Goal: Task Accomplishment & Management: Use online tool/utility

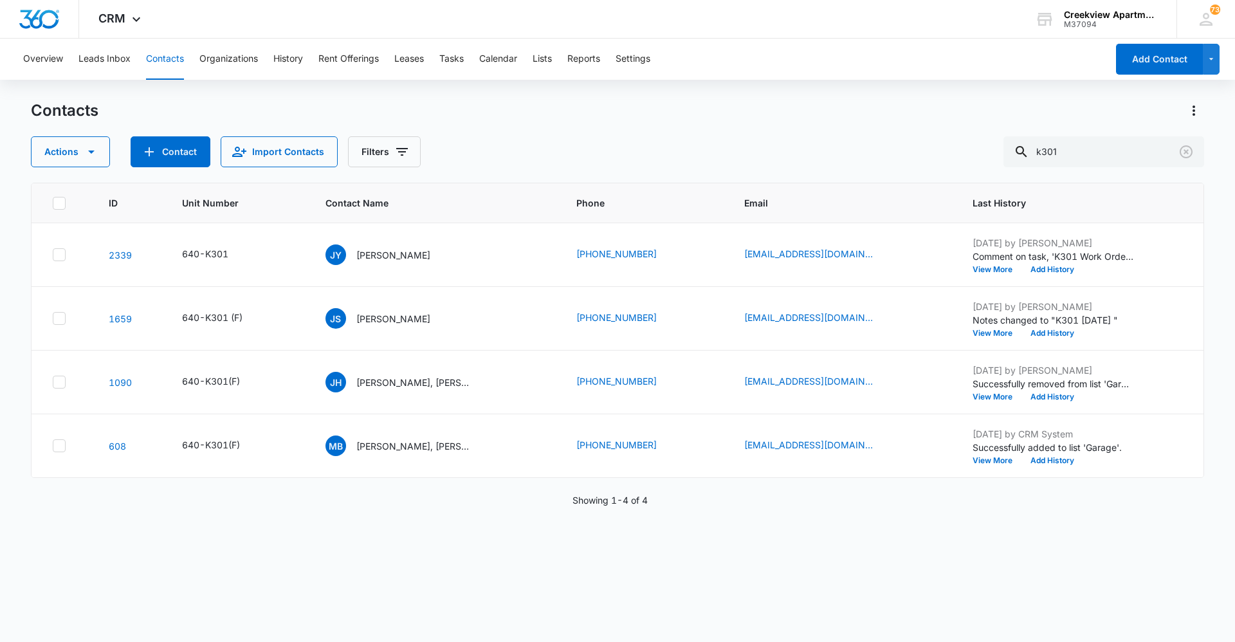
click at [508, 568] on div "ID Unit Number Contact Name Phone Email Last History 2339 640-K301 [PERSON_NAME…" at bounding box center [617, 404] width 1173 height 442
drag, startPoint x: 1089, startPoint y: 153, endPoint x: 958, endPoint y: 150, distance: 131.2
click at [959, 150] on div "Actions Contact Import Contacts Filters k301" at bounding box center [617, 151] width 1173 height 31
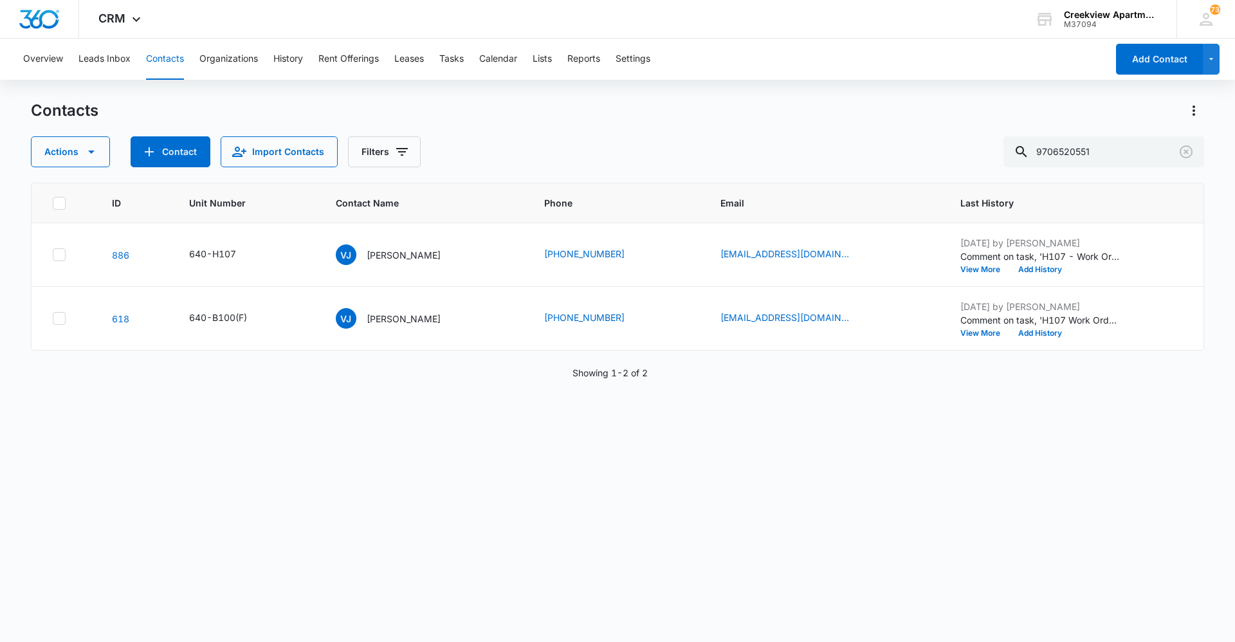
drag, startPoint x: 944, startPoint y: 468, endPoint x: 898, endPoint y: 469, distance: 46.3
click at [944, 468] on div "ID Unit Number Contact Name Phone Email Last History 886 640-H107 VJ [PERSON_NA…" at bounding box center [617, 404] width 1173 height 442
click at [170, 57] on button "Contacts" at bounding box center [165, 59] width 38 height 41
drag, startPoint x: 1126, startPoint y: 154, endPoint x: 899, endPoint y: 152, distance: 227.0
click at [899, 152] on div "Actions Contact Import Contacts Filters 9706520551" at bounding box center [617, 151] width 1173 height 31
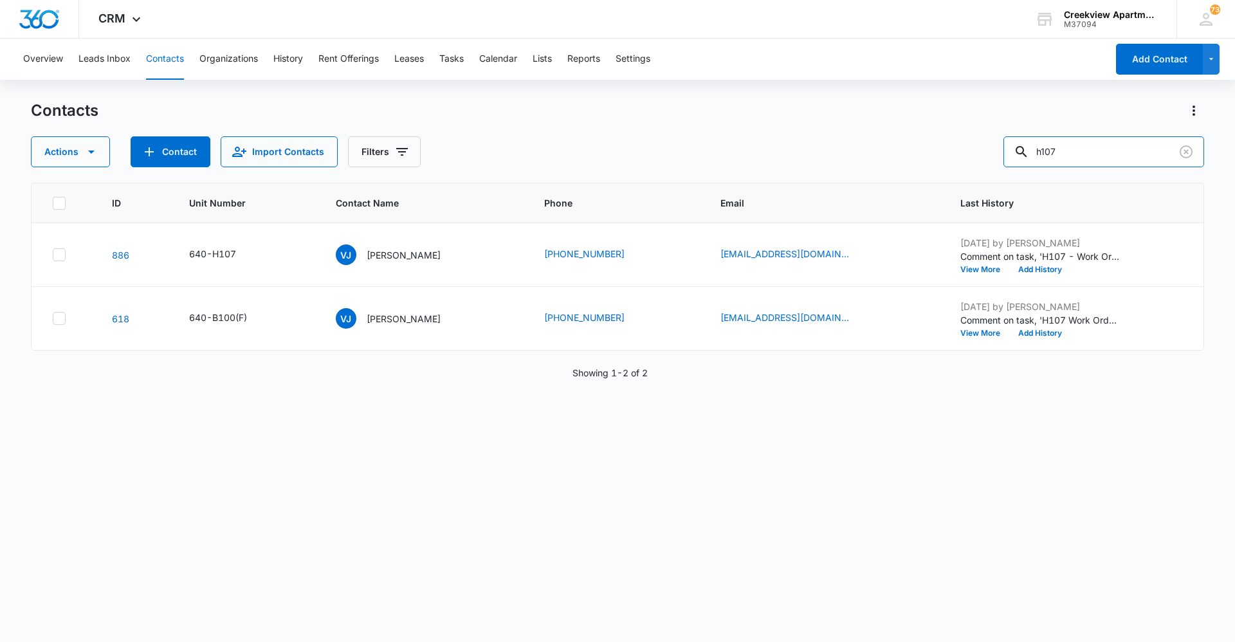
type input "h107"
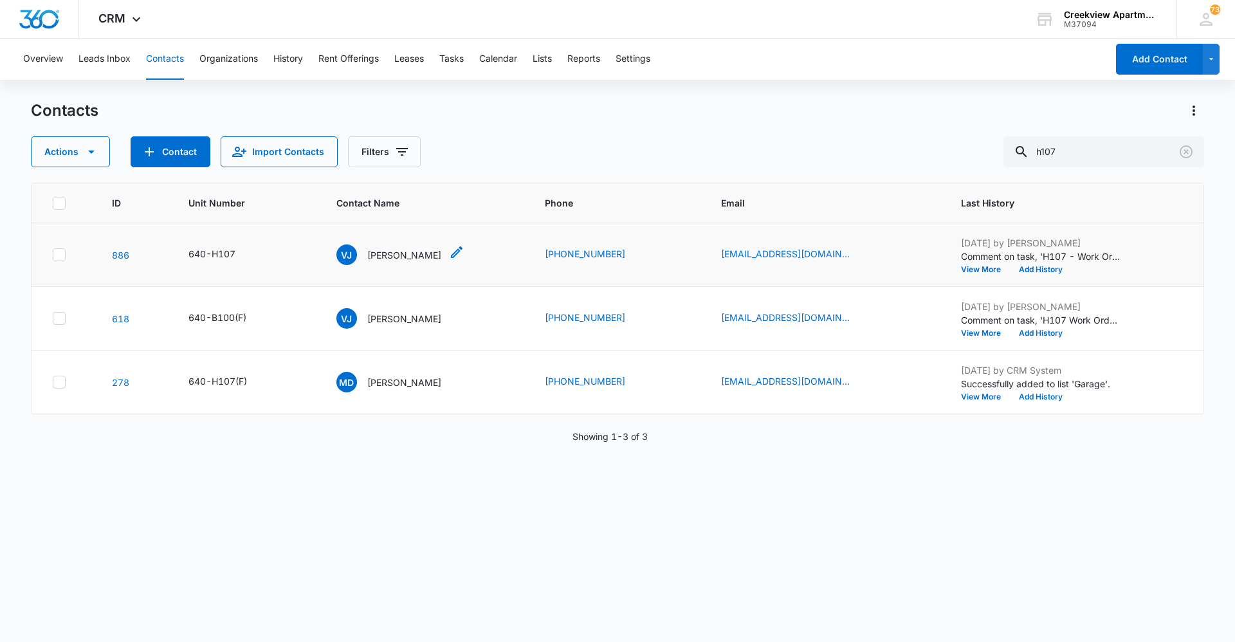
click at [415, 264] on div "VJ [PERSON_NAME]" at bounding box center [388, 254] width 105 height 21
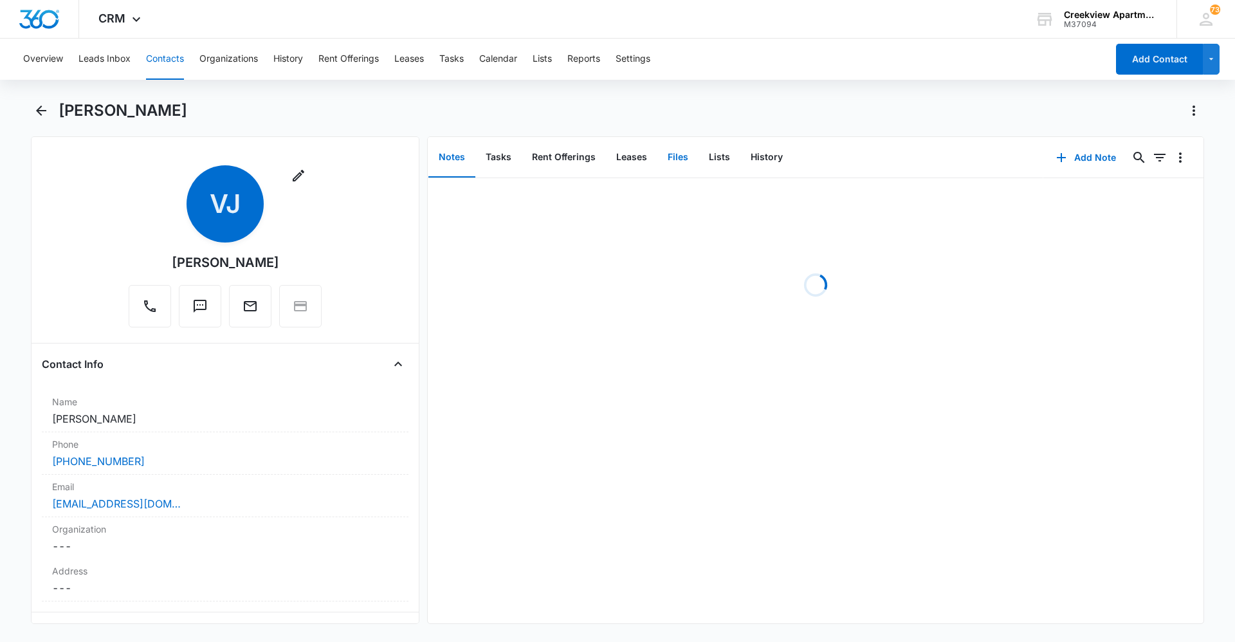
click at [669, 163] on button "Files" at bounding box center [677, 158] width 41 height 40
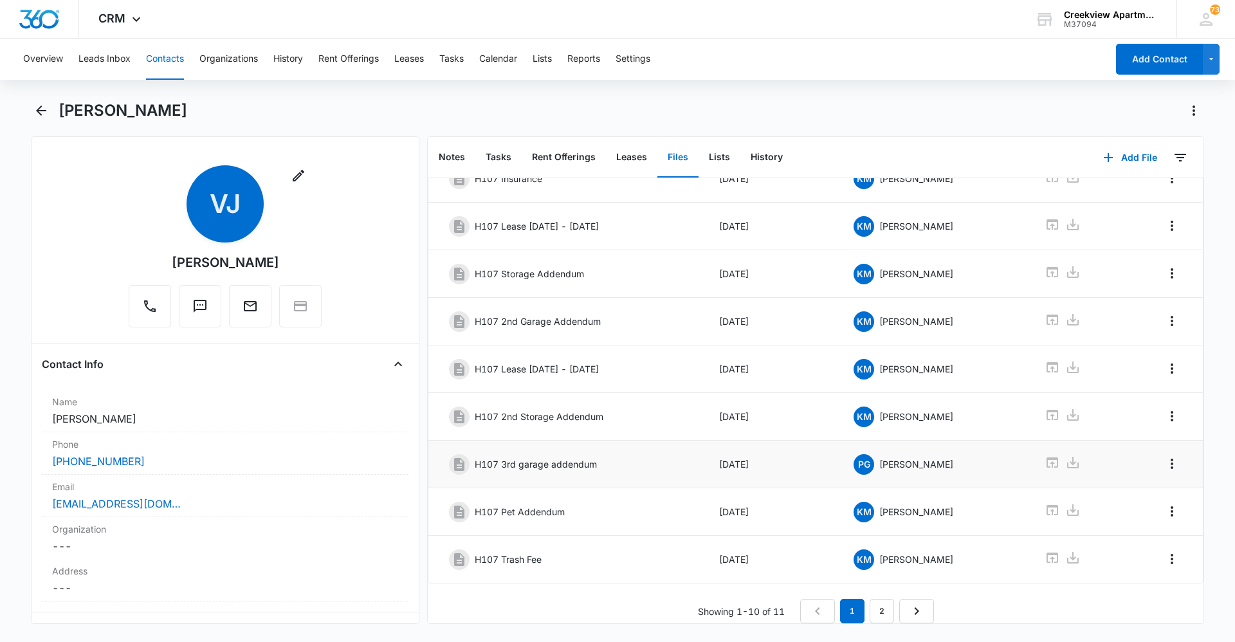
scroll to position [147, 0]
click at [880, 610] on link "2" at bounding box center [881, 611] width 24 height 24
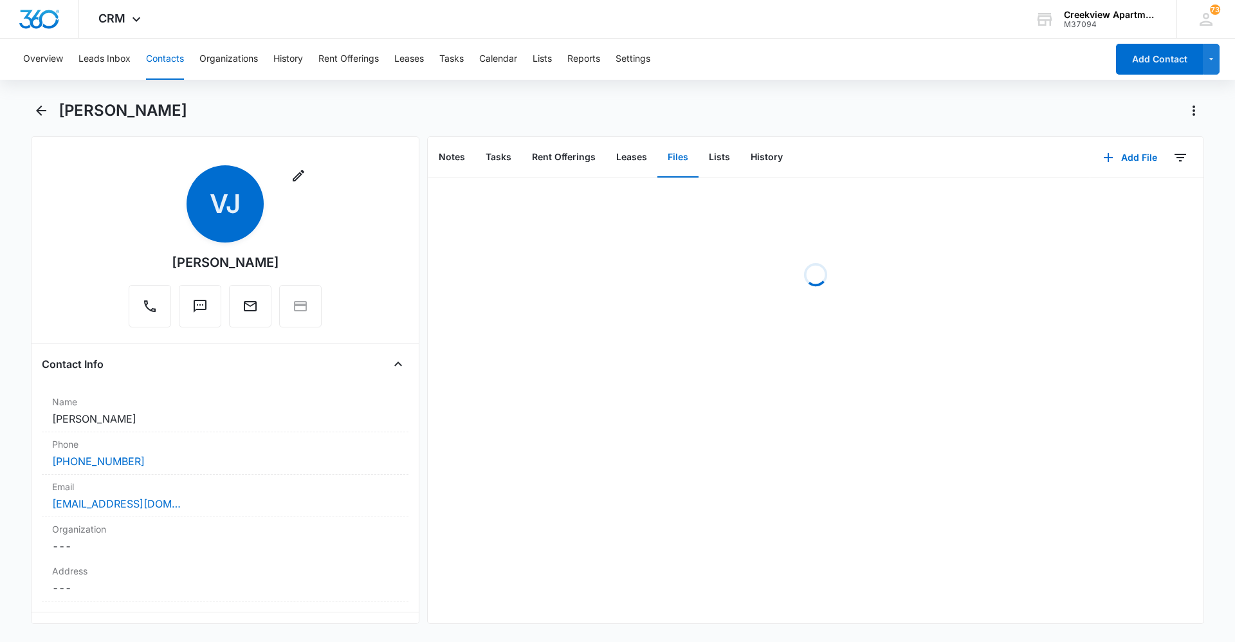
scroll to position [0, 0]
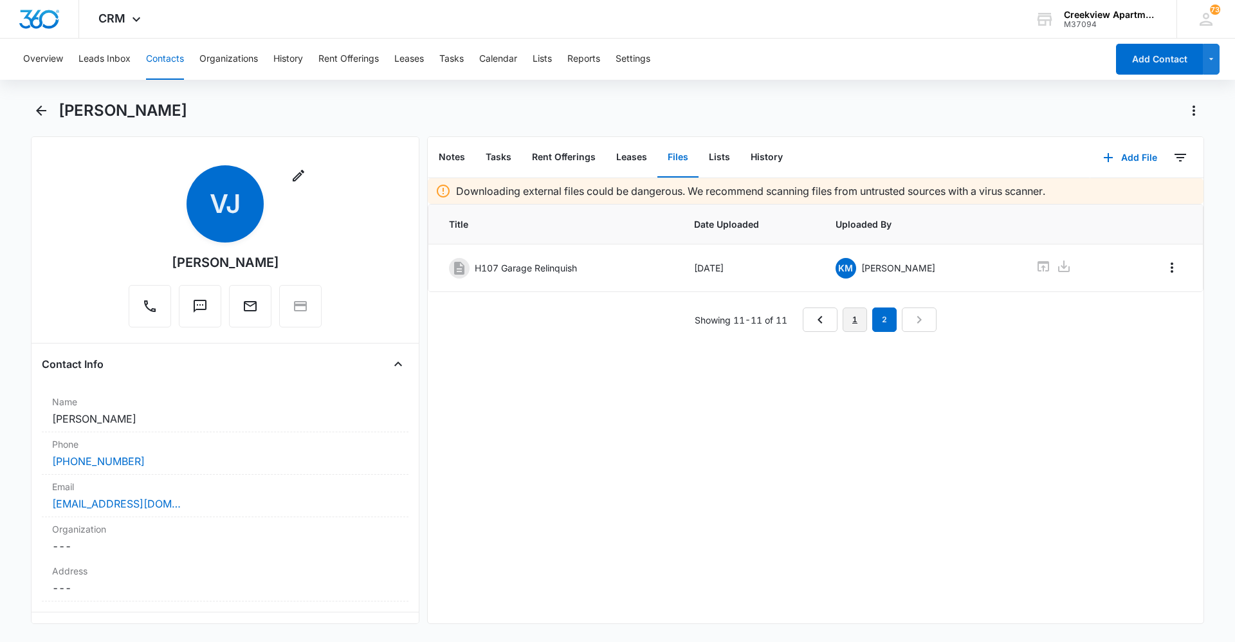
click at [850, 321] on link "1" at bounding box center [854, 319] width 24 height 24
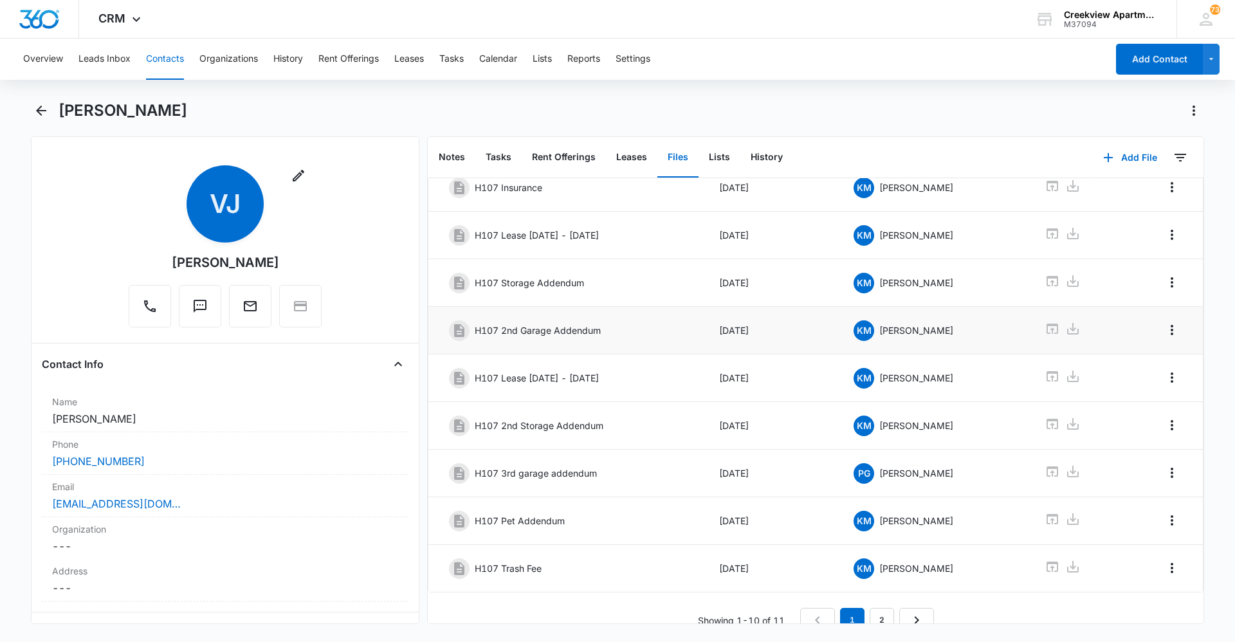
scroll to position [147, 0]
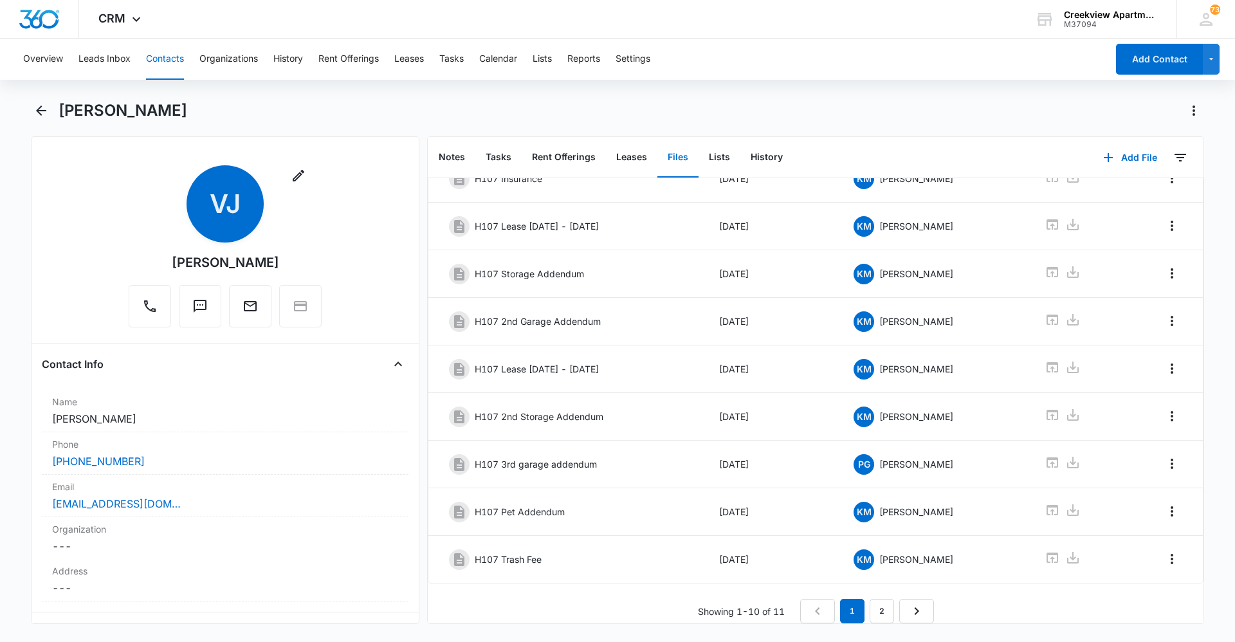
click at [983, 129] on div "[PERSON_NAME]" at bounding box center [617, 118] width 1173 height 36
click at [149, 57] on button "Contacts" at bounding box center [165, 59] width 38 height 41
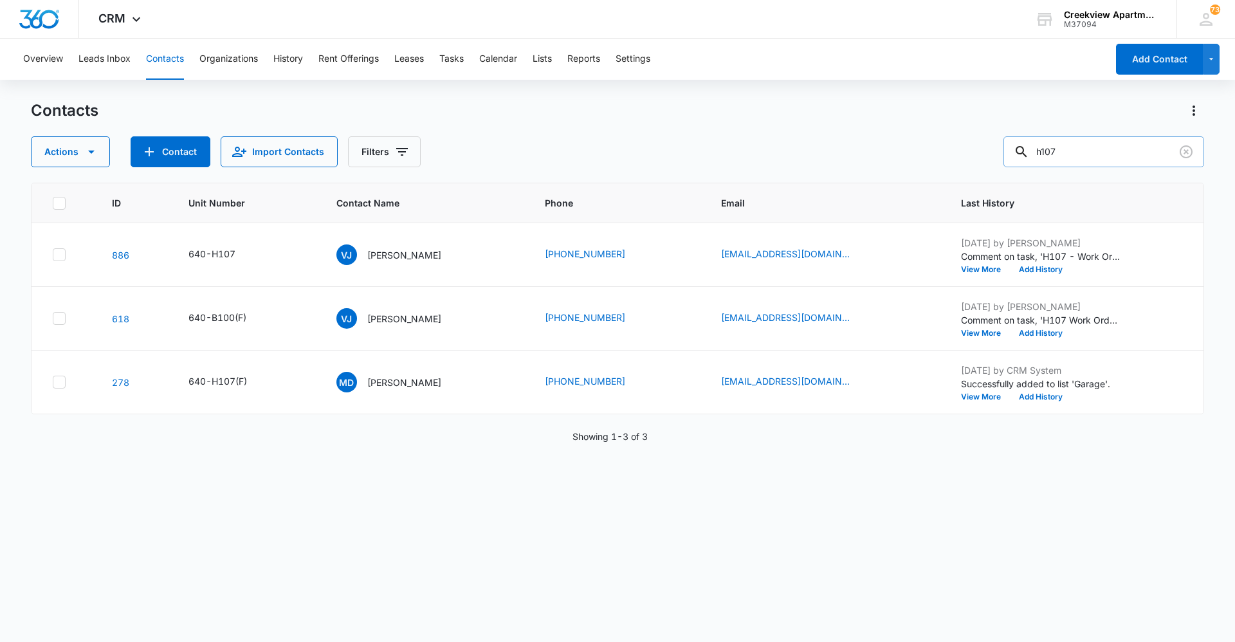
drag, startPoint x: 1115, startPoint y: 154, endPoint x: 1027, endPoint y: 155, distance: 88.1
click at [1027, 155] on div "h107" at bounding box center [1103, 151] width 201 height 31
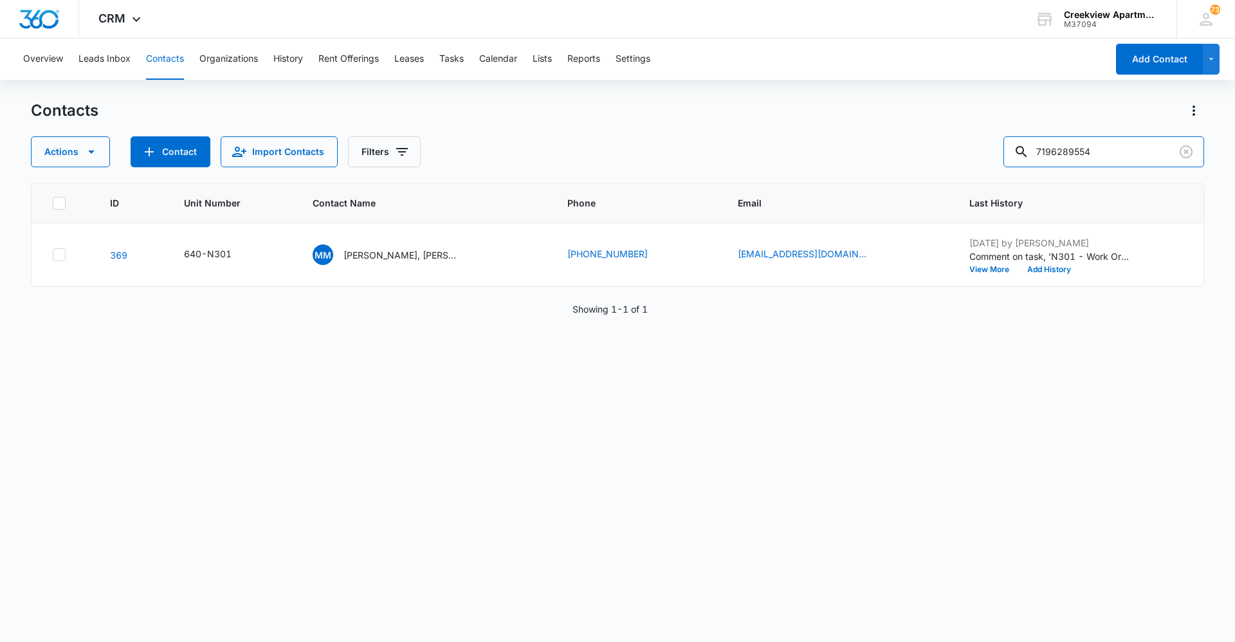
drag, startPoint x: 1110, startPoint y: 148, endPoint x: 920, endPoint y: 149, distance: 189.7
click at [920, 149] on div "Actions Contact Import Contacts Filters 7196289554" at bounding box center [617, 151] width 1173 height 31
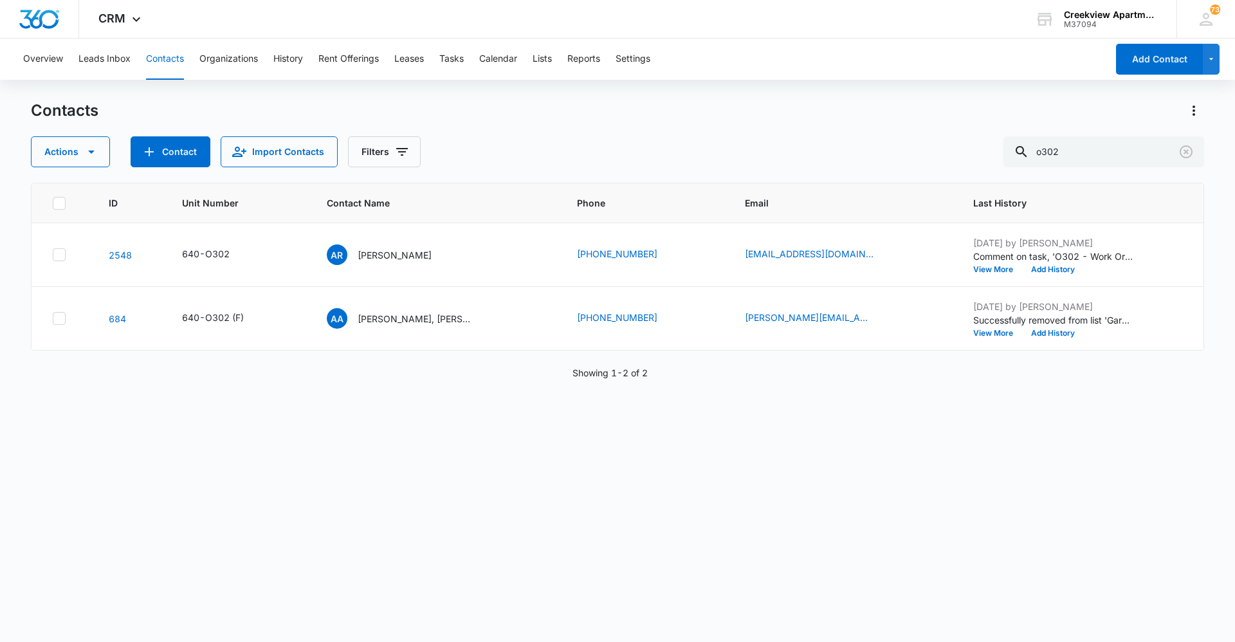
click at [941, 455] on div "ID Unit Number Contact Name Phone Email Last History 2548 640-O302 AR [PERSON_N…" at bounding box center [617, 404] width 1173 height 442
click at [164, 73] on button "Contacts" at bounding box center [165, 59] width 38 height 41
drag, startPoint x: 1116, startPoint y: 151, endPoint x: 968, endPoint y: 155, distance: 147.3
click at [968, 155] on div "Actions Contact Import Contacts Filters o302" at bounding box center [617, 151] width 1173 height 31
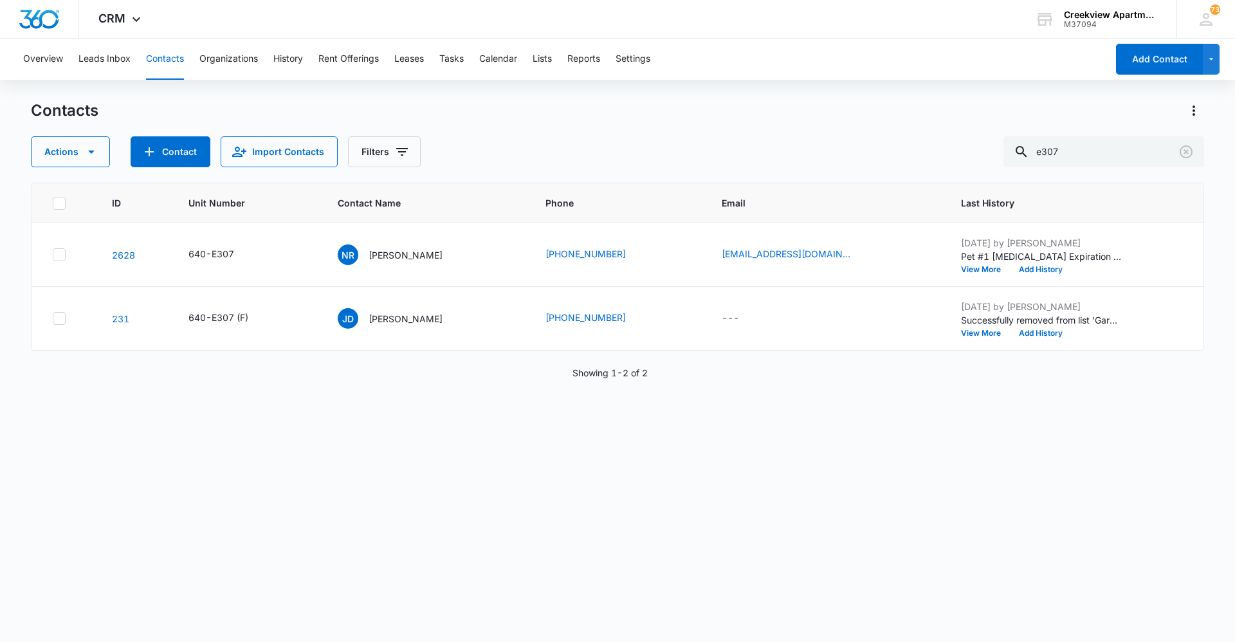
click at [176, 70] on button "Contacts" at bounding box center [165, 59] width 38 height 41
drag, startPoint x: 1091, startPoint y: 142, endPoint x: 1027, endPoint y: 151, distance: 64.3
click at [1028, 150] on div "e307" at bounding box center [1103, 151] width 201 height 31
type input "c201"
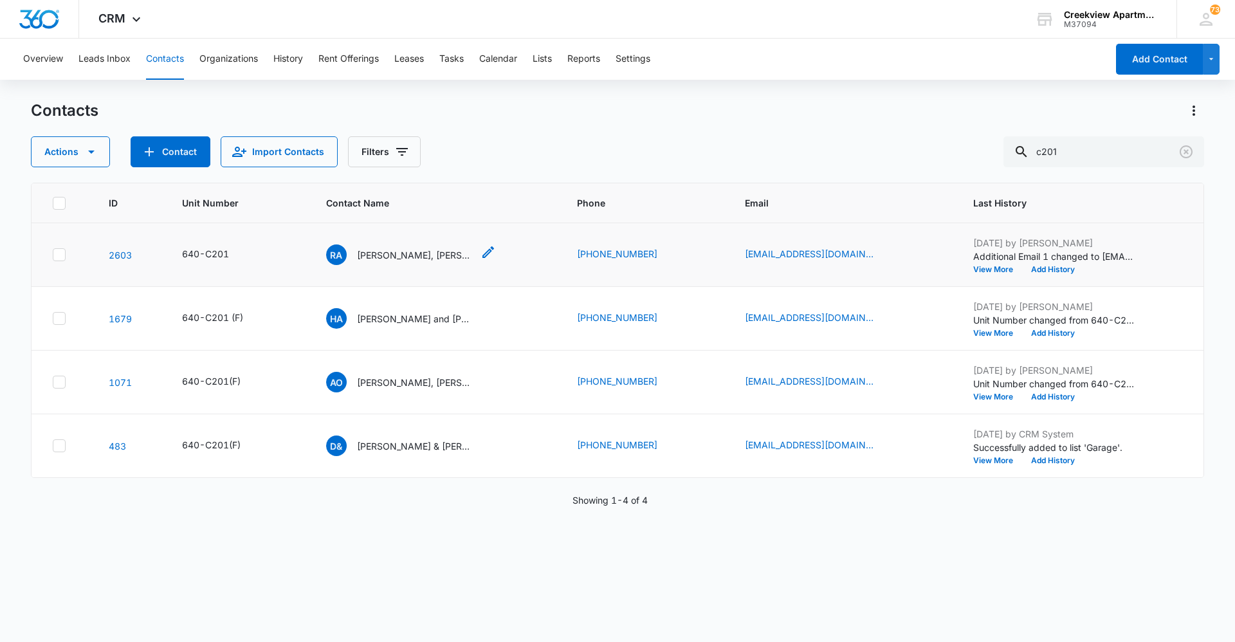
click at [386, 250] on p "[PERSON_NAME], [PERSON_NAME]" at bounding box center [415, 255] width 116 height 14
click at [435, 318] on p "[PERSON_NAME] and [PERSON_NAME]" at bounding box center [415, 319] width 116 height 14
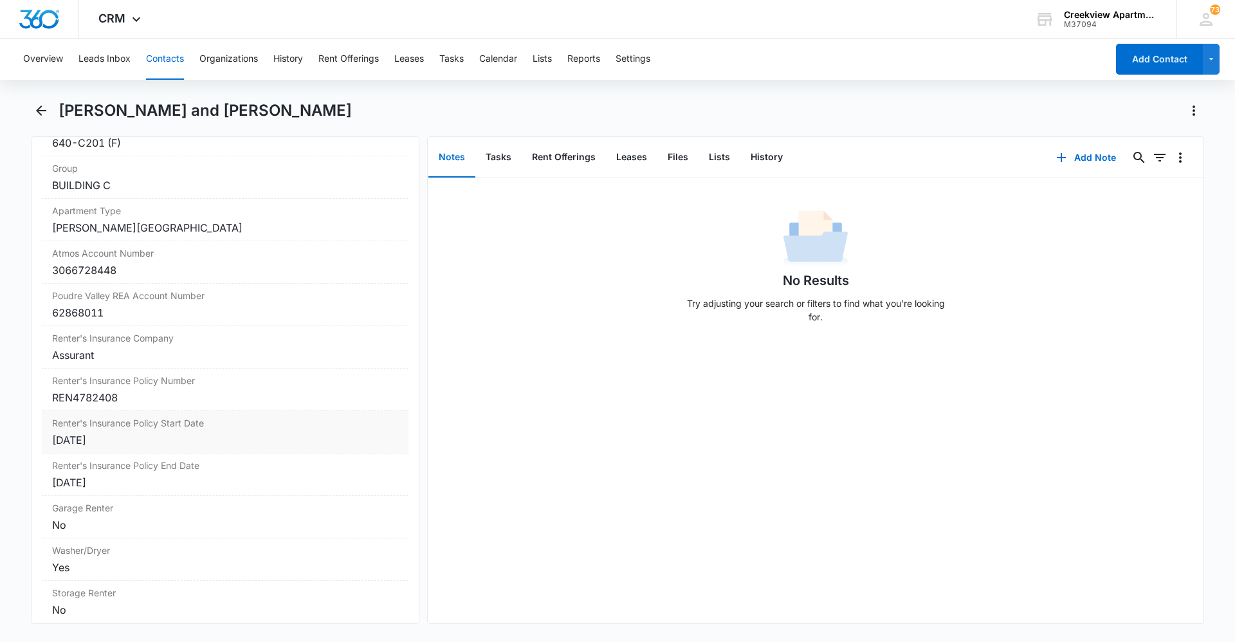
scroll to position [1479, 0]
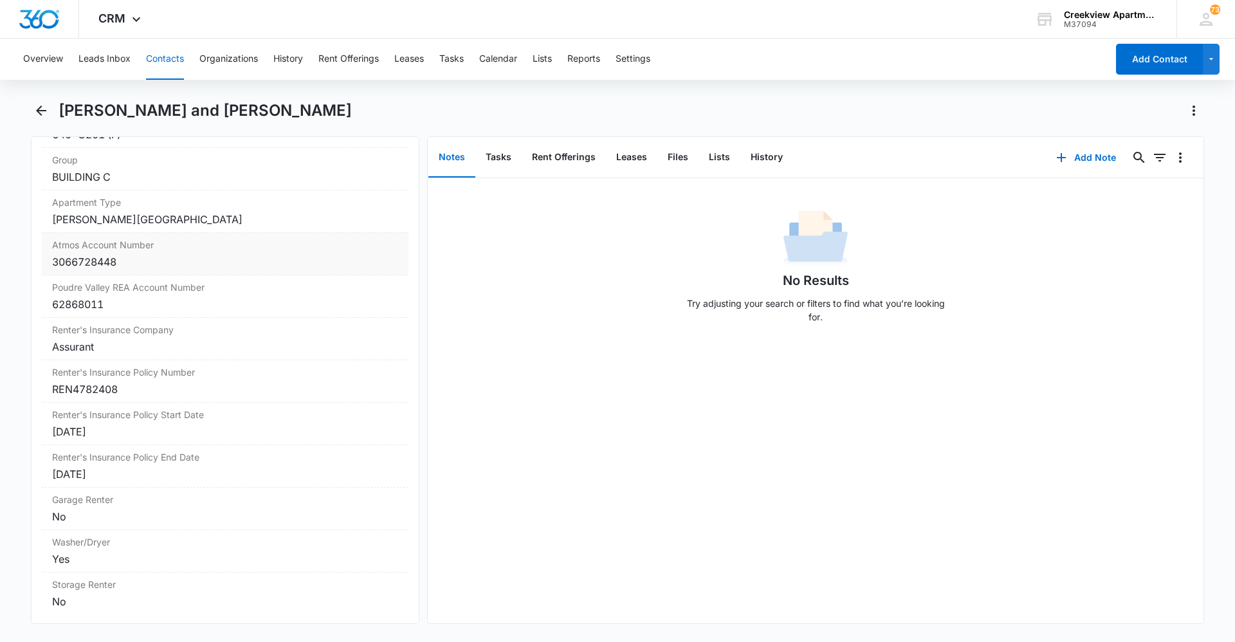
click at [159, 263] on div "3066728448" at bounding box center [225, 261] width 346 height 15
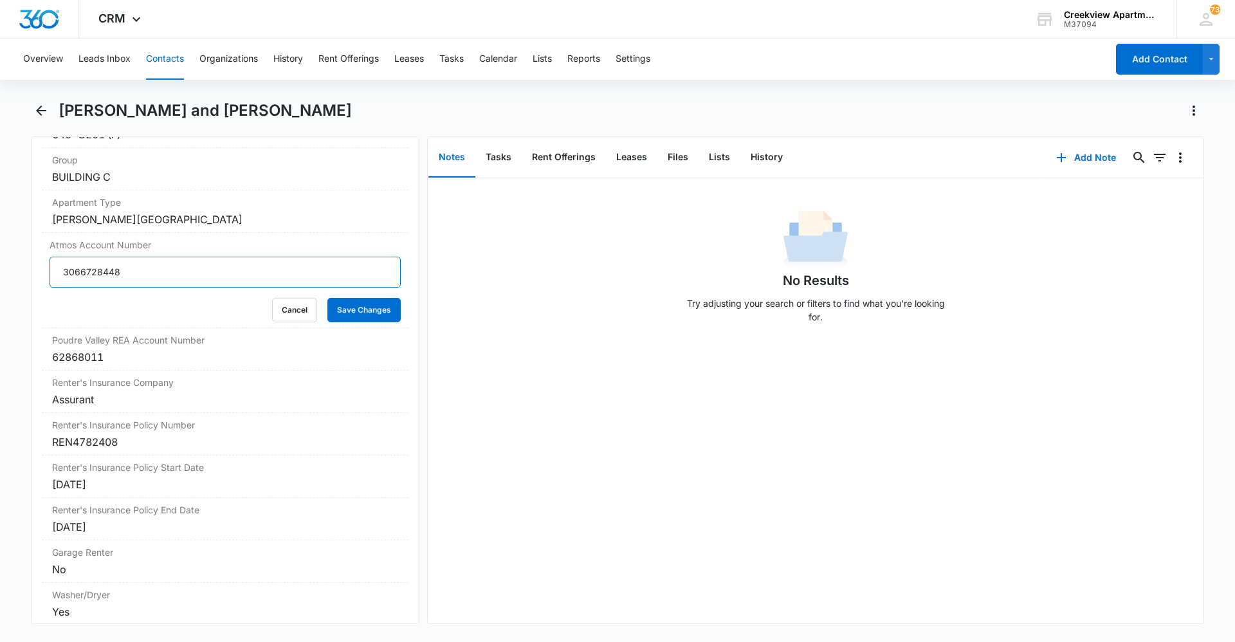
drag, startPoint x: 154, startPoint y: 270, endPoint x: 12, endPoint y: 275, distance: 142.2
click at [12, 275] on main "Hidaya and [PERSON_NAME] Remove [PERSON_NAME] and [PERSON_NAME] Contact Info Na…" at bounding box center [617, 369] width 1235 height 539
click at [356, 312] on button "Save Changes" at bounding box center [363, 310] width 73 height 24
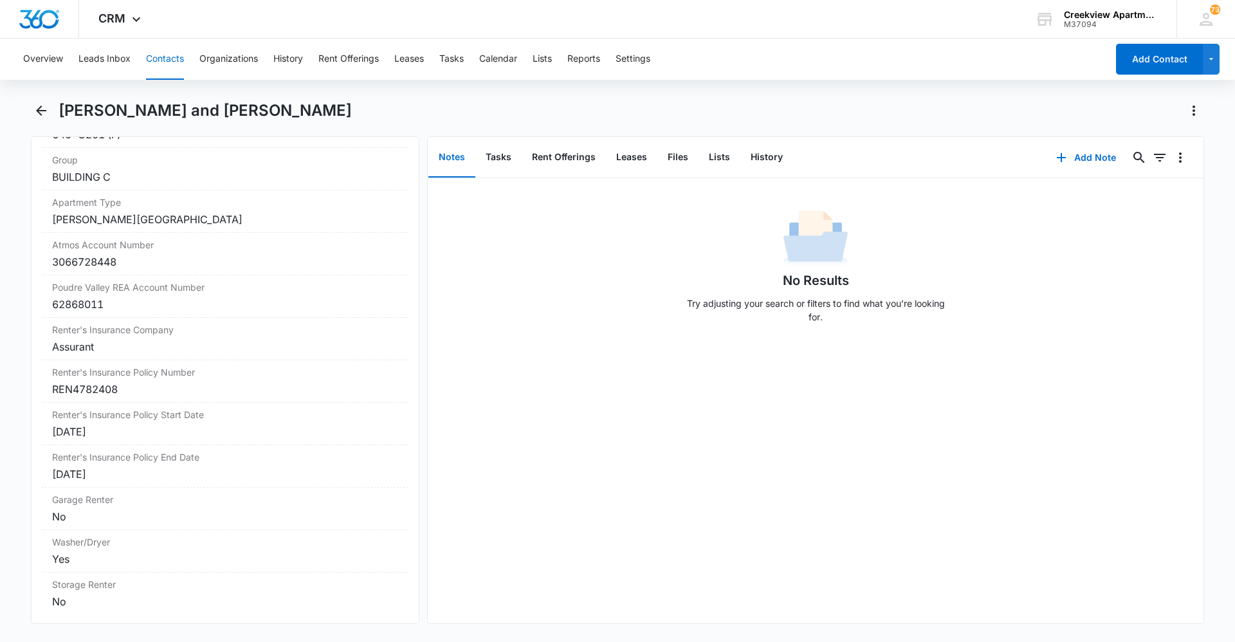
click at [174, 60] on button "Contacts" at bounding box center [165, 59] width 38 height 41
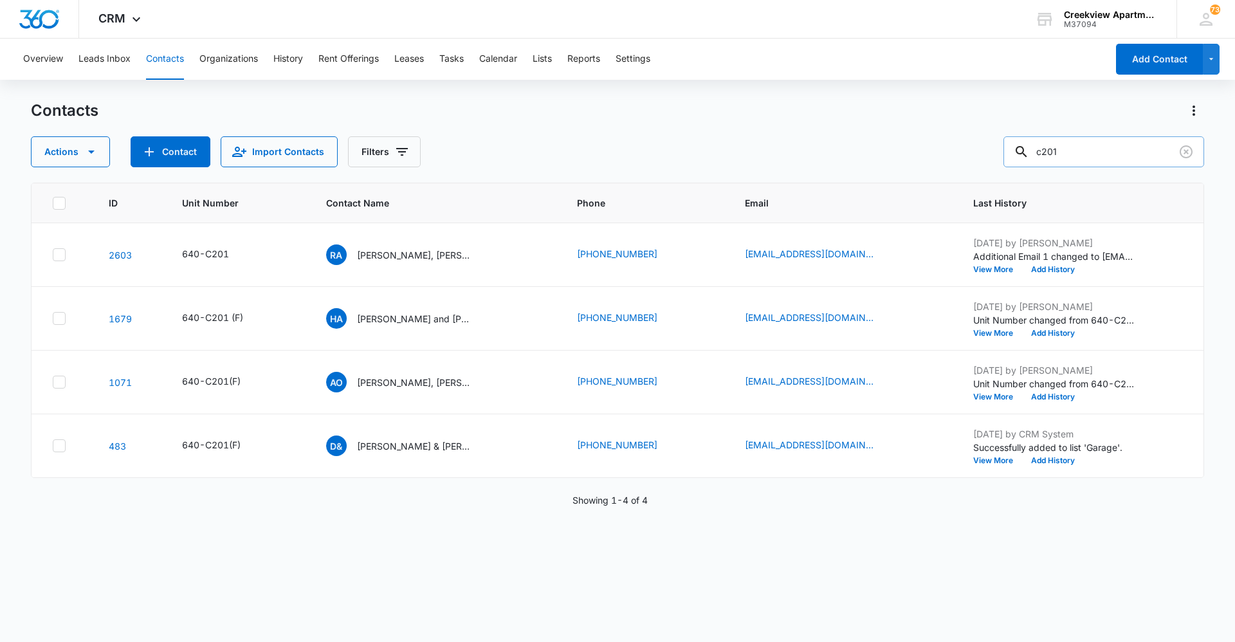
drag, startPoint x: 1127, startPoint y: 149, endPoint x: 1026, endPoint y: 150, distance: 101.0
click at [1026, 150] on div "c201" at bounding box center [1103, 151] width 201 height 31
type input "e307"
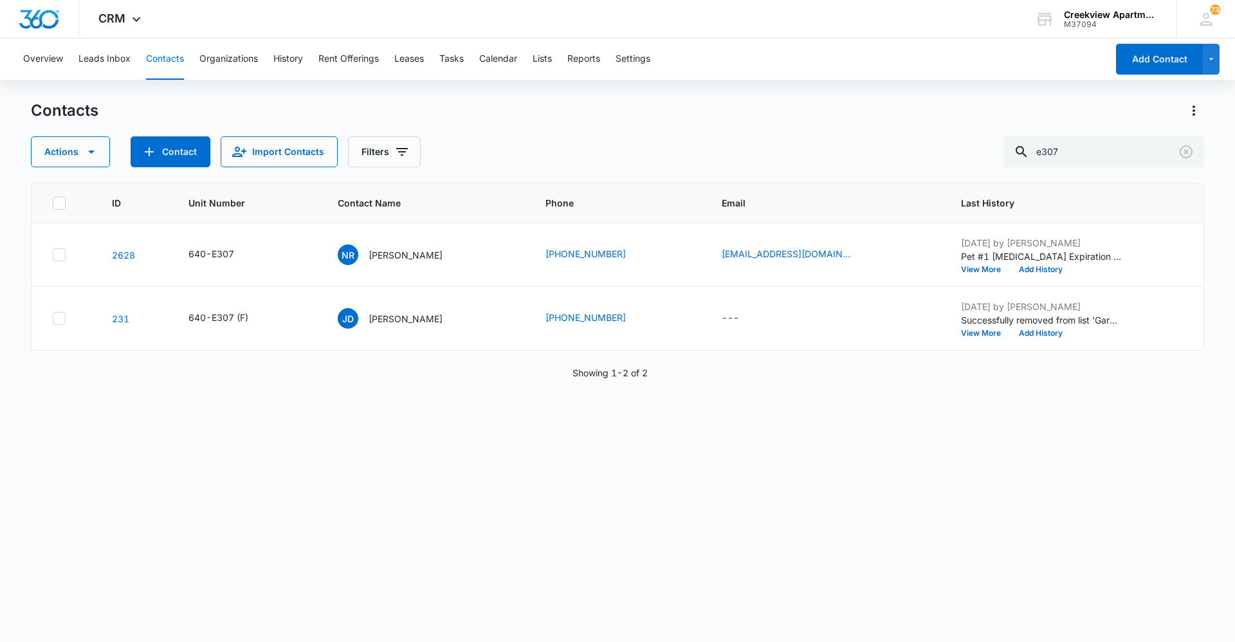
click at [553, 542] on div "ID Unit Number Contact Name Phone Email Last History 2628 640-E307 NR [PERSON_N…" at bounding box center [617, 404] width 1173 height 442
click at [585, 490] on div "ID Unit Number Contact Name Phone Email Last History 2628 640-E307 NR [PERSON_N…" at bounding box center [617, 404] width 1173 height 442
drag, startPoint x: 1075, startPoint y: 156, endPoint x: 1035, endPoint y: 157, distance: 39.9
click at [1035, 157] on div "e307" at bounding box center [1103, 151] width 201 height 31
click at [504, 577] on div "ID Unit Number Contact Name Phone Email Last History 2628 640-E307 NR [PERSON_N…" at bounding box center [617, 404] width 1173 height 442
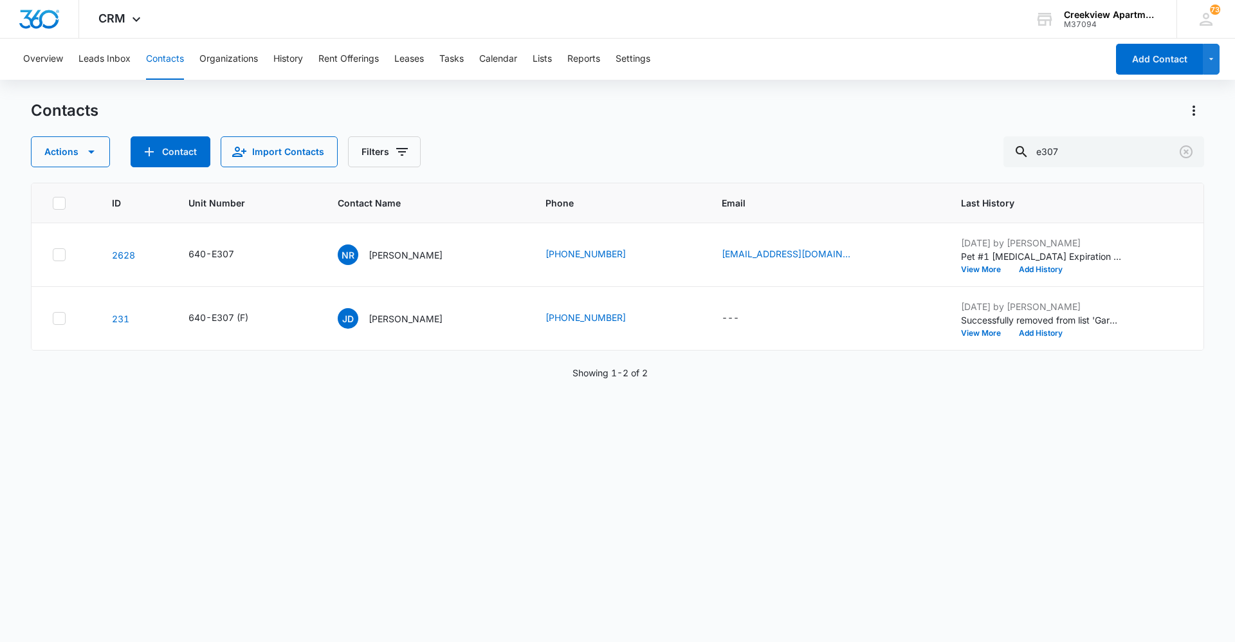
click at [520, 563] on div "ID Unit Number Contact Name Phone Email Last History 2628 640-E307 NR [PERSON_N…" at bounding box center [617, 404] width 1173 height 442
click at [533, 566] on div "ID Unit Number Contact Name Phone Email Last History 2628 640-E307 NR [PERSON_N…" at bounding box center [617, 404] width 1173 height 442
click at [673, 447] on div "ID Unit Number Contact Name Phone Email Last History 2628 640-E307 NR [PERSON_N…" at bounding box center [617, 404] width 1173 height 442
click at [620, 515] on div "ID Unit Number Contact Name Phone Email Last History 2628 640-E307 NR [PERSON_N…" at bounding box center [617, 404] width 1173 height 442
click at [58, 465] on div "ID Unit Number Contact Name Phone Email Last History 2628 640-E307 NR [PERSON_N…" at bounding box center [617, 404] width 1173 height 442
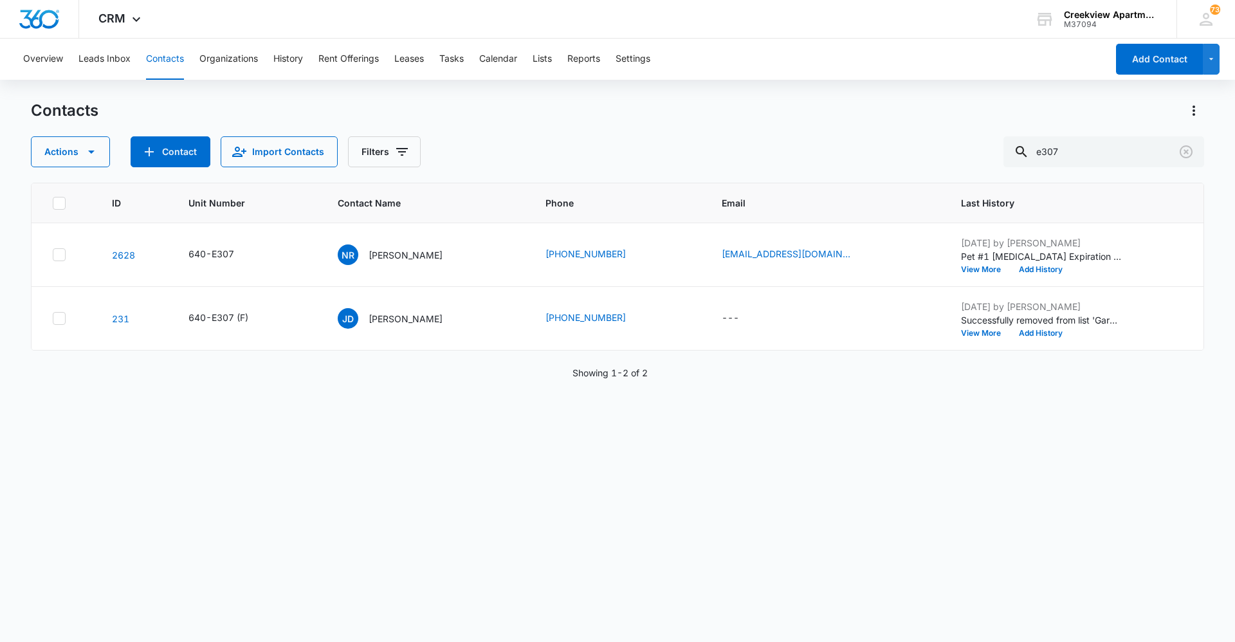
click at [862, 473] on div "ID Unit Number Contact Name Phone Email Last History 2628 640-E307 NR [PERSON_N…" at bounding box center [617, 404] width 1173 height 442
click at [463, 59] on button "Tasks" at bounding box center [451, 59] width 24 height 41
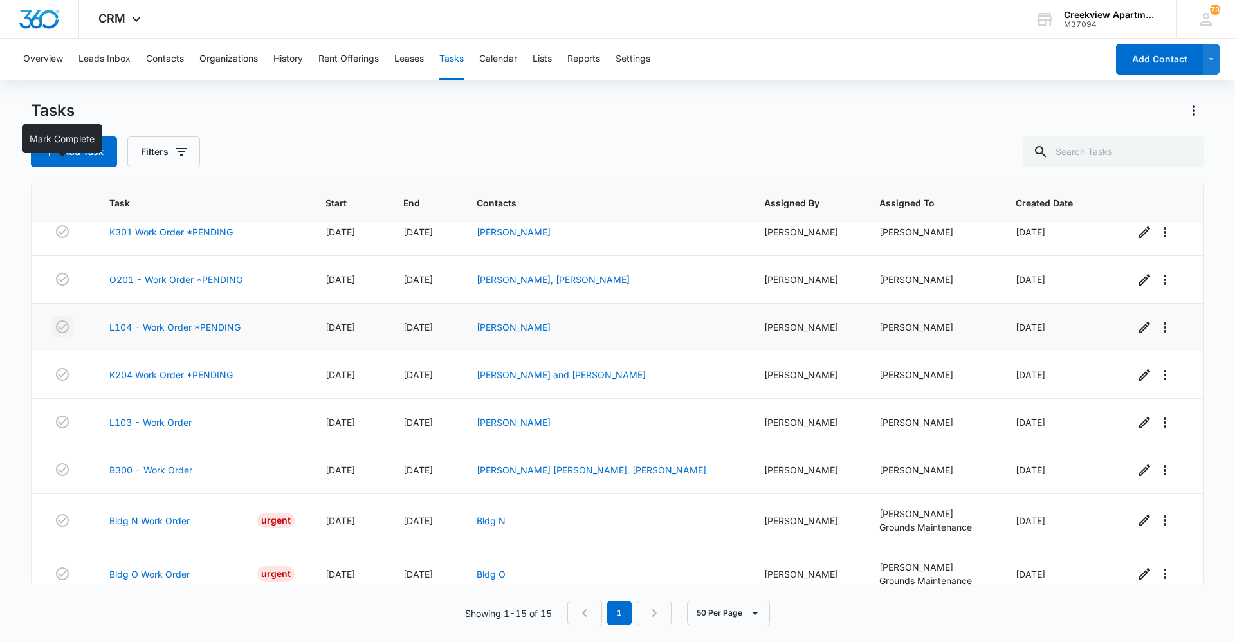
scroll to position [129, 0]
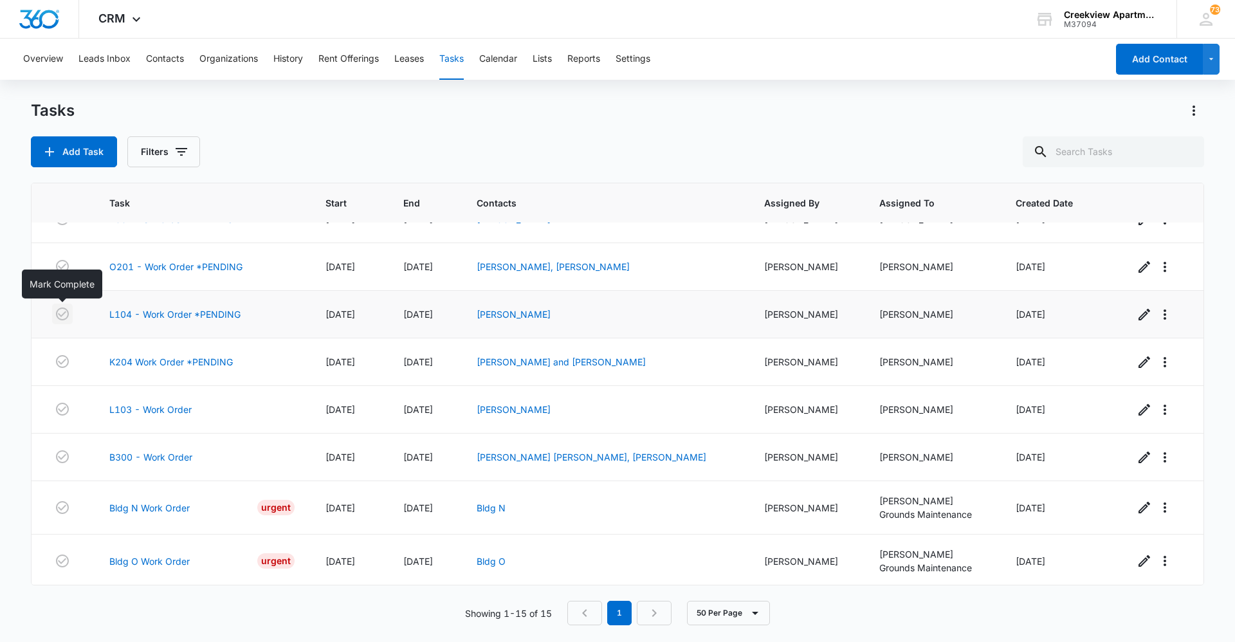
click at [60, 314] on icon "button" at bounding box center [62, 313] width 15 height 15
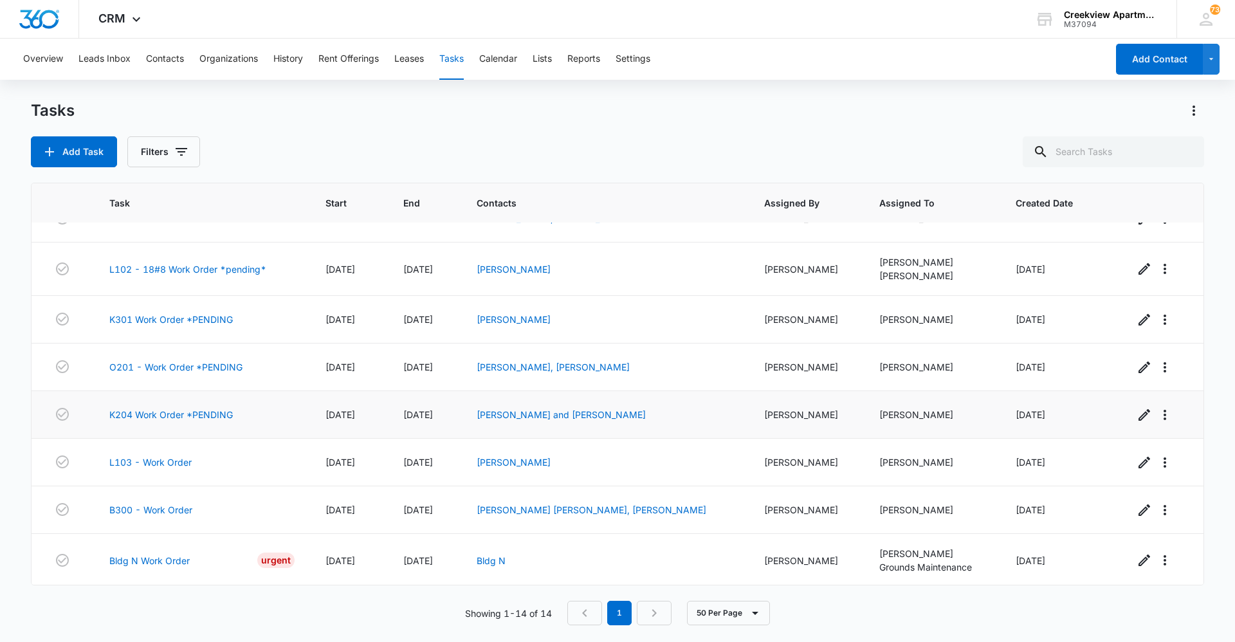
scroll to position [0, 0]
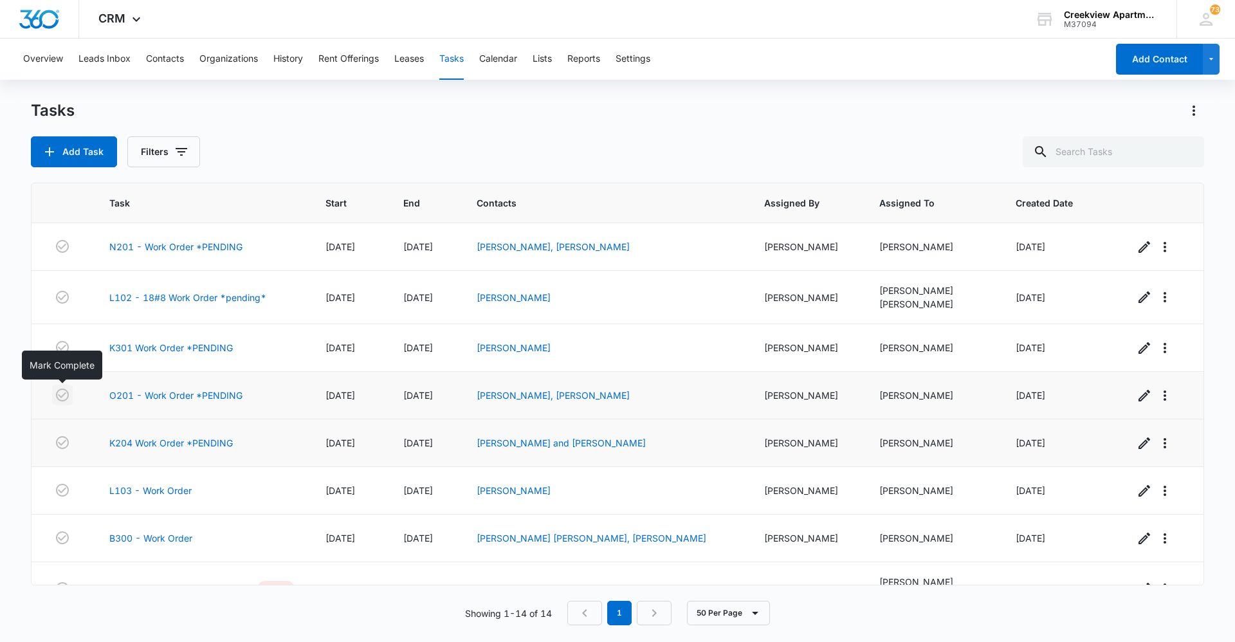
click at [66, 394] on icon "button" at bounding box center [62, 394] width 15 height 15
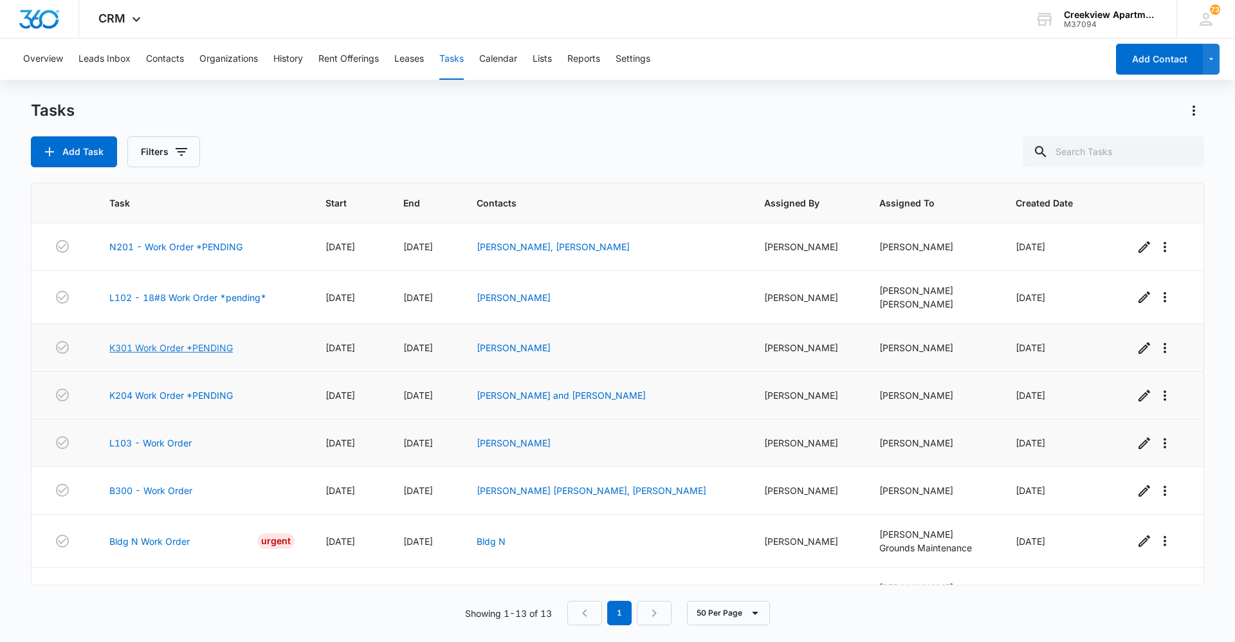
click at [203, 350] on link "K301 Work Order *PENDING" at bounding box center [170, 348] width 123 height 14
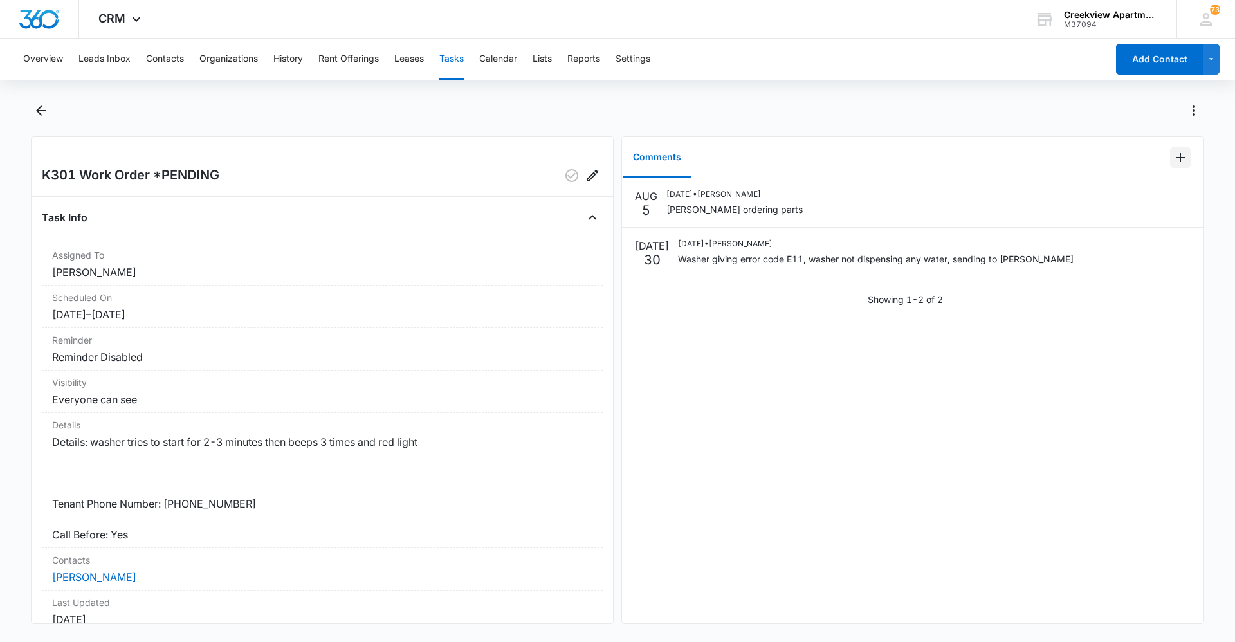
click at [1176, 157] on icon "Add Comment" at bounding box center [1180, 157] width 9 height 9
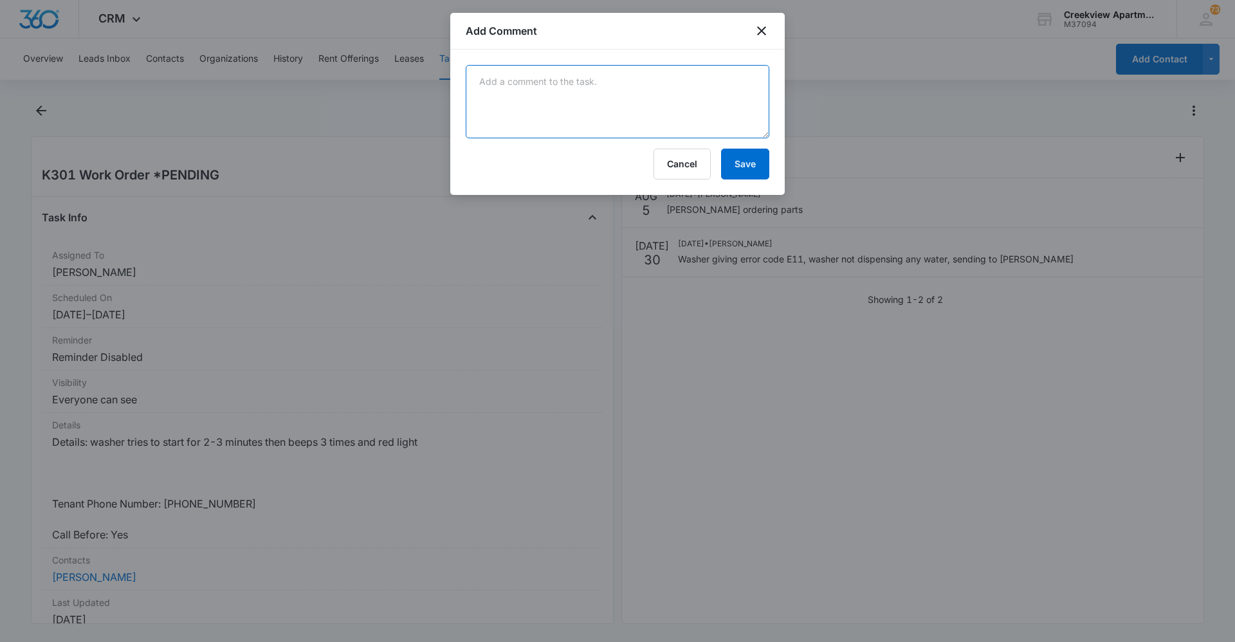
click at [655, 101] on textarea at bounding box center [618, 101] width 304 height 73
type textarea "Manweiler installing parts 8/12"
click at [748, 173] on button "Save" at bounding box center [745, 164] width 48 height 31
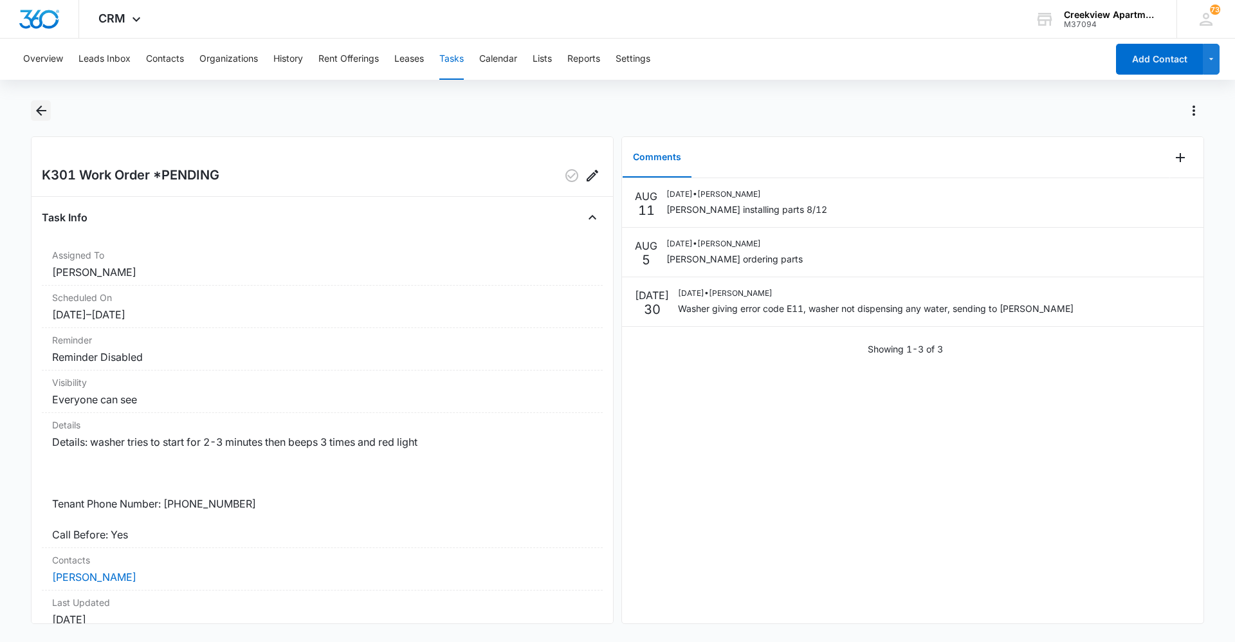
click at [42, 107] on icon "Back" at bounding box center [40, 110] width 15 height 15
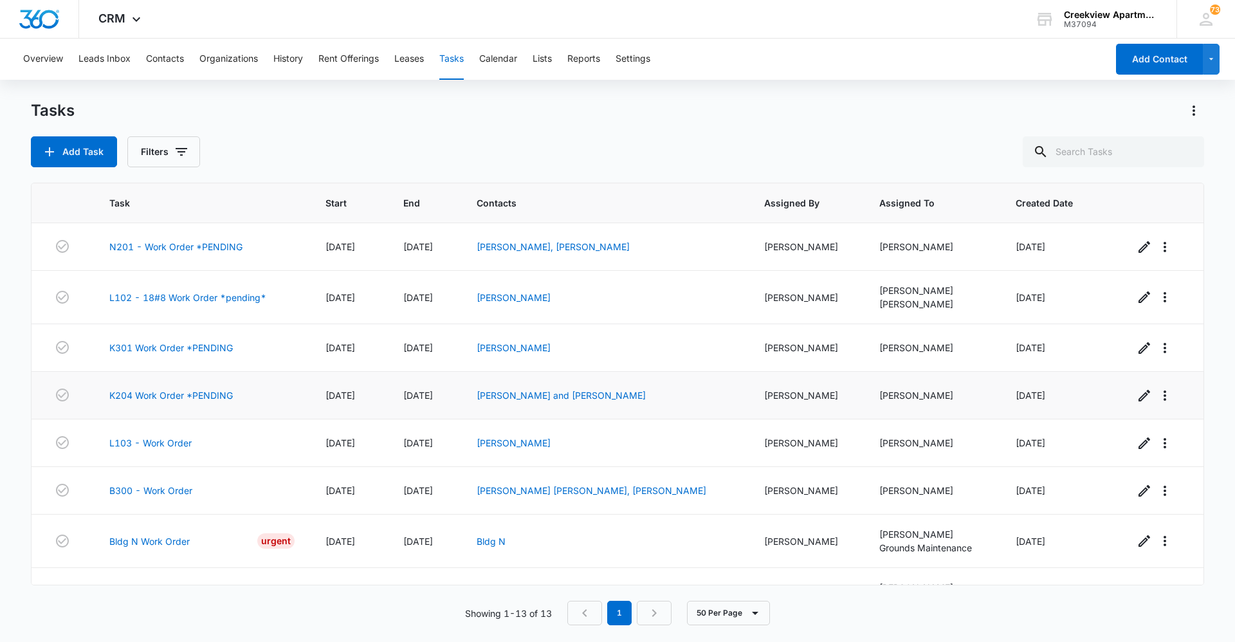
click at [185, 403] on td "K204 Work Order *PENDING" at bounding box center [201, 396] width 215 height 48
click at [187, 396] on link "K204 Work Order *PENDING" at bounding box center [170, 395] width 123 height 14
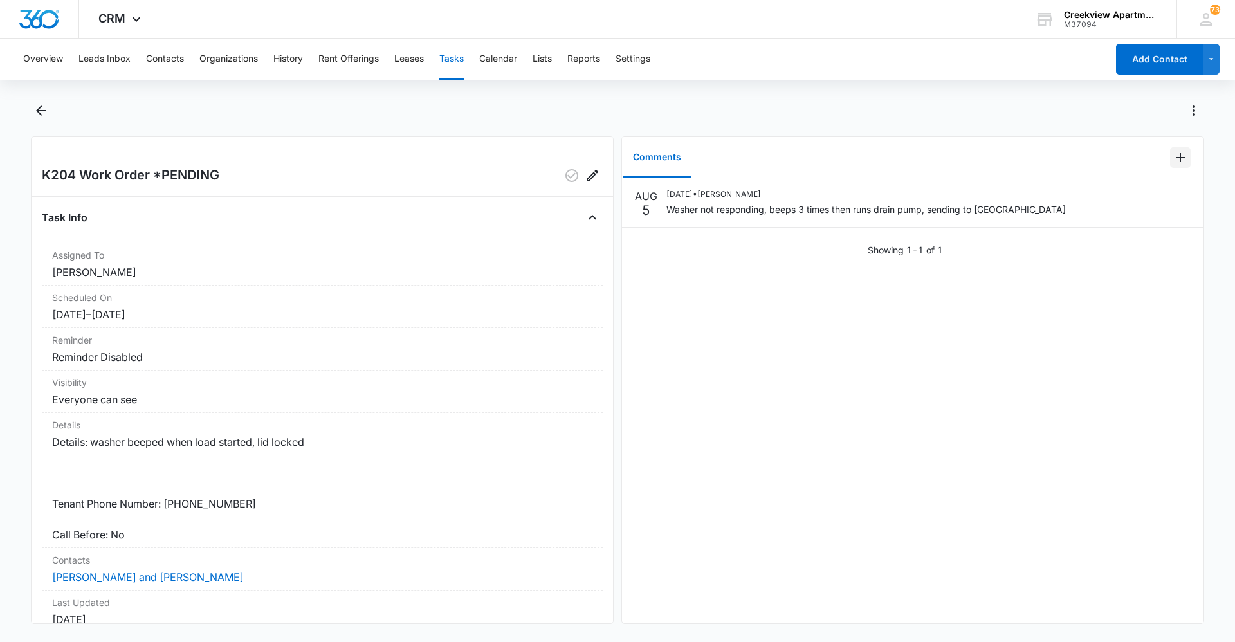
click at [1176, 157] on icon "Add Comment" at bounding box center [1180, 157] width 9 height 9
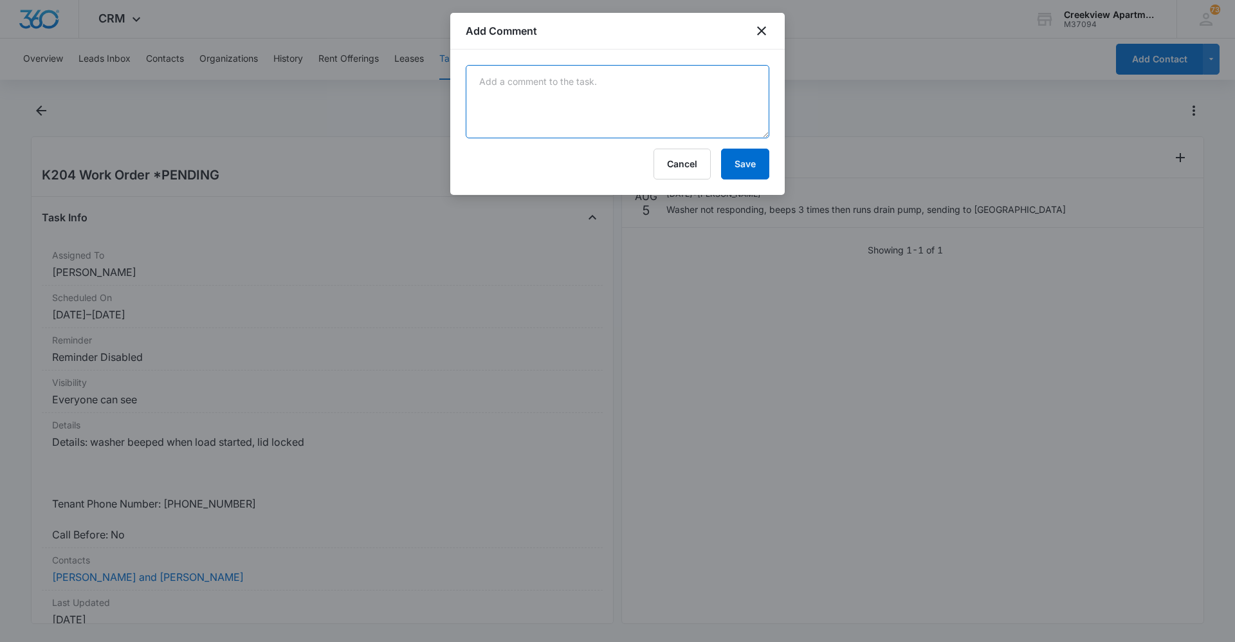
click at [631, 113] on textarea at bounding box center [618, 101] width 304 height 73
type textarea "Manweiler coming out 8/12"
click at [741, 174] on button "Save" at bounding box center [745, 164] width 48 height 31
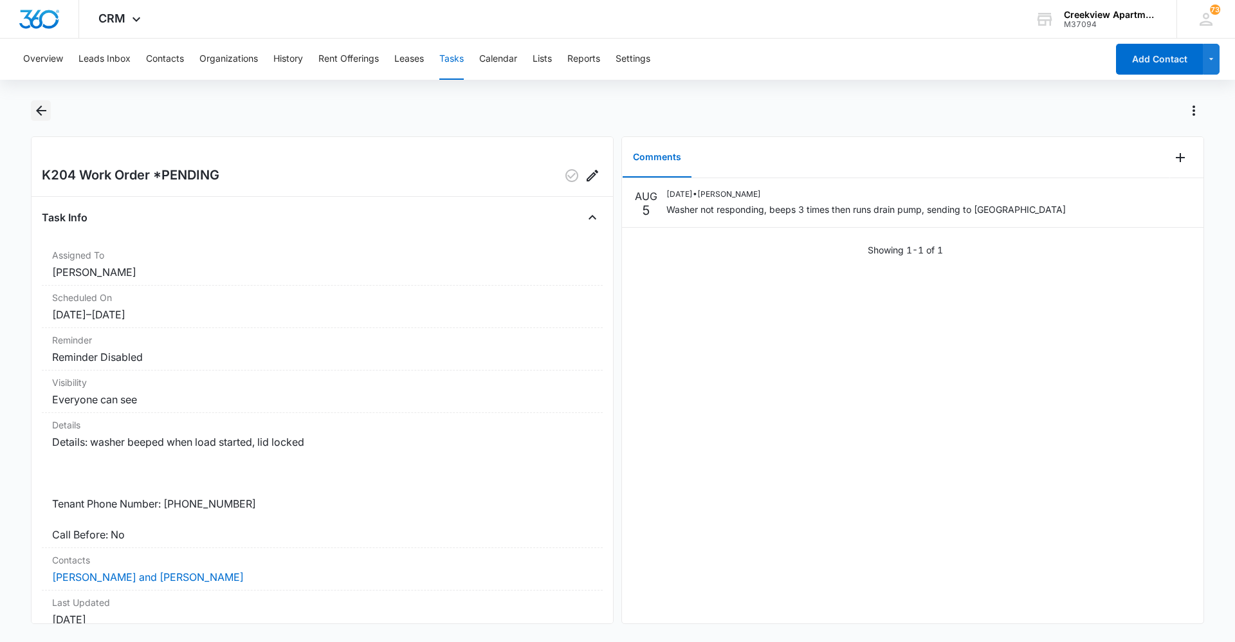
click at [36, 109] on icon "Back" at bounding box center [40, 110] width 15 height 15
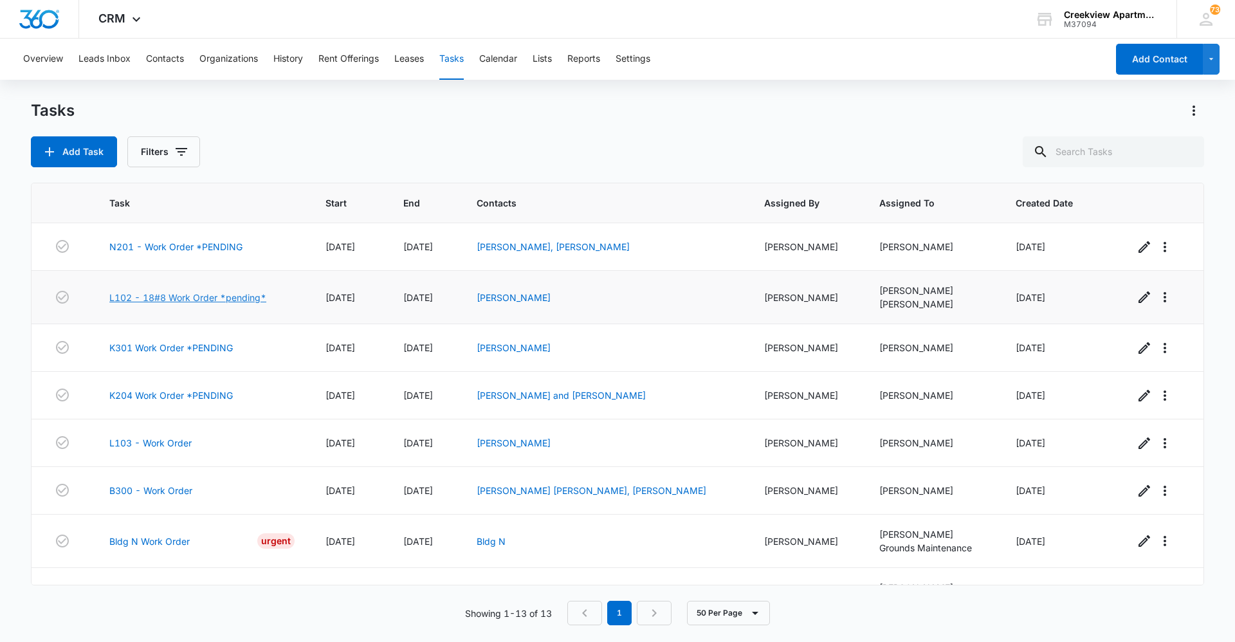
click at [203, 297] on link "L102 - 18#8 Work Order *pending*" at bounding box center [187, 298] width 157 height 14
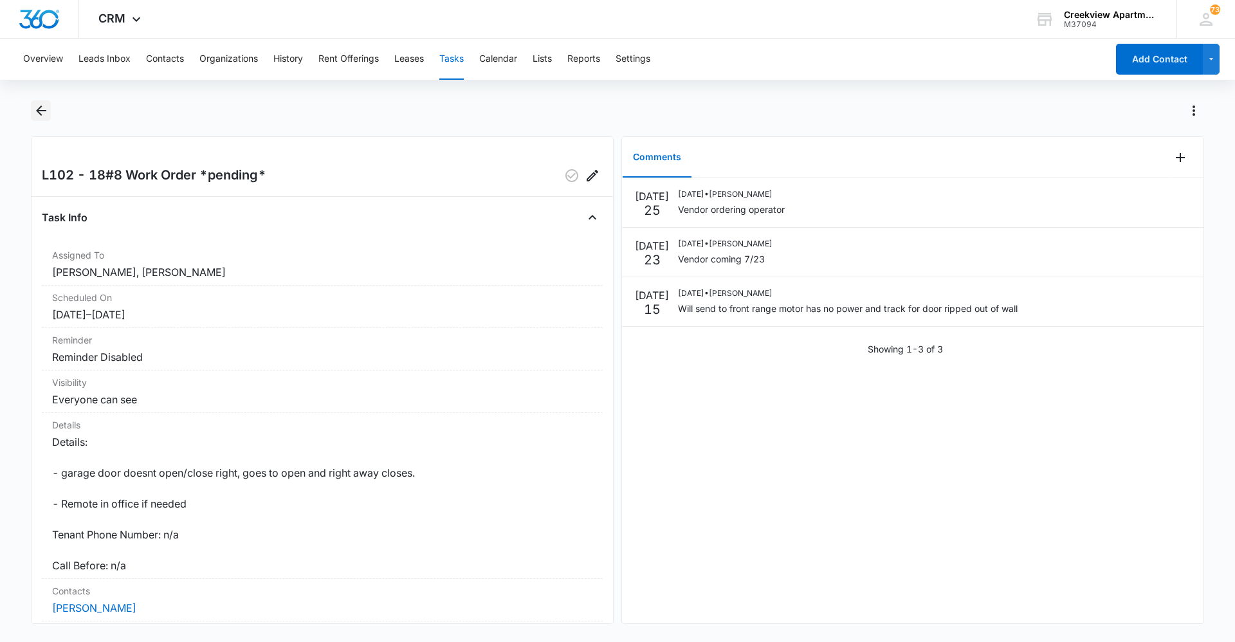
click at [39, 109] on icon "Back" at bounding box center [41, 110] width 10 height 10
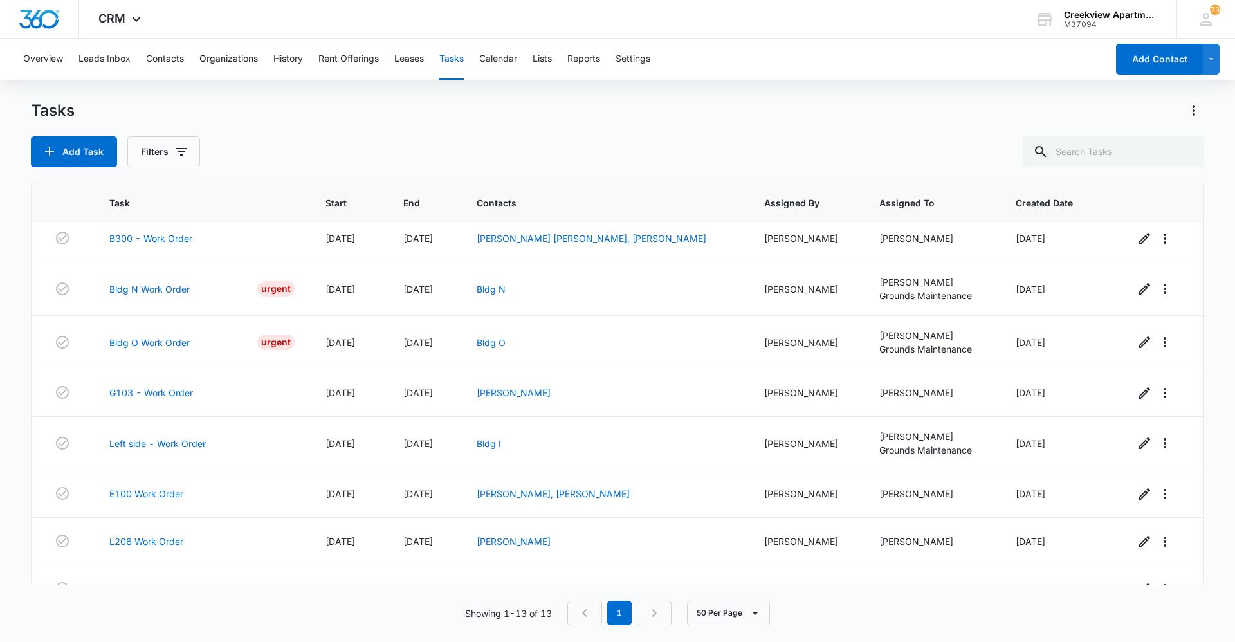
scroll to position [280, 0]
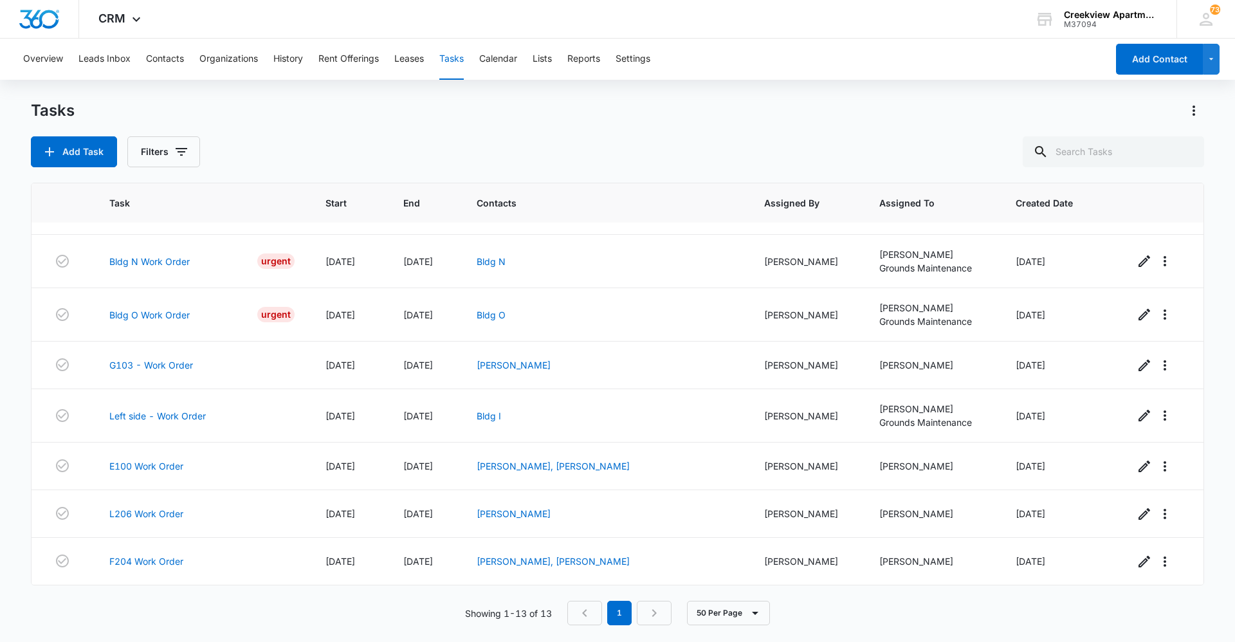
click at [586, 143] on div "Add Task Filters" at bounding box center [617, 151] width 1173 height 31
click at [706, 143] on div "Add Task Filters" at bounding box center [617, 151] width 1173 height 31
click at [556, 125] on div "Tasks Add Task Filters" at bounding box center [617, 133] width 1173 height 67
click at [179, 59] on button "Contacts" at bounding box center [165, 59] width 38 height 41
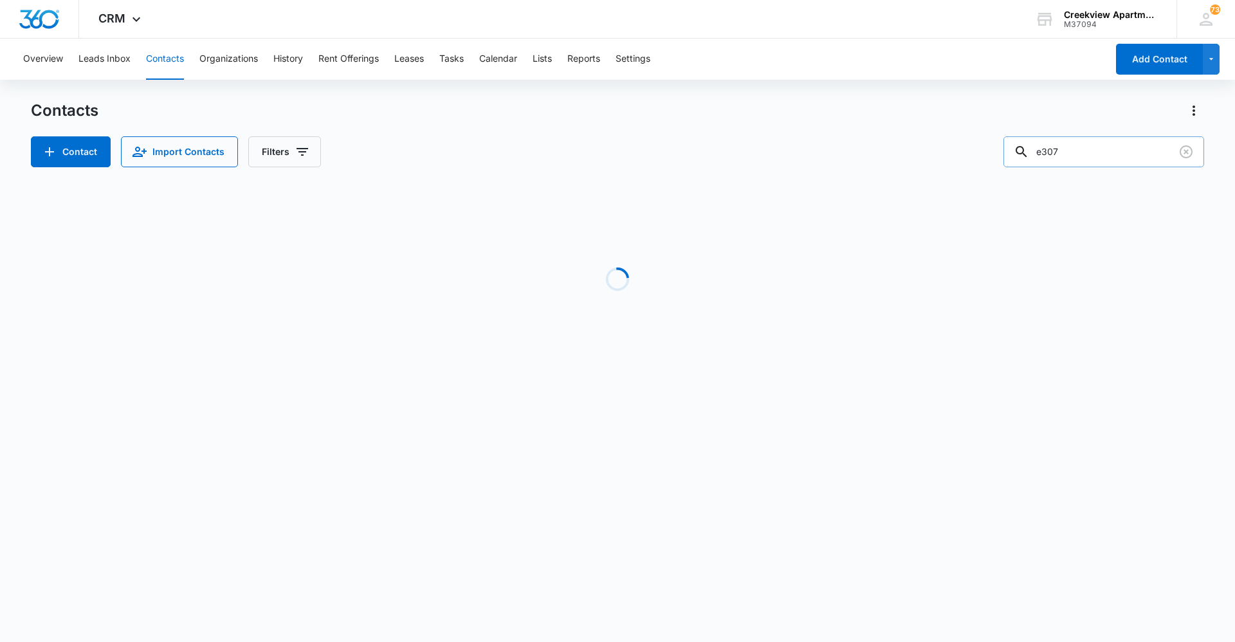
click at [1097, 138] on input "e307" at bounding box center [1103, 151] width 201 height 31
drag, startPoint x: 1098, startPoint y: 148, endPoint x: 1028, endPoint y: 159, distance: 71.0
click at [1026, 158] on div "e307" at bounding box center [1103, 151] width 201 height 31
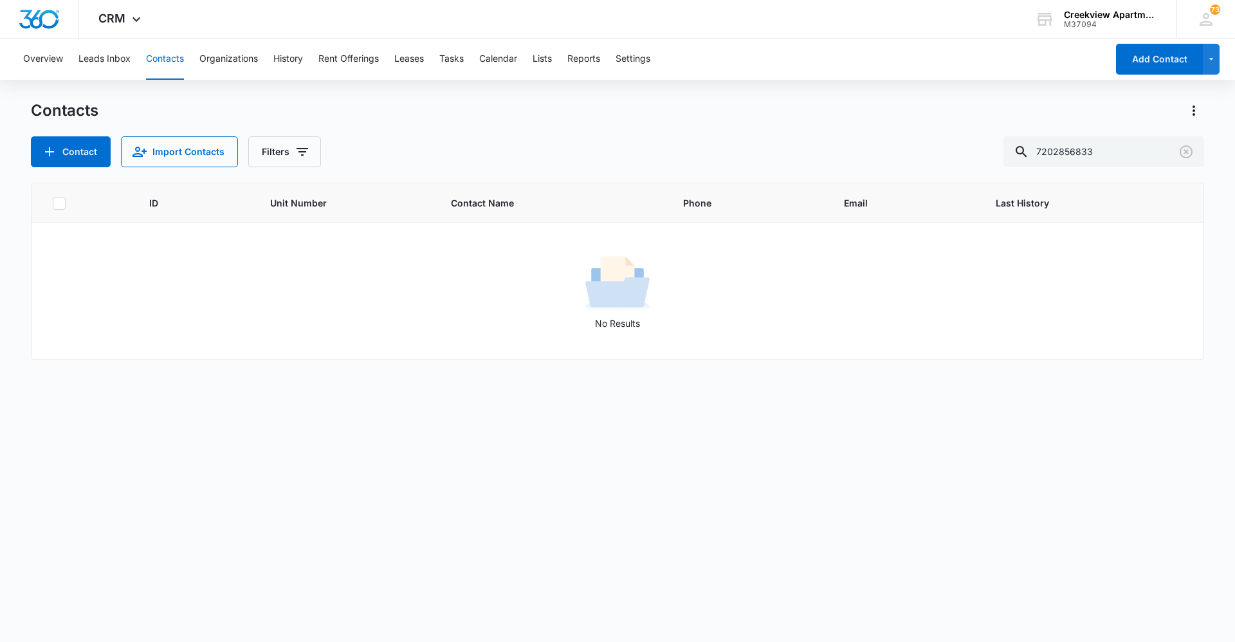
click at [585, 504] on div "ID Unit Number Contact Name Phone Email Last History No Results" at bounding box center [617, 404] width 1173 height 442
click at [468, 526] on div "ID Unit Number Contact Name Phone Email Last History No Results" at bounding box center [617, 404] width 1173 height 442
click at [158, 60] on button "Contacts" at bounding box center [165, 59] width 38 height 41
drag, startPoint x: 1120, startPoint y: 152, endPoint x: 987, endPoint y: 157, distance: 132.6
click at [987, 157] on div "Contact Import Contacts Filters 7202856833" at bounding box center [617, 151] width 1173 height 31
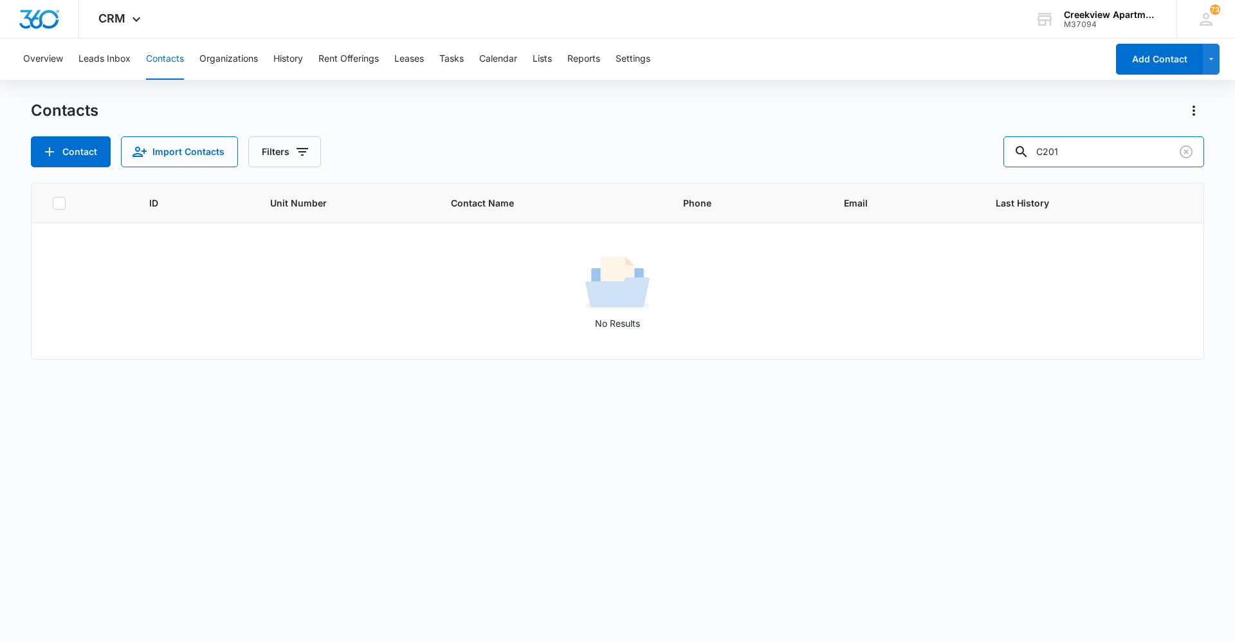
type input "C201"
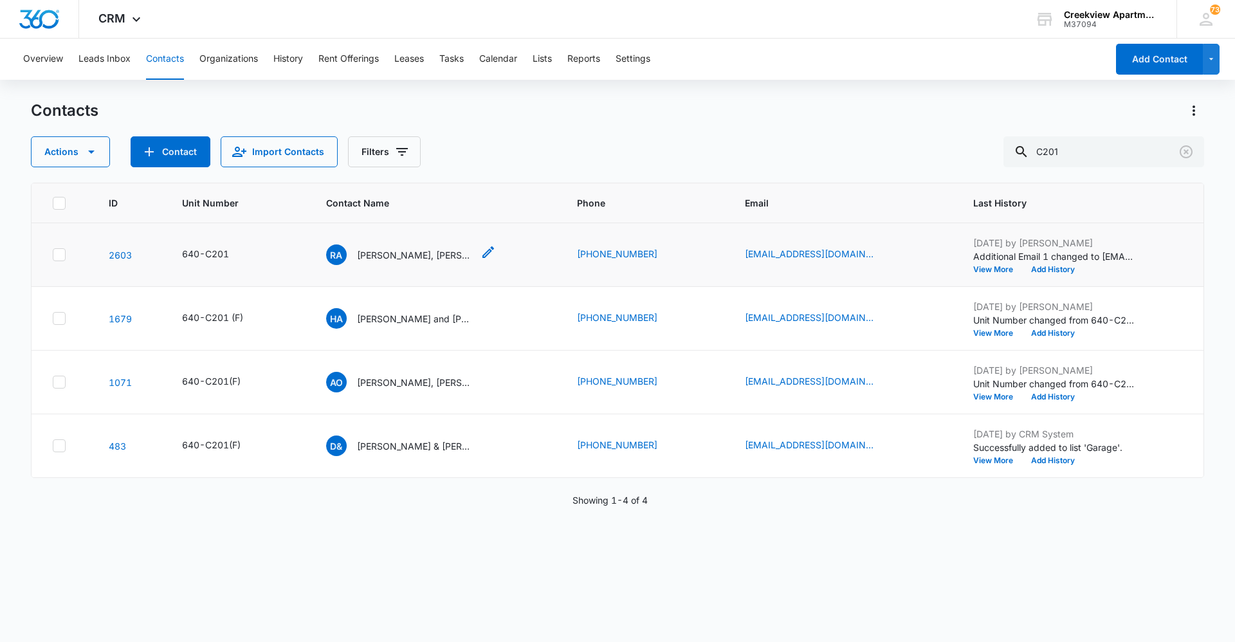
click at [397, 260] on p "[PERSON_NAME], [PERSON_NAME]" at bounding box center [415, 255] width 116 height 14
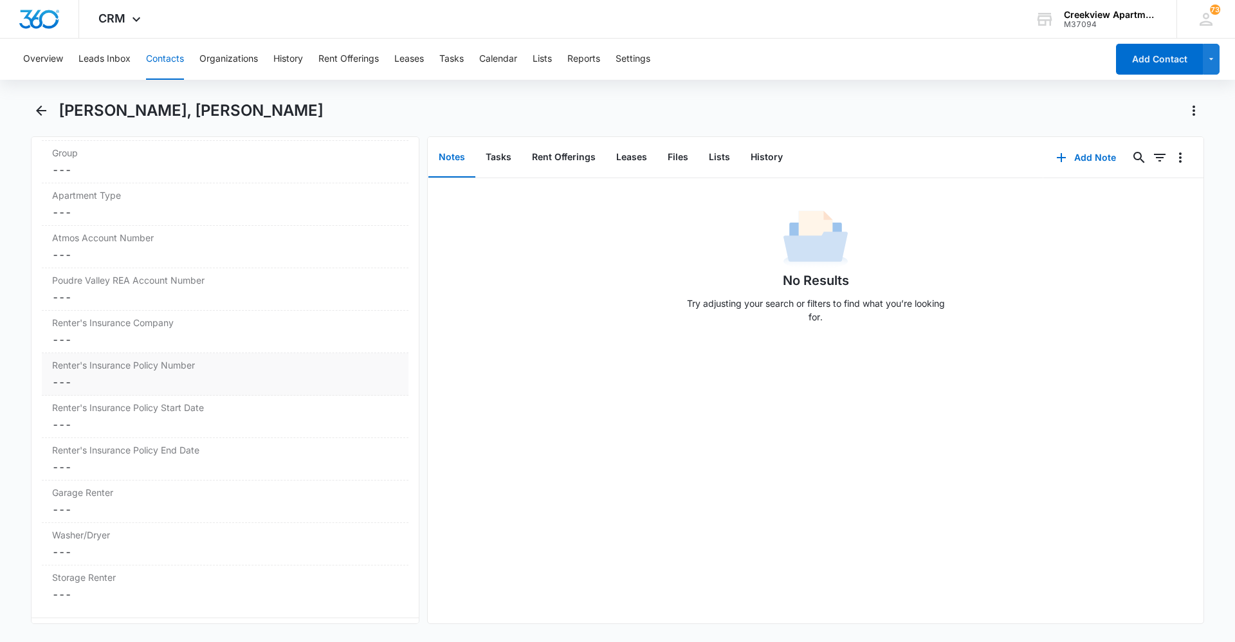
scroll to position [1543, 0]
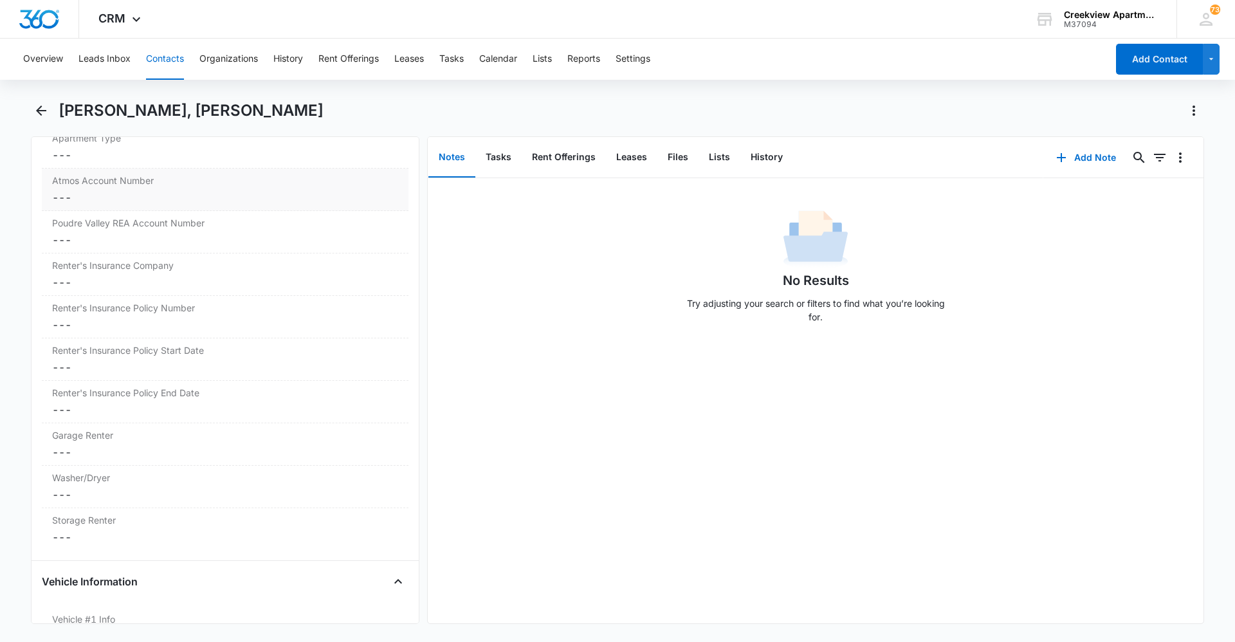
click at [136, 197] on dd "Cancel Save Changes ---" at bounding box center [225, 197] width 346 height 15
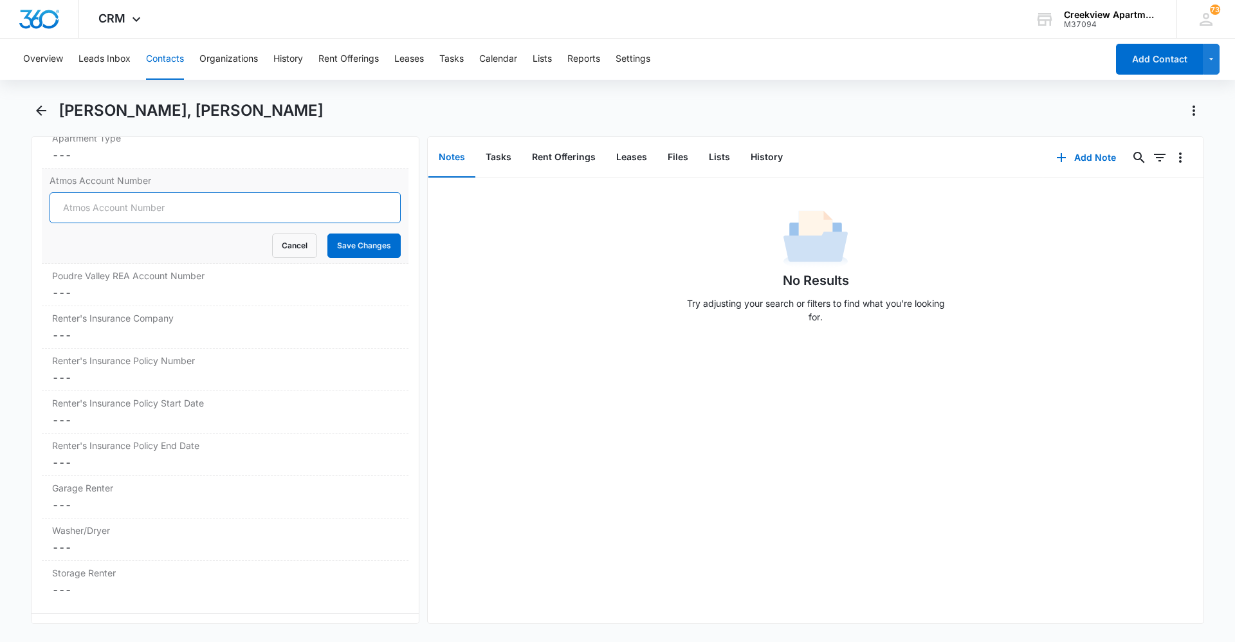
click at [108, 213] on input "Atmos Account Number" at bounding box center [225, 207] width 351 height 31
type input "3073386232"
click at [376, 244] on button "Save Changes" at bounding box center [363, 245] width 73 height 24
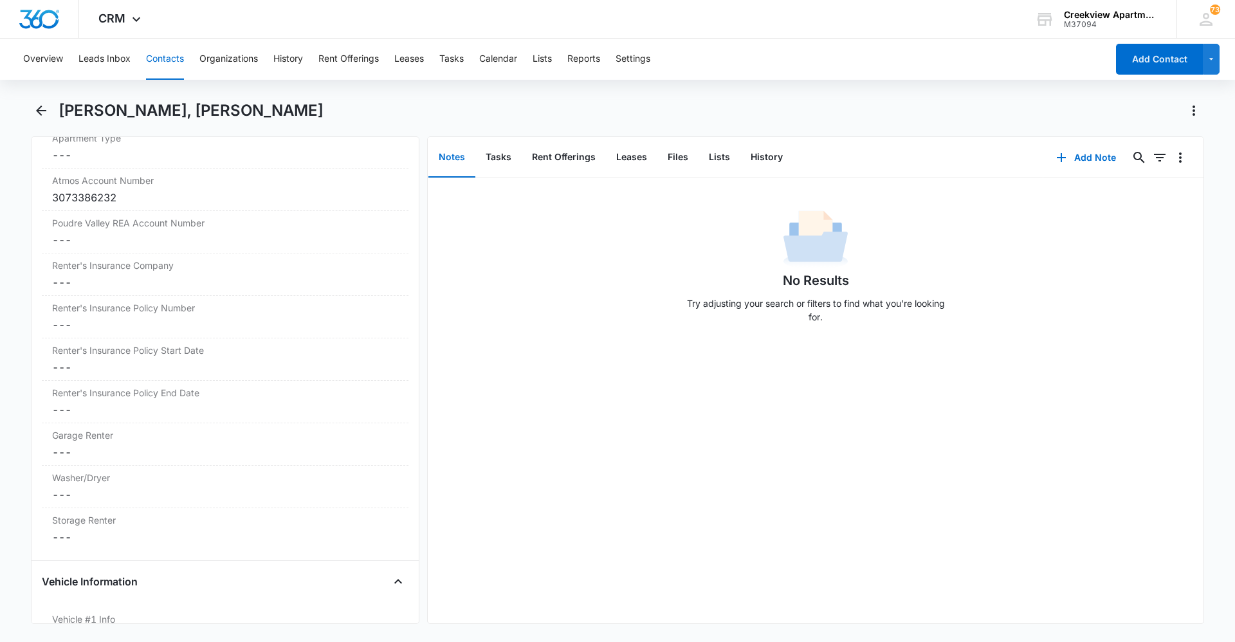
click at [647, 412] on div "No Results Try adjusting your search or filters to find what you’re looking for." at bounding box center [816, 400] width 776 height 445
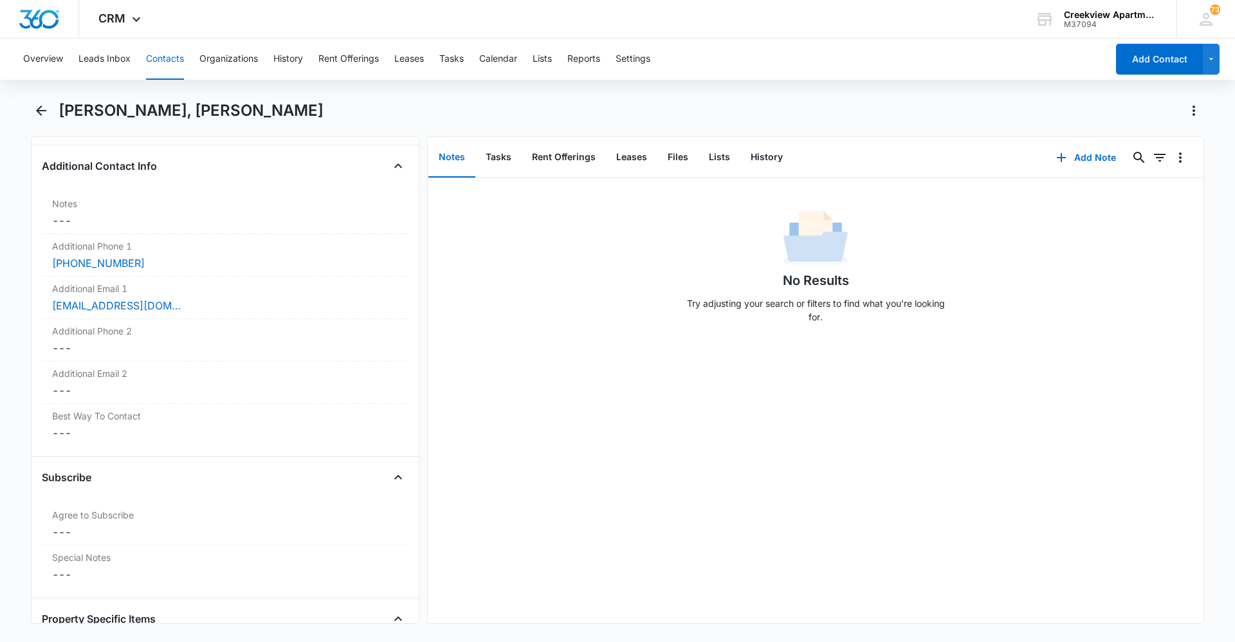
scroll to position [914, 0]
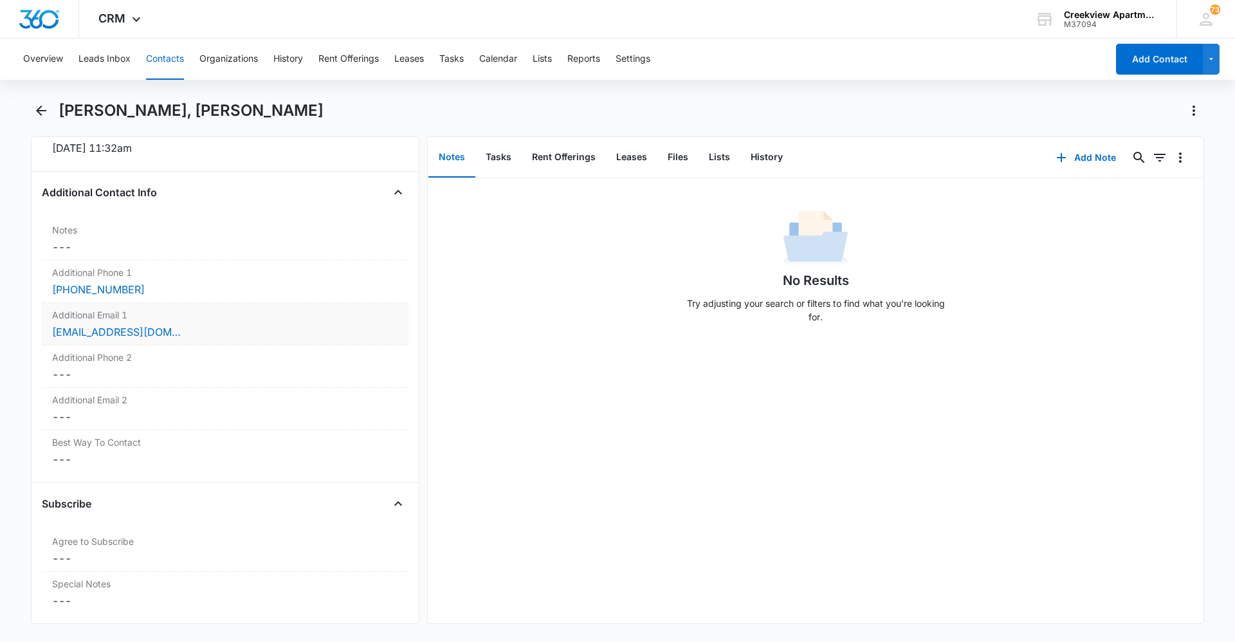
click at [262, 322] on div "Additional Email 1 Cancel Save Changes mynameisdomtron@gmail.com" at bounding box center [225, 324] width 367 height 42
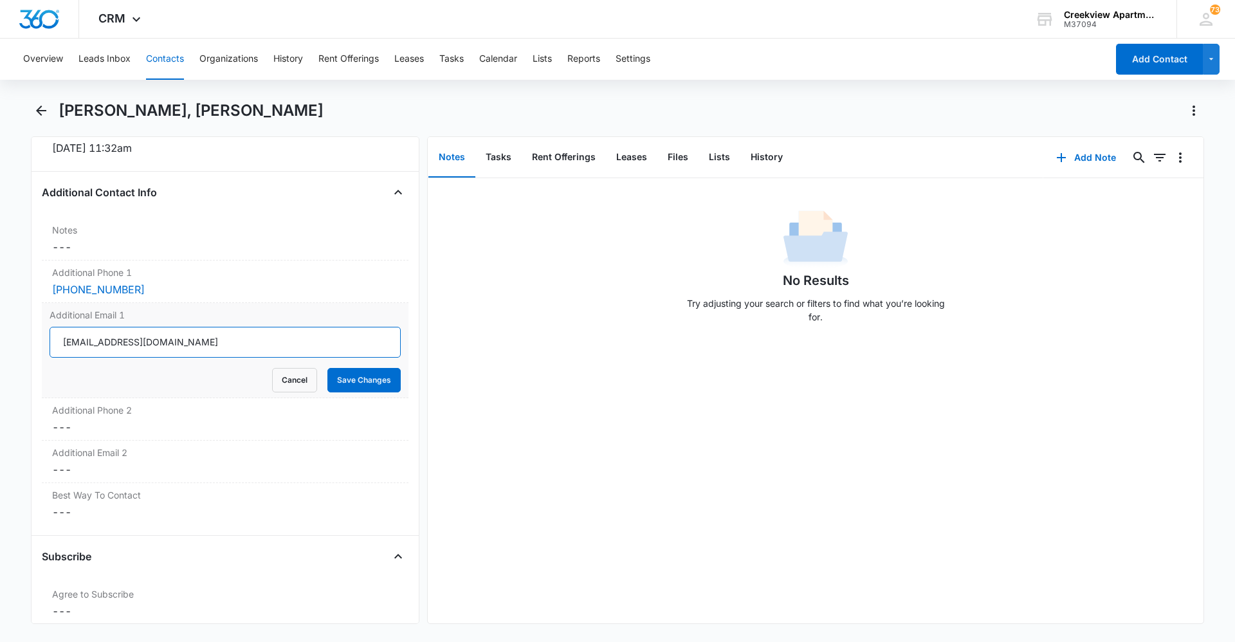
drag, startPoint x: 212, startPoint y: 343, endPoint x: 49, endPoint y: 347, distance: 162.7
click at [49, 347] on div "Additional Email 1 mynameisdomtron@gmail.com Cancel Save Changes" at bounding box center [225, 350] width 367 height 95
paste input "dom.rae1123"
type input "dom.rae1123@gmail.com"
click at [340, 380] on button "Save Changes" at bounding box center [363, 380] width 73 height 24
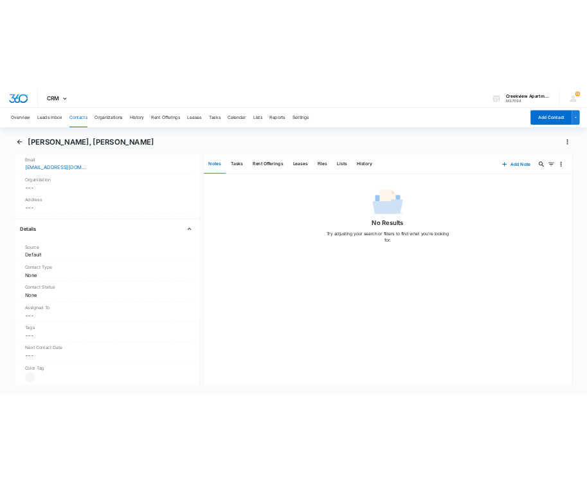
scroll to position [319, 0]
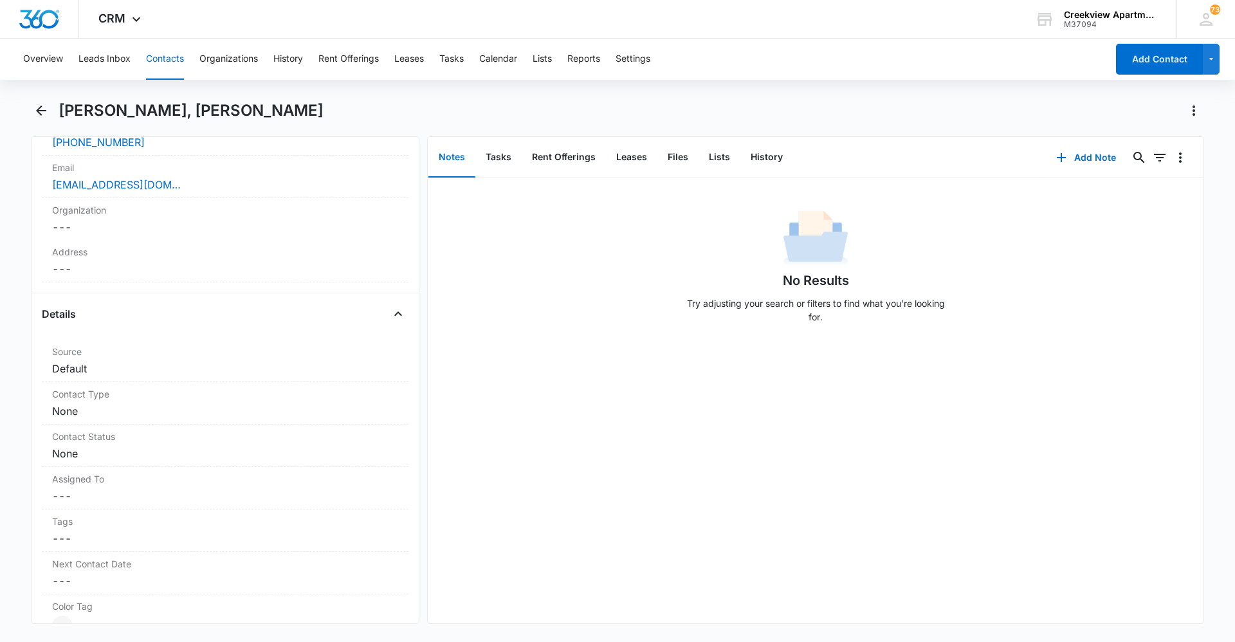
click at [579, 374] on div "No Results Try adjusting your search or filters to find what you’re looking for." at bounding box center [816, 400] width 776 height 445
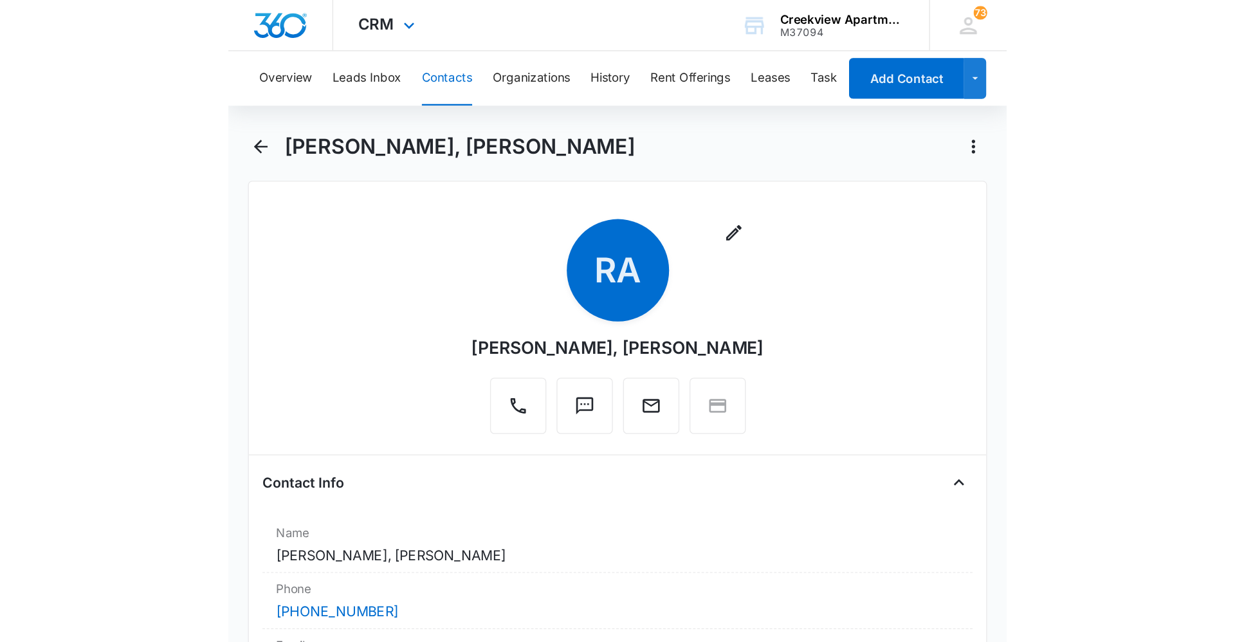
scroll to position [0, 0]
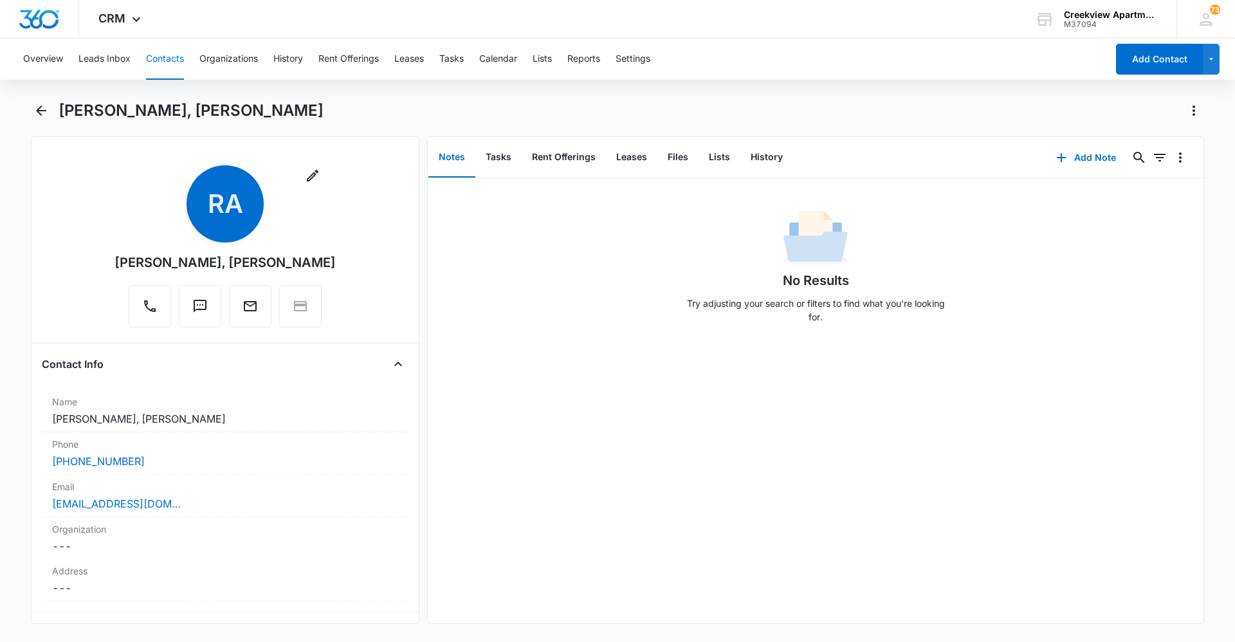
click at [502, 554] on div "No Results Try adjusting your search or filters to find what you’re looking for." at bounding box center [816, 400] width 776 height 445
click at [150, 66] on button "Contacts" at bounding box center [165, 59] width 38 height 41
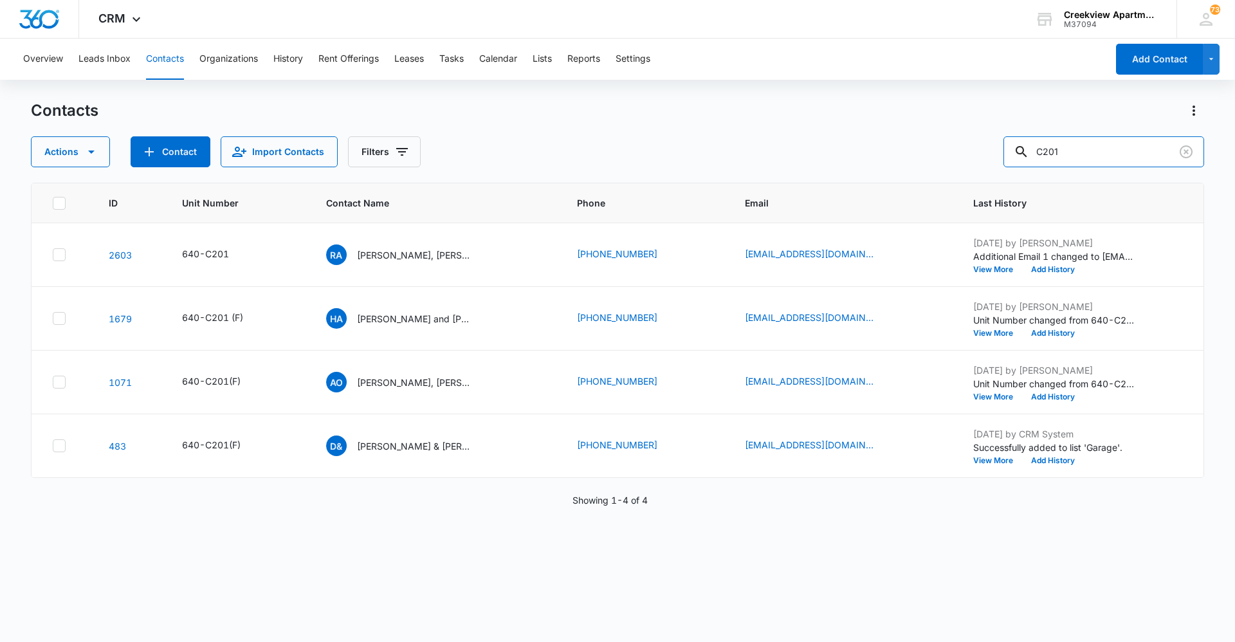
click at [927, 142] on div "Actions Contact Import Contacts Filters C201" at bounding box center [617, 151] width 1173 height 31
type input "e307"
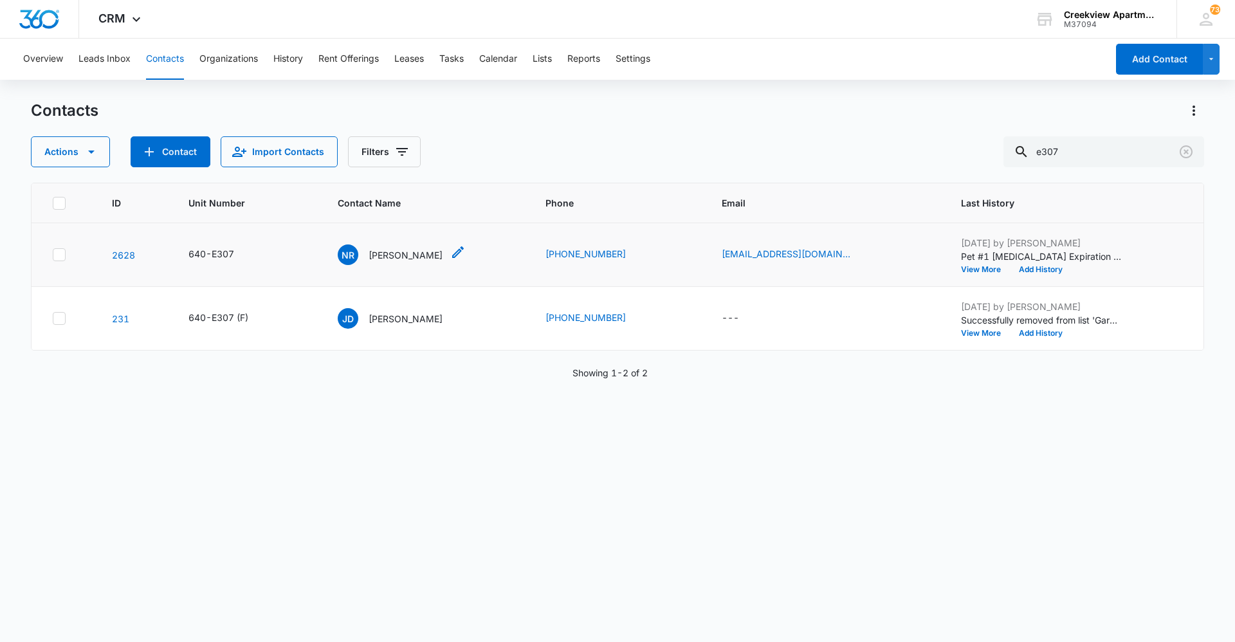
click at [433, 248] on div "NR Nelson Riddle" at bounding box center [390, 254] width 105 height 21
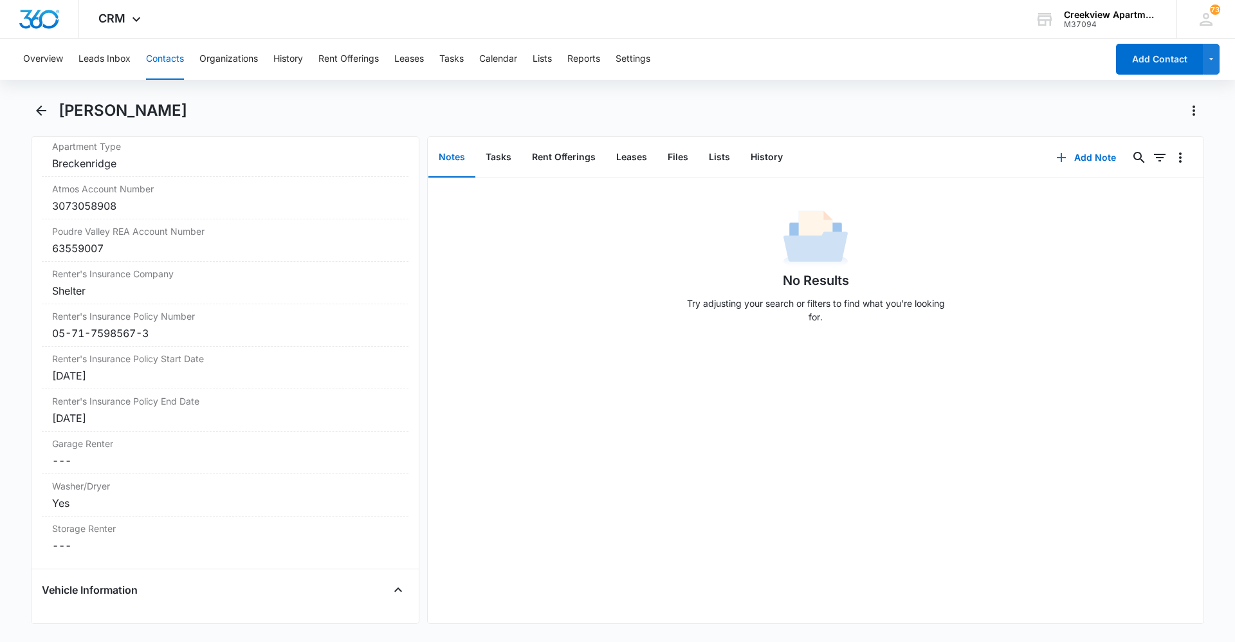
scroll to position [1608, 0]
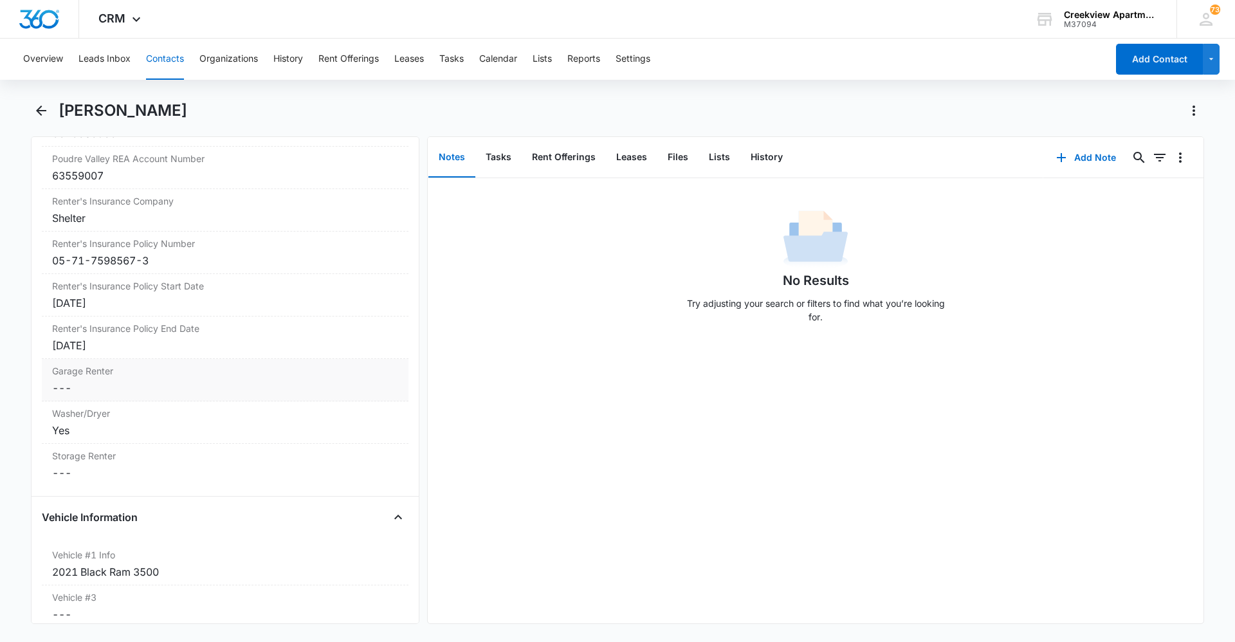
click at [91, 390] on dd "Cancel Save Changes ---" at bounding box center [225, 387] width 346 height 15
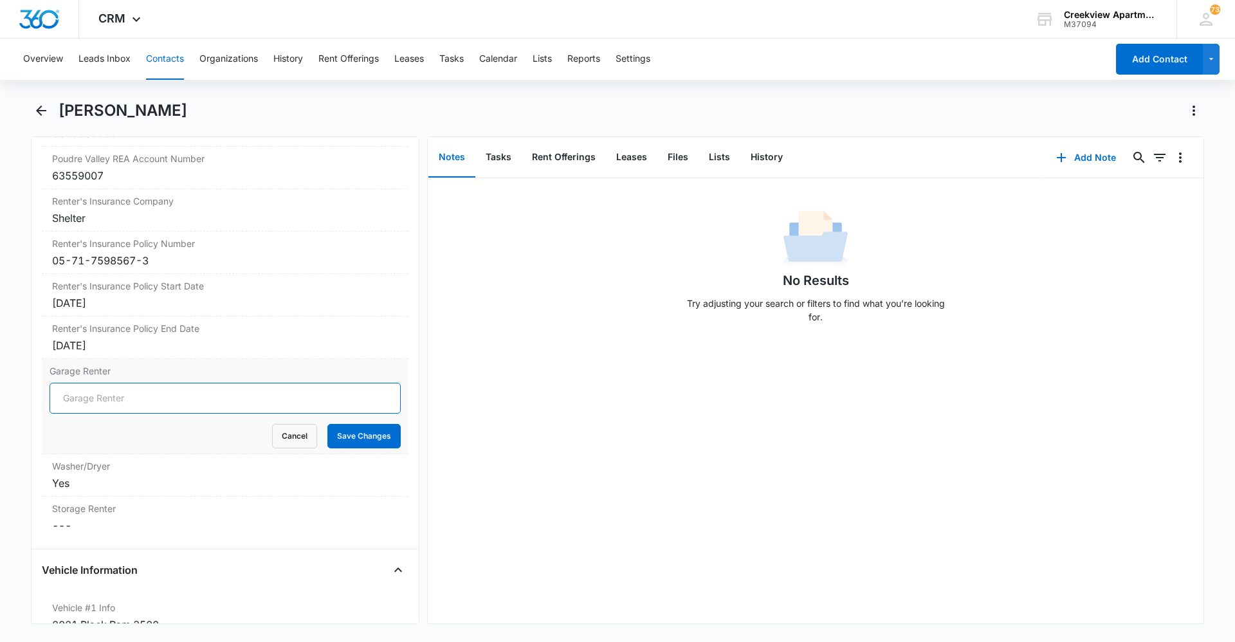
click at [109, 404] on input "Garage Renter" at bounding box center [225, 398] width 351 height 31
type input "3#12"
click at [359, 434] on button "Save Changes" at bounding box center [363, 436] width 73 height 24
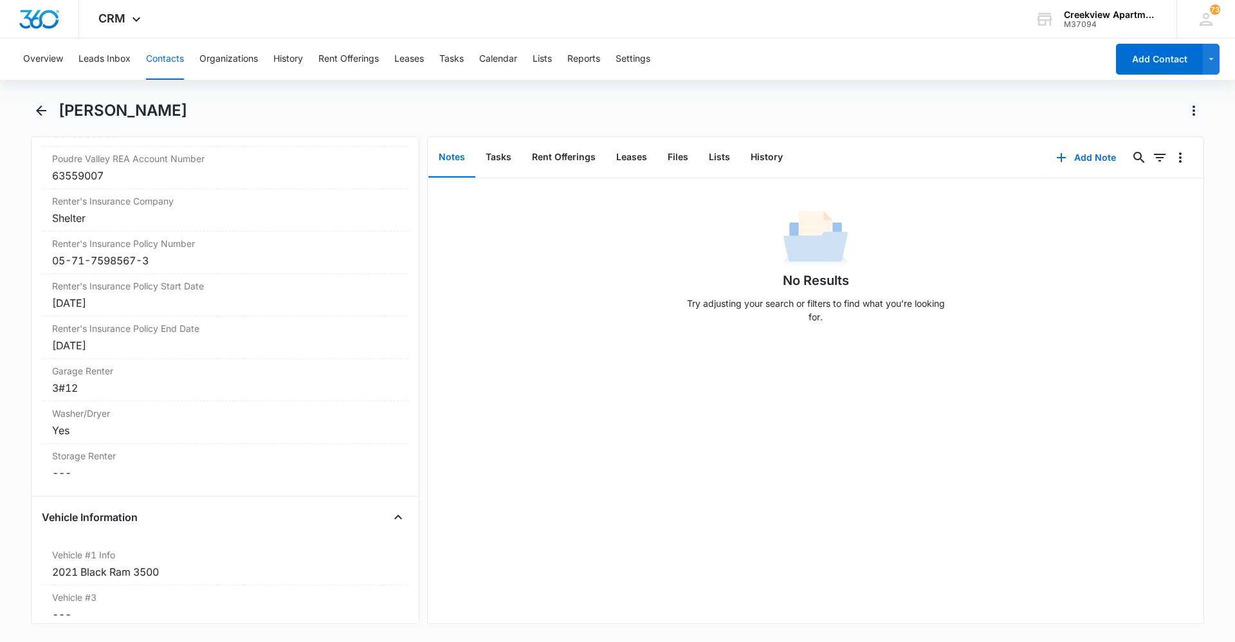
click at [554, 457] on div "No Results Try adjusting your search or filters to find what you’re looking for." at bounding box center [816, 400] width 776 height 445
click at [562, 527] on div "No Results Try adjusting your search or filters to find what you’re looking for." at bounding box center [816, 400] width 776 height 445
click at [526, 547] on div "No Results Try adjusting your search or filters to find what you’re looking for." at bounding box center [816, 400] width 776 height 445
click at [492, 580] on div "No Results Try adjusting your search or filters to find what you’re looking for." at bounding box center [816, 400] width 776 height 445
click at [738, 579] on div "No Results Try adjusting your search or filters to find what you’re looking for." at bounding box center [816, 400] width 776 height 445
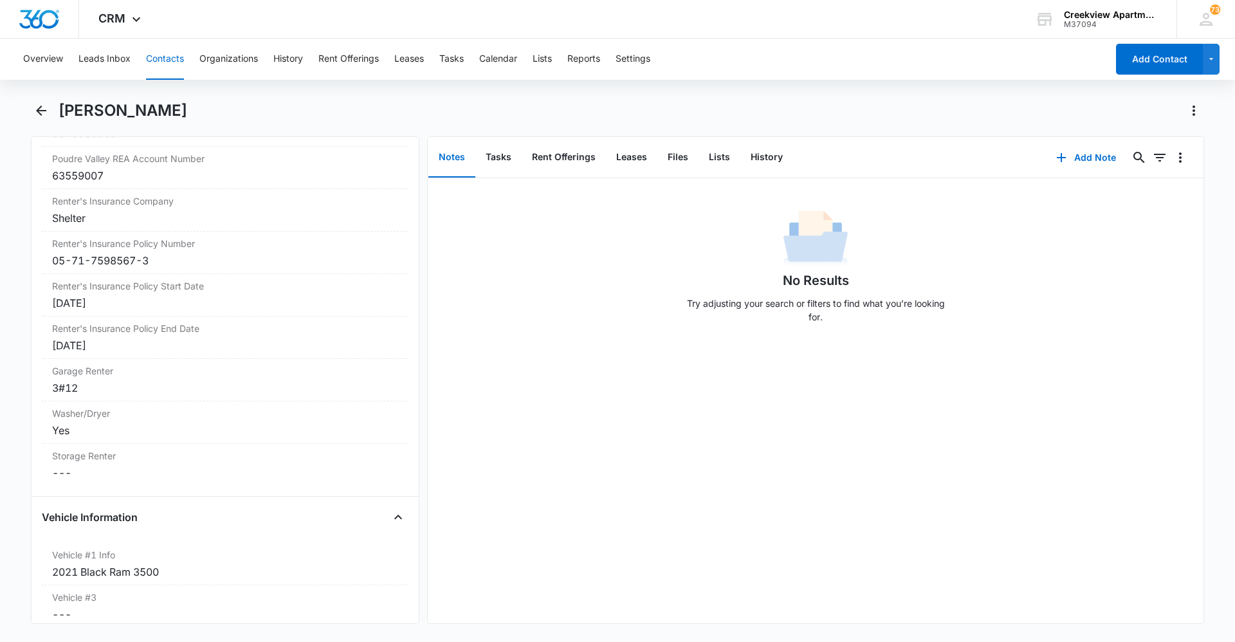
click at [933, 410] on div "No Results Try adjusting your search or filters to find what you’re looking for." at bounding box center [816, 400] width 776 height 445
click at [524, 585] on div "No Results Try adjusting your search or filters to find what you’re looking for." at bounding box center [816, 400] width 776 height 445
click at [595, 550] on div "No Results Try adjusting your search or filters to find what you’re looking for." at bounding box center [816, 400] width 776 height 445
click at [571, 390] on div "No Results Try adjusting your search or filters to find what you’re looking for." at bounding box center [816, 400] width 776 height 445
click at [172, 69] on button "Contacts" at bounding box center [165, 59] width 38 height 41
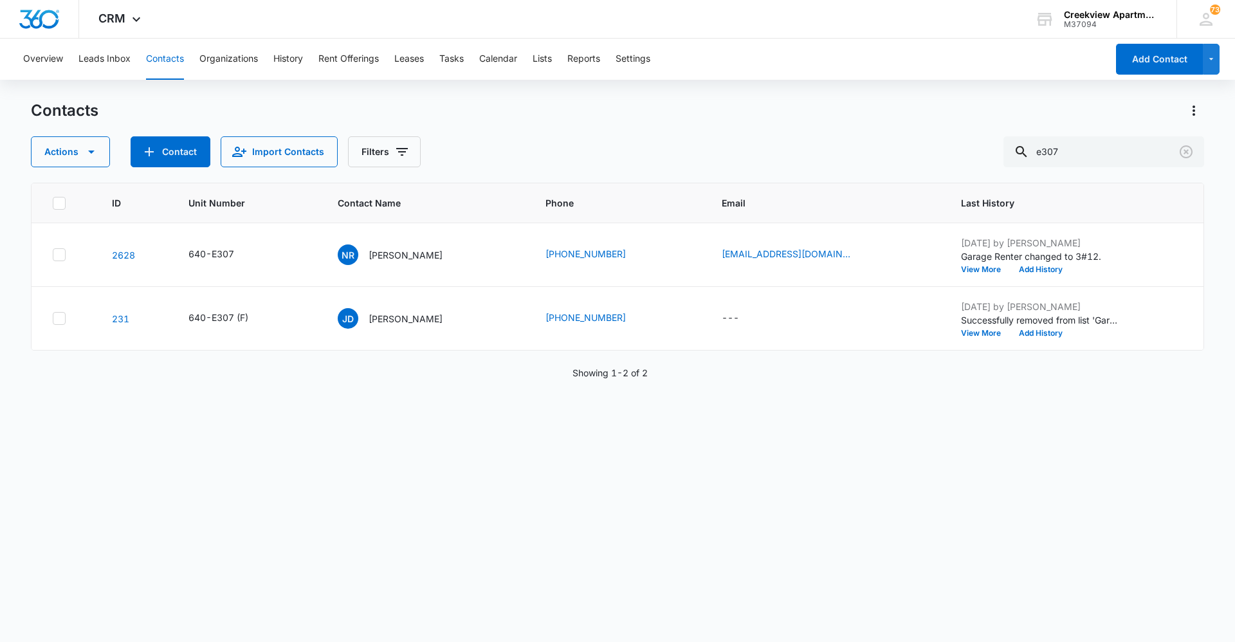
drag, startPoint x: 583, startPoint y: 527, endPoint x: 543, endPoint y: 558, distance: 51.3
click at [583, 527] on div "ID Unit Number Contact Name Phone Email Last History 2628 640-E307 NR Nelson Ri…" at bounding box center [617, 404] width 1173 height 442
click at [718, 511] on div "ID Unit Number Contact Name Phone Email Last History 2628 640-E307 NR Nelson Ri…" at bounding box center [617, 404] width 1173 height 442
click at [472, 597] on div "ID Unit Number Contact Name Phone Email Last History 2628 640-E307 NR Nelson Ri…" at bounding box center [617, 404] width 1173 height 442
click at [747, 560] on div "ID Unit Number Contact Name Phone Email Last History 2628 640-E307 NR Nelson Ri…" at bounding box center [617, 404] width 1173 height 442
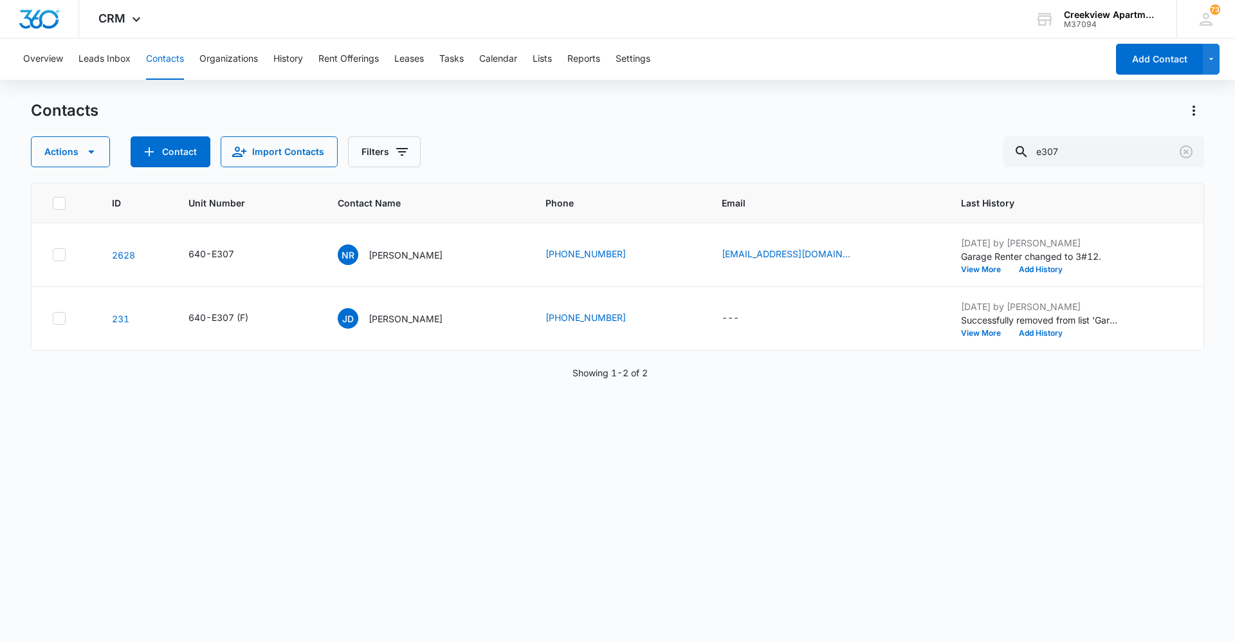
click at [779, 404] on div "ID Unit Number Contact Name Phone Email Last History 2628 640-E307 NR Nelson Ri…" at bounding box center [617, 404] width 1173 height 442
click at [567, 446] on div "ID Unit Number Contact Name Phone Email Last History 2628 640-E307 NR Nelson Ri…" at bounding box center [617, 404] width 1173 height 442
click at [163, 59] on button "Contacts" at bounding box center [165, 59] width 38 height 41
drag, startPoint x: 1015, startPoint y: 136, endPoint x: 929, endPoint y: 138, distance: 85.5
click at [929, 137] on div "Actions Contact Import Contacts Filters e307" at bounding box center [617, 151] width 1173 height 31
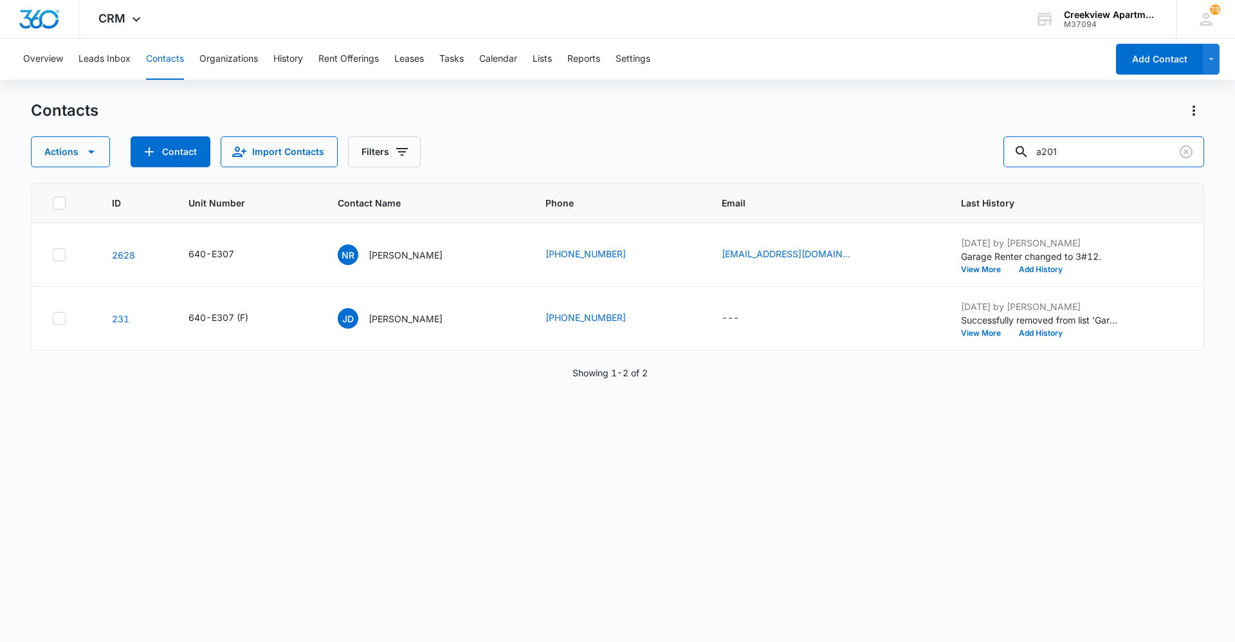
type input "a201"
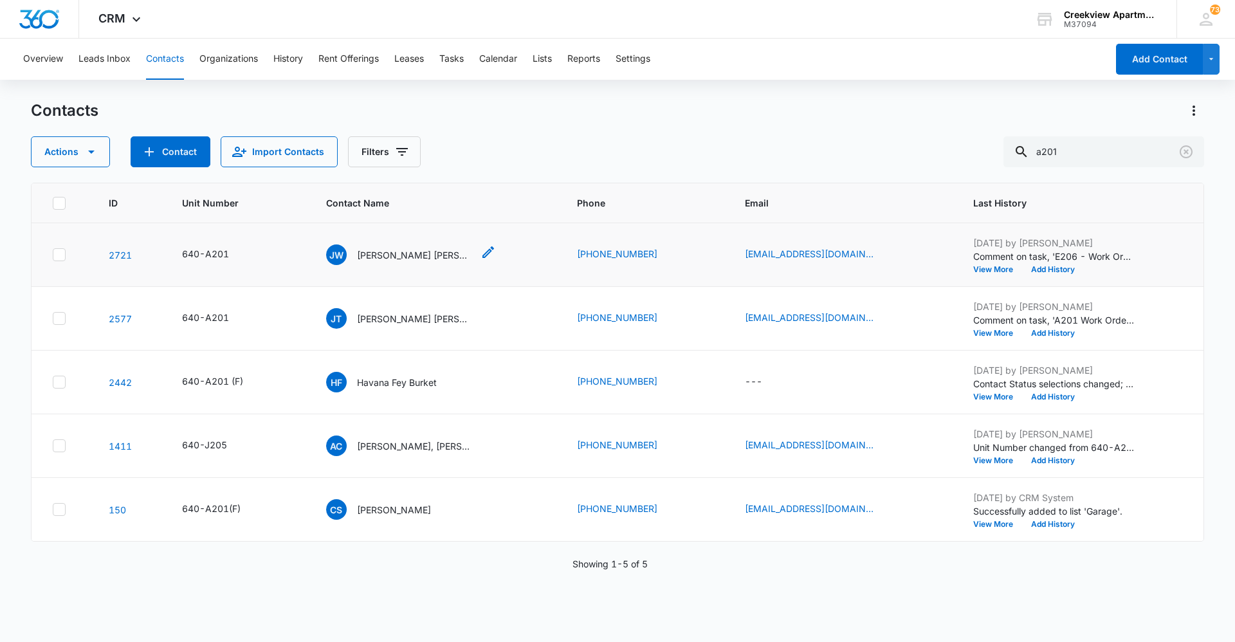
click at [383, 259] on p "Justin Wise Madeline Powell" at bounding box center [415, 255] width 116 height 14
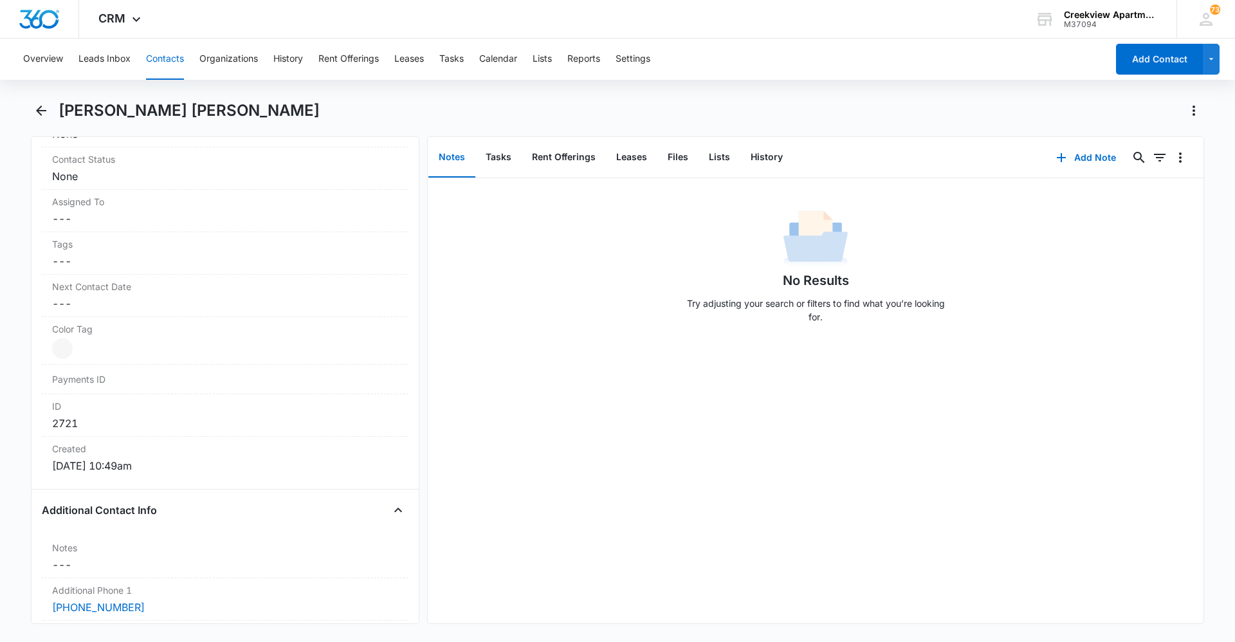
scroll to position [643, 0]
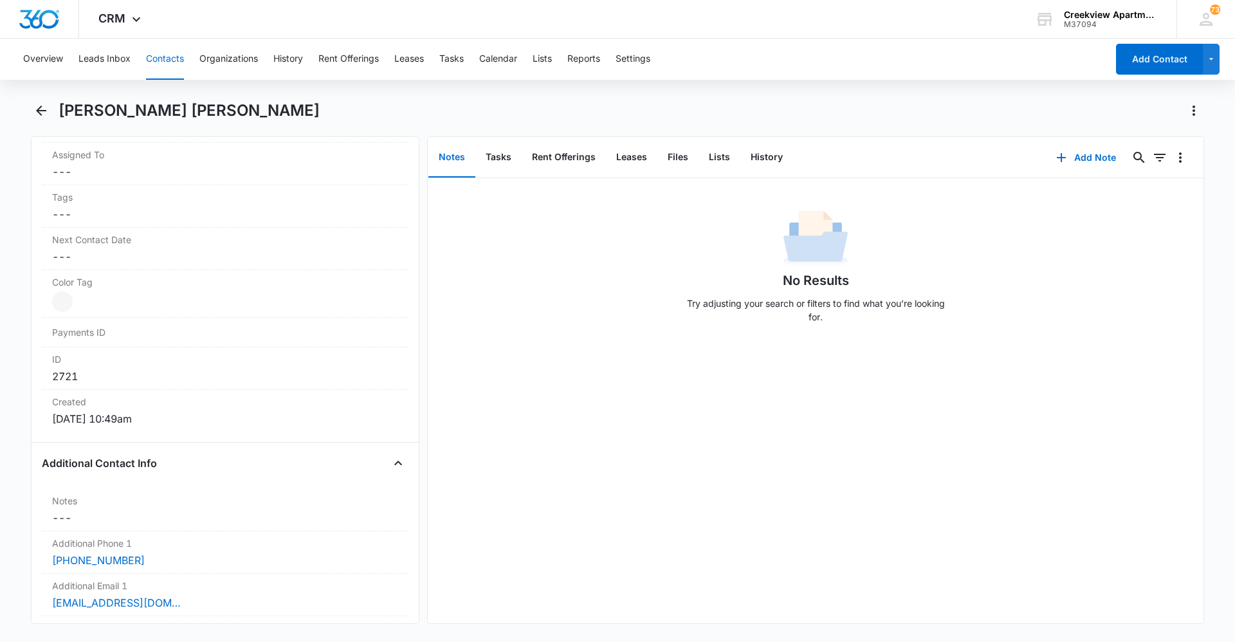
drag, startPoint x: 607, startPoint y: 478, endPoint x: 527, endPoint y: 578, distance: 128.0
click at [606, 478] on div "No Results Try adjusting your search or filters to find what you’re looking for." at bounding box center [816, 400] width 776 height 445
click at [167, 60] on button "Contacts" at bounding box center [165, 59] width 38 height 41
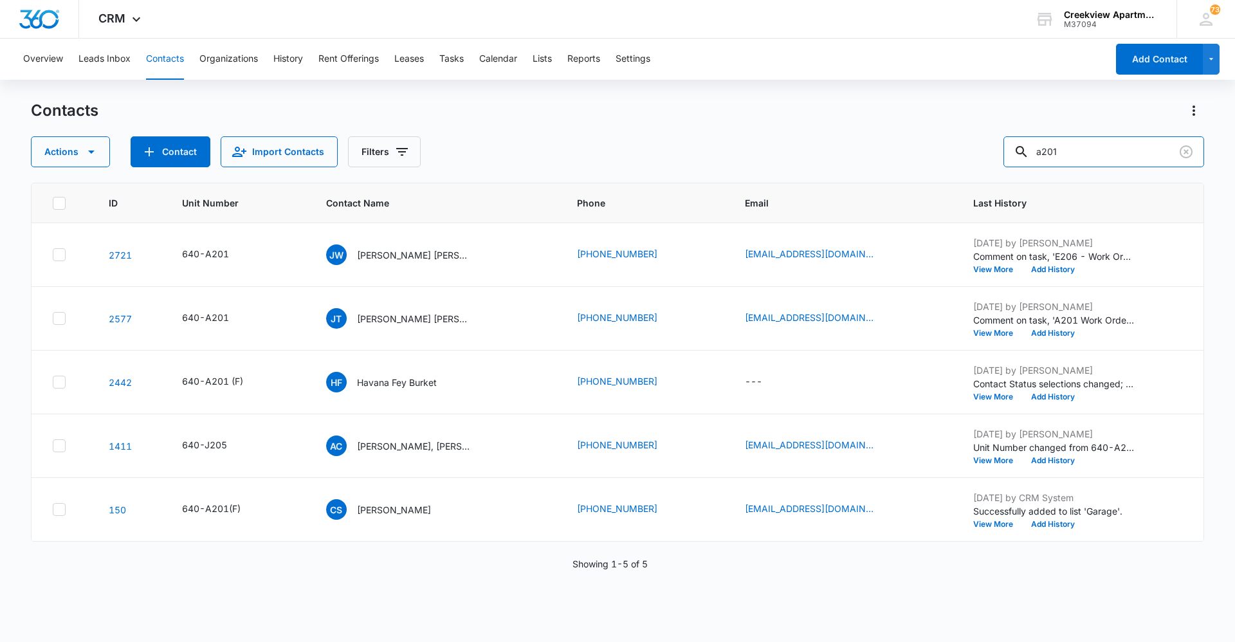
drag, startPoint x: 1123, startPoint y: 149, endPoint x: 990, endPoint y: 153, distance: 132.5
click at [991, 153] on div "Actions Contact Import Contacts Filters a201" at bounding box center [617, 151] width 1173 height 31
type input "n202"
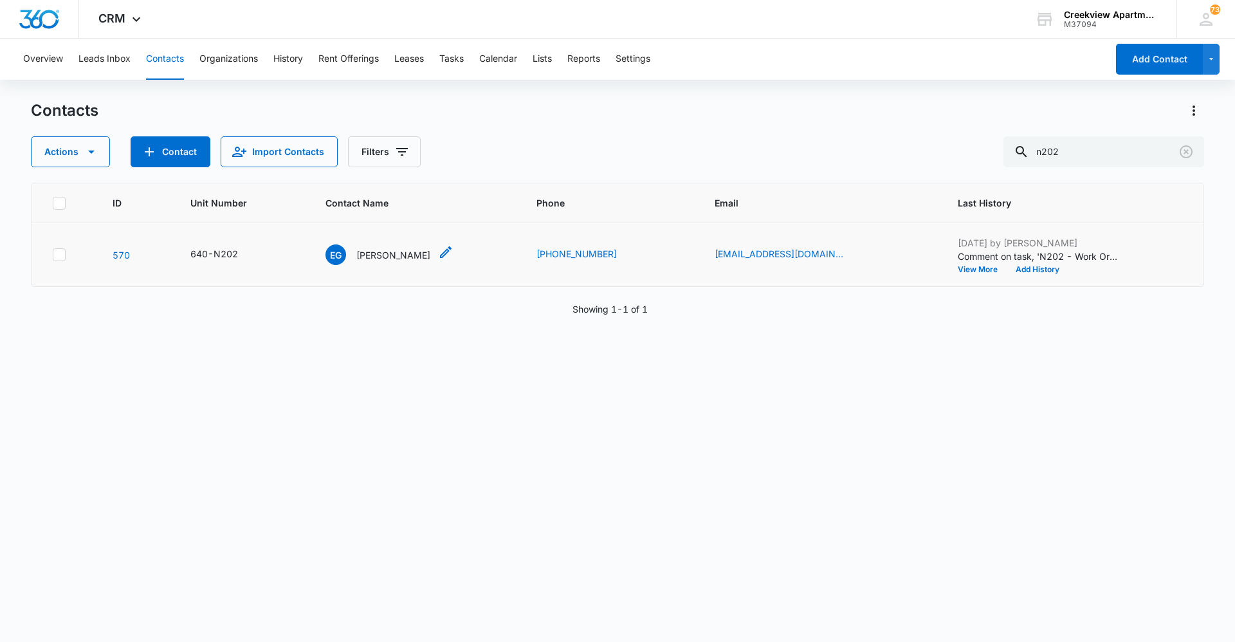
click at [419, 258] on p "Epifanio Garcia" at bounding box center [393, 255] width 74 height 14
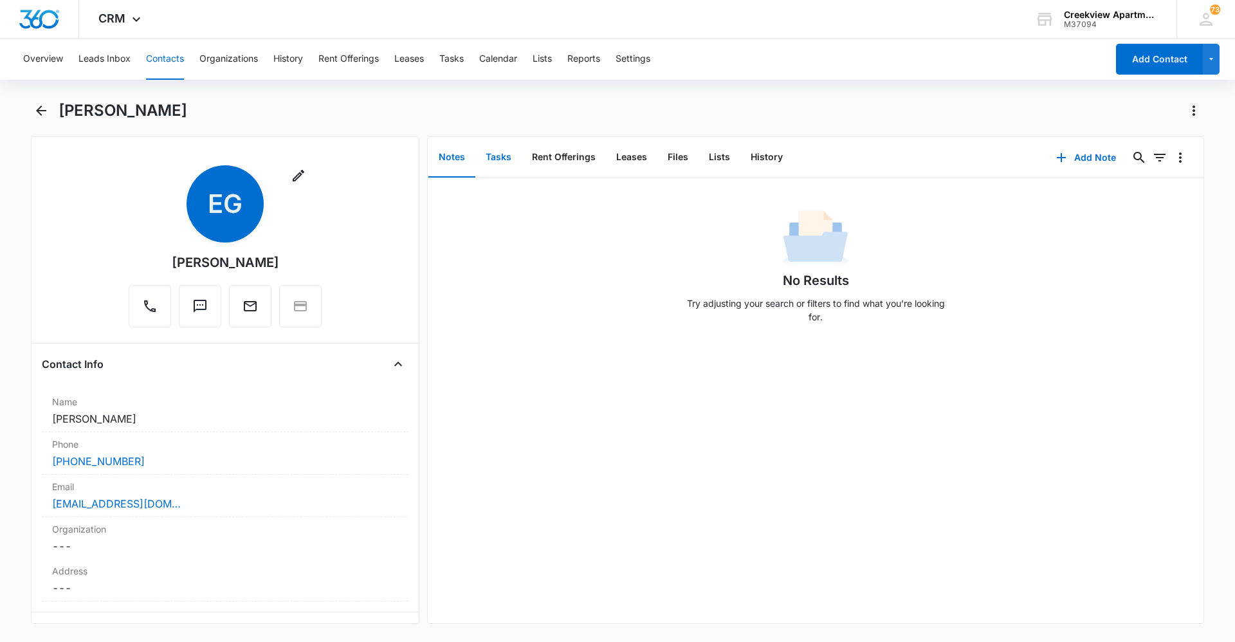
click at [505, 164] on button "Tasks" at bounding box center [498, 158] width 46 height 40
click at [1054, 161] on icon "button" at bounding box center [1061, 157] width 15 height 15
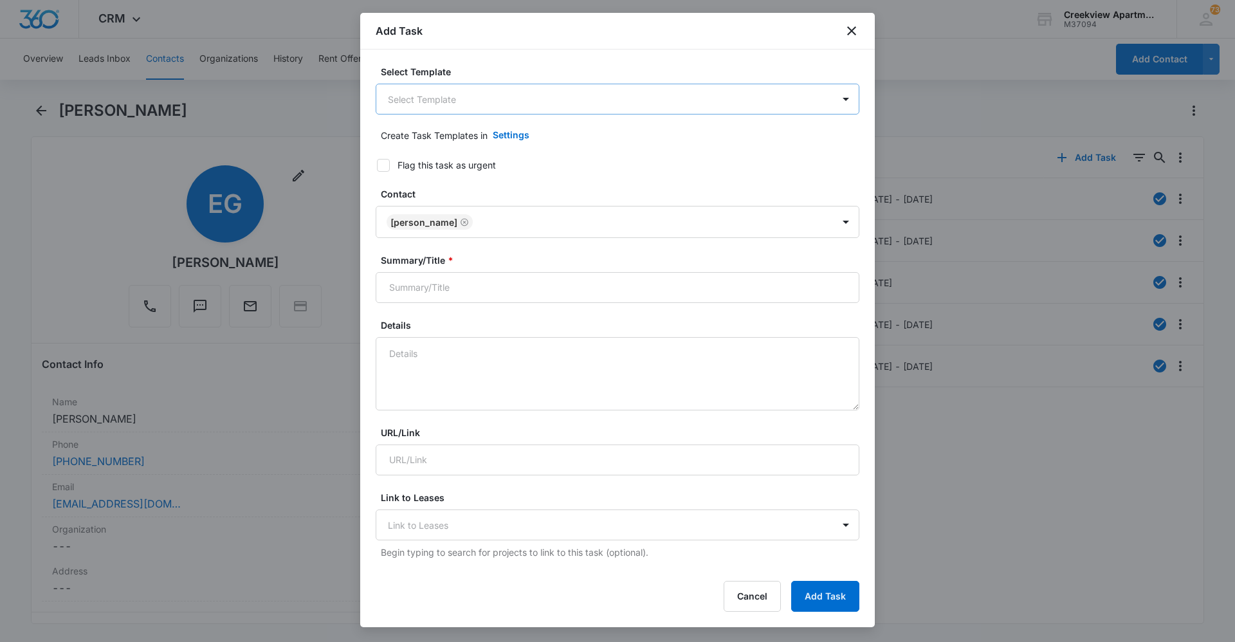
click at [514, 97] on body "CRM Apps Reputation Websites Forms CRM Email Social Content Ads Intelligence Fi…" at bounding box center [617, 321] width 1235 height 642
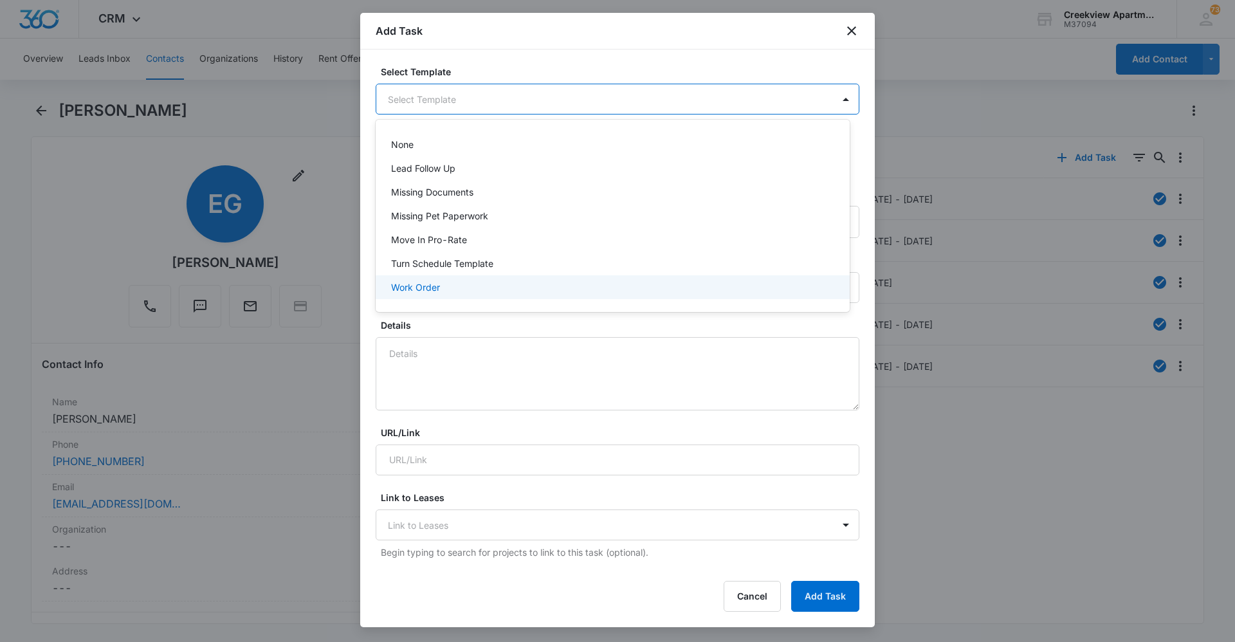
click at [463, 281] on div "Work Order" at bounding box center [611, 287] width 440 height 14
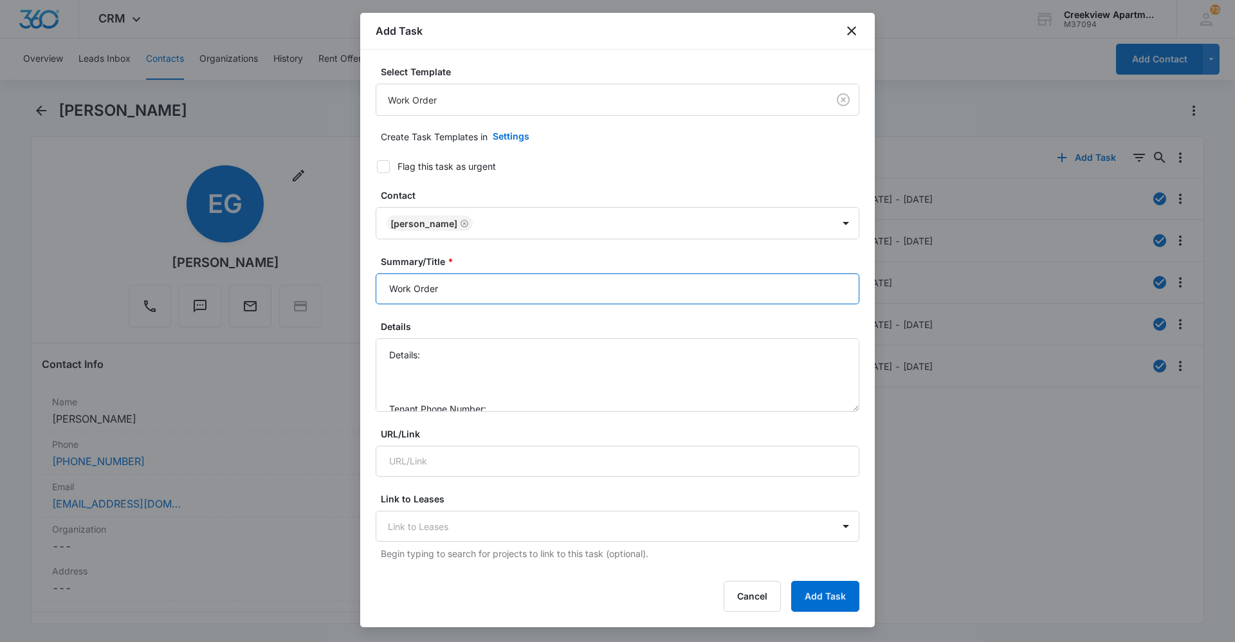
click at [392, 283] on input "Work Order" at bounding box center [618, 288] width 484 height 31
type input "N202 Work Order"
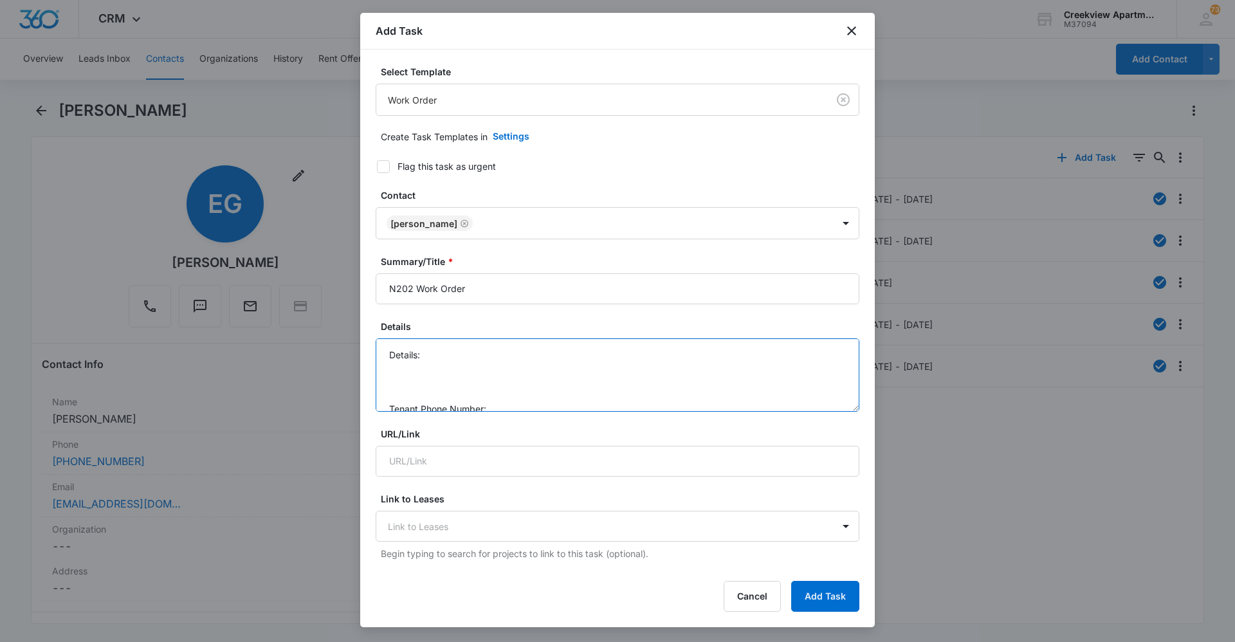
click at [493, 352] on textarea "Details: Tenant Phone Number: Call Before:" at bounding box center [618, 374] width 484 height 73
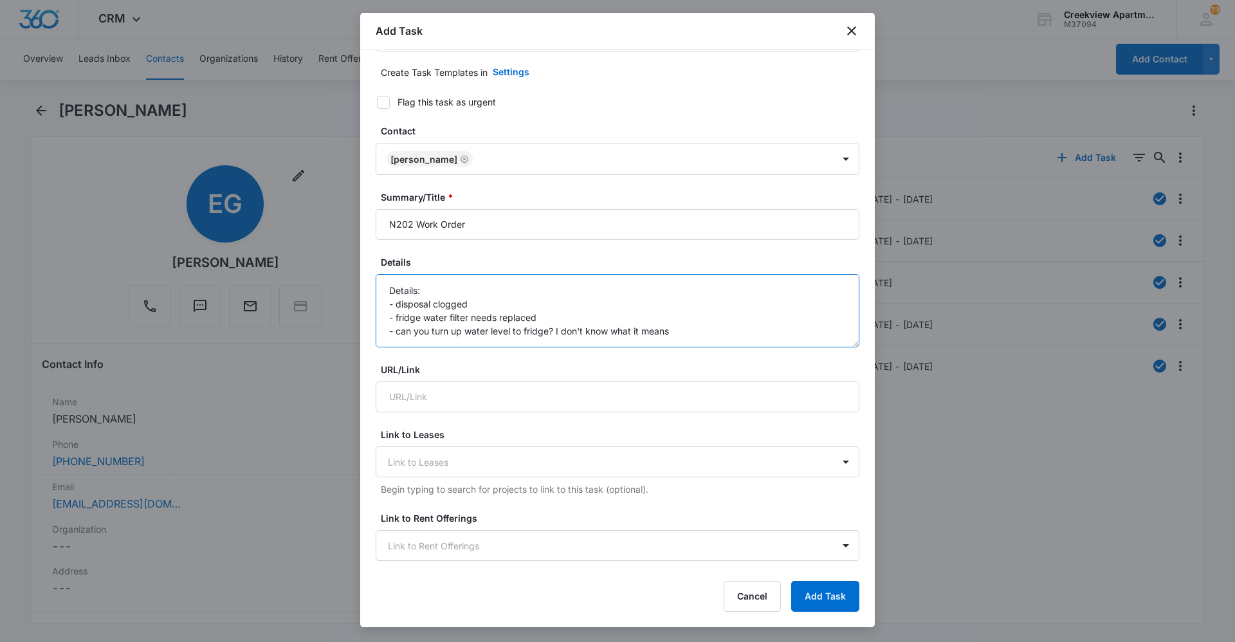
scroll to position [81, 0]
click at [563, 304] on textarea "Details: - disposal clogged - fridge water filter needs replaced - can you turn…" at bounding box center [618, 310] width 484 height 73
click at [503, 335] on textarea "Details: - disposal clogged - fridge water filter needs replaced - can you turn…" at bounding box center [618, 310] width 484 height 73
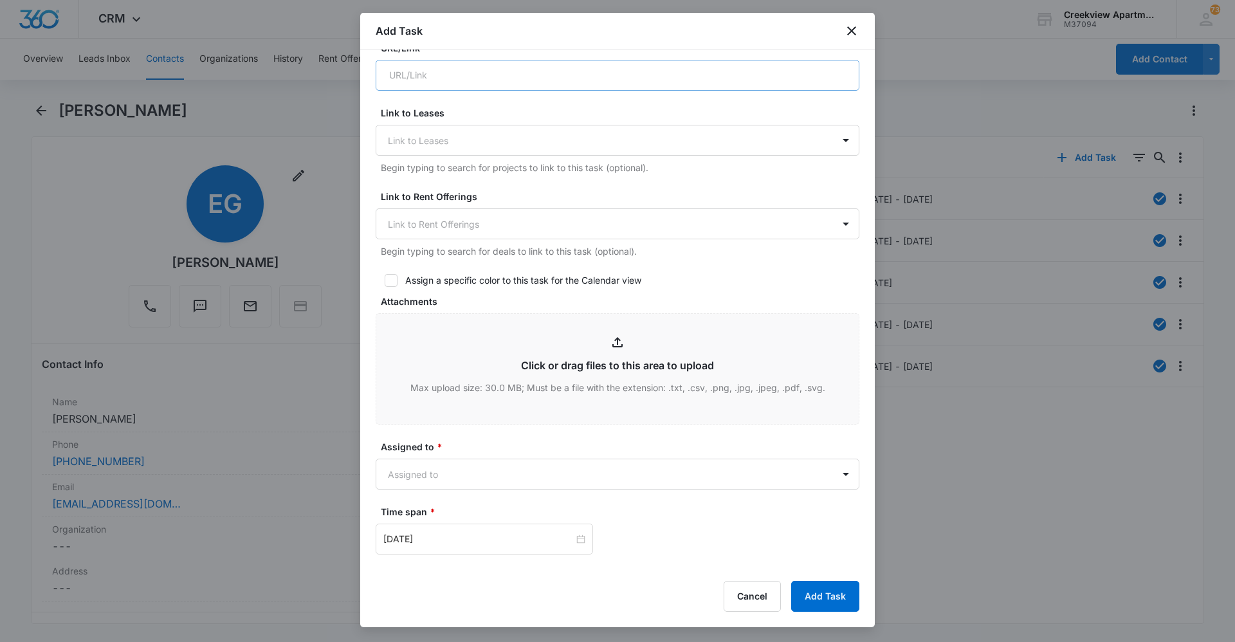
scroll to position [450, 0]
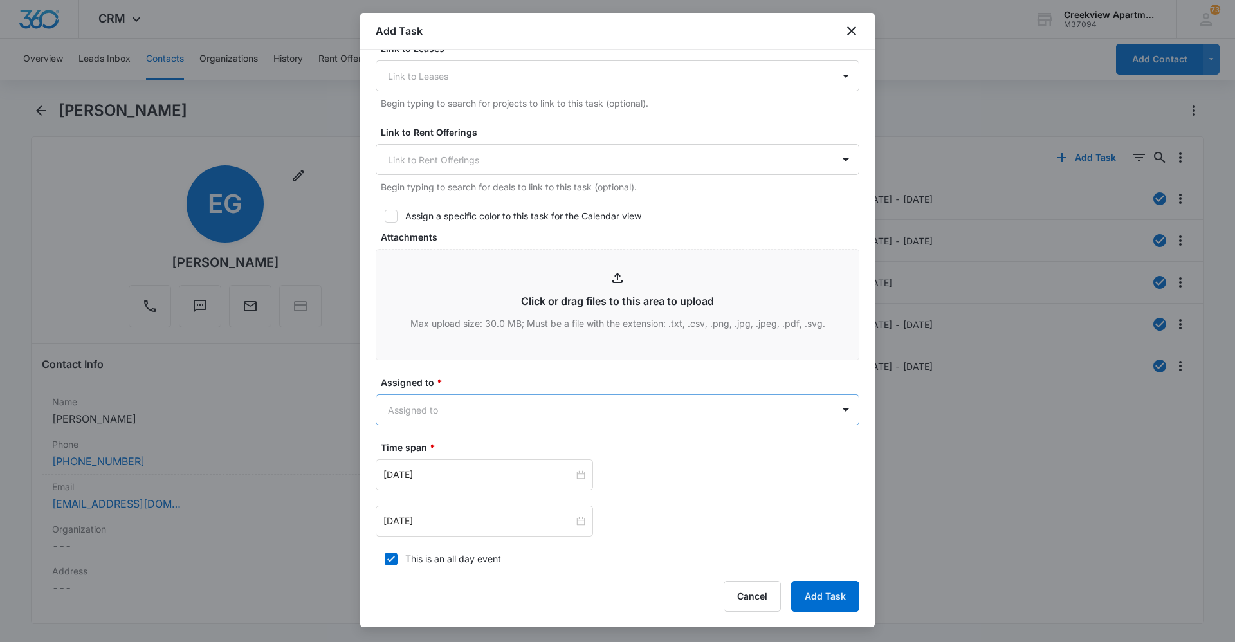
type textarea "Details: - disposal clogged - fridge water filter needs replaced - can you turn…"
click at [567, 413] on body "CRM Apps Reputation Websites Forms CRM Email Social Content Ads Intelligence Fi…" at bounding box center [617, 321] width 1235 height 642
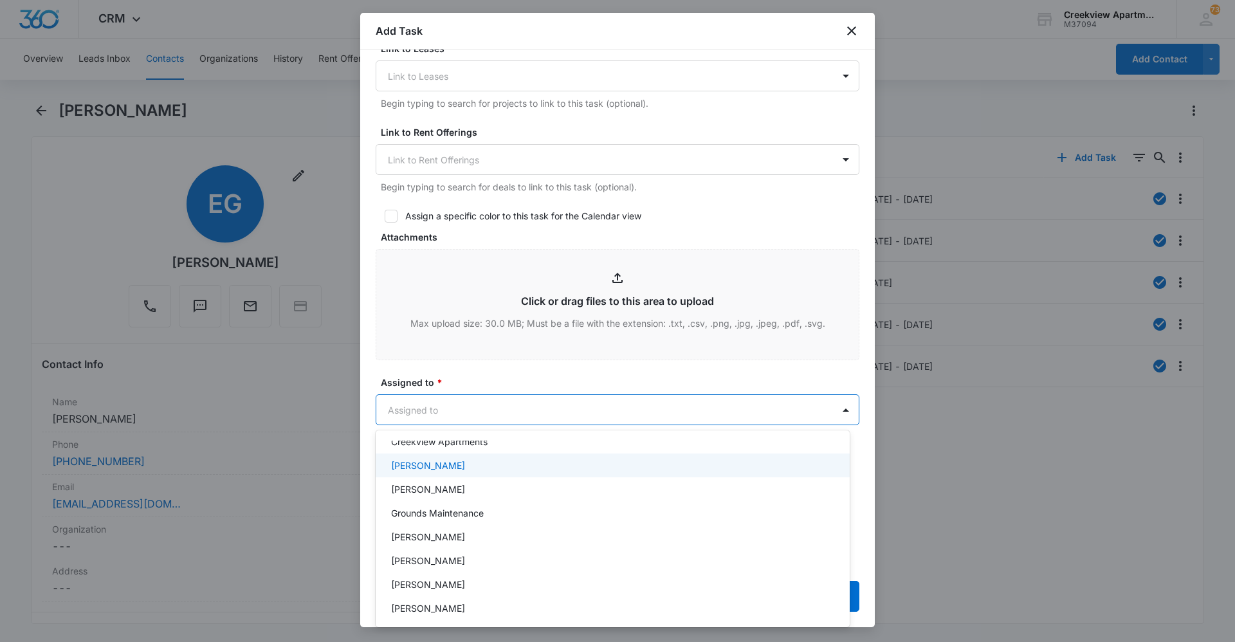
scroll to position [129, 0]
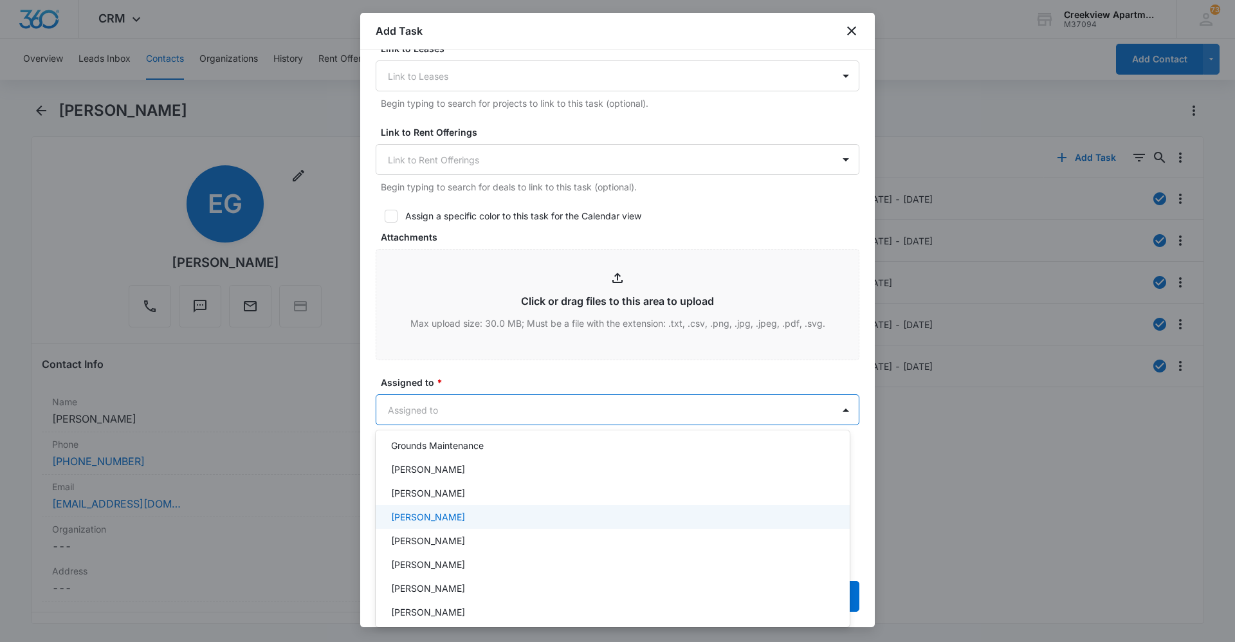
click at [475, 502] on div "[PERSON_NAME]" at bounding box center [613, 493] width 474 height 24
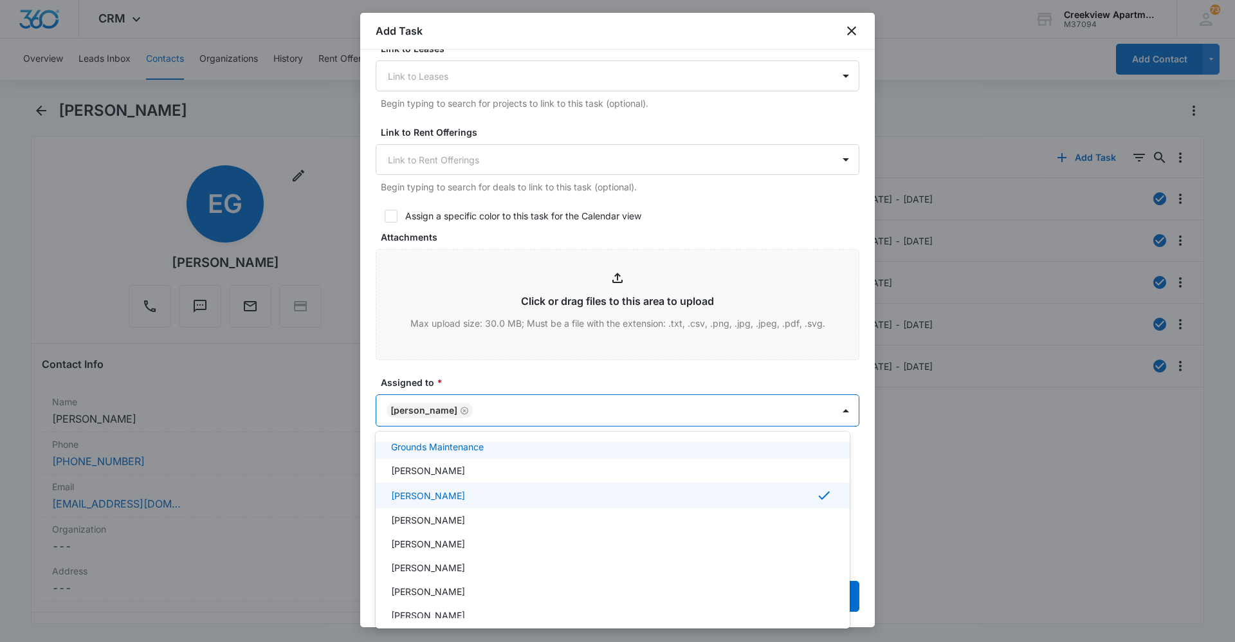
click at [554, 358] on div at bounding box center [617, 321] width 1235 height 642
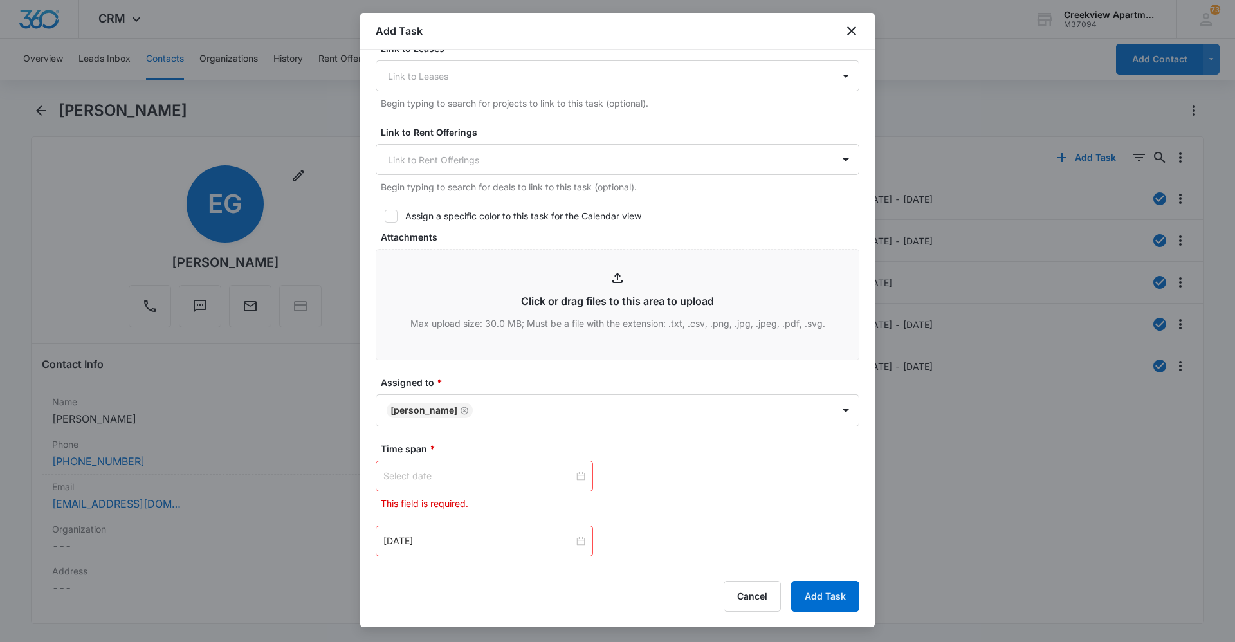
click at [523, 475] on input at bounding box center [478, 476] width 190 height 14
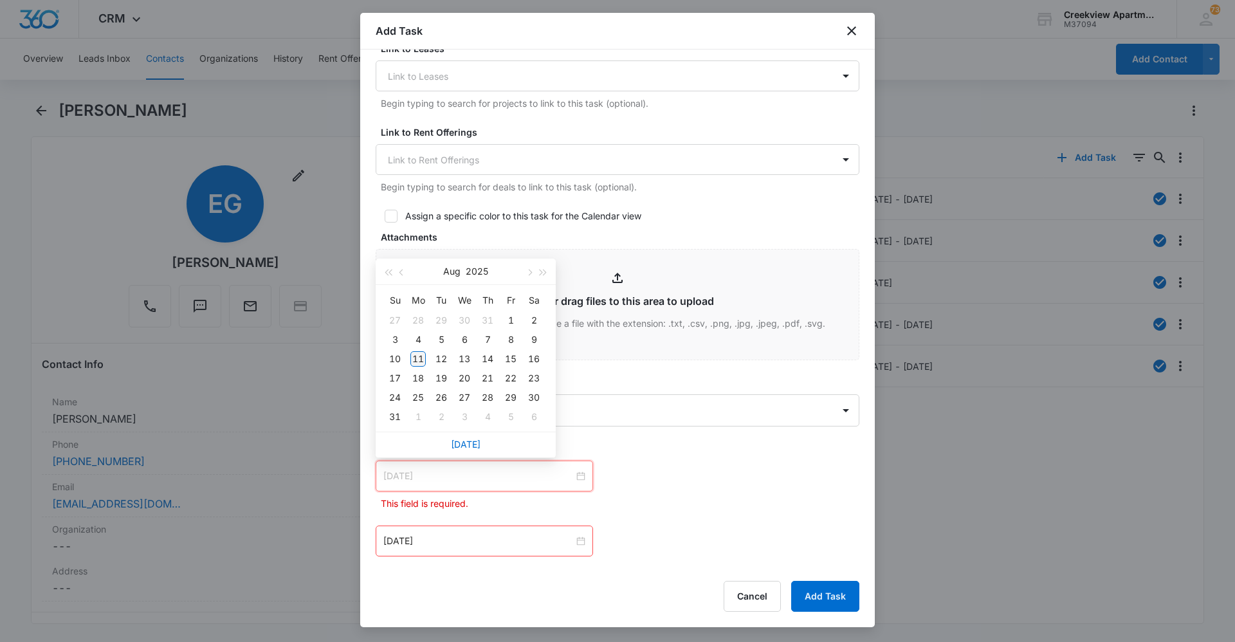
type input "Aug 11, 2025"
click at [417, 354] on div "11" at bounding box center [417, 358] width 15 height 15
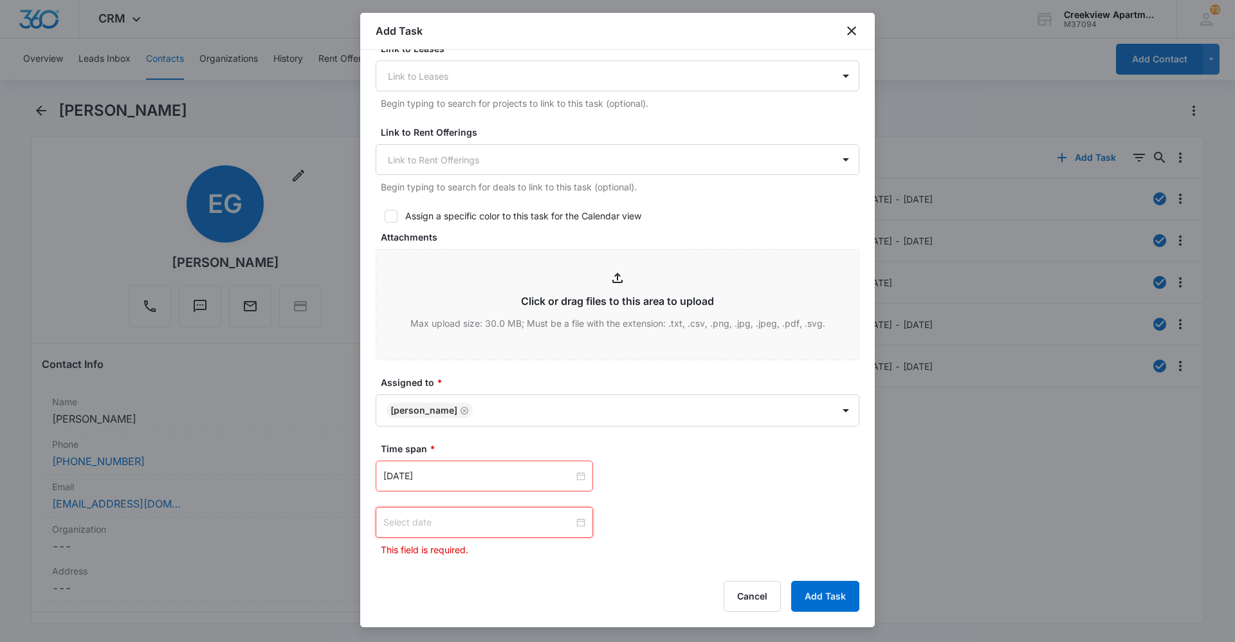
click at [470, 516] on input at bounding box center [478, 522] width 190 height 14
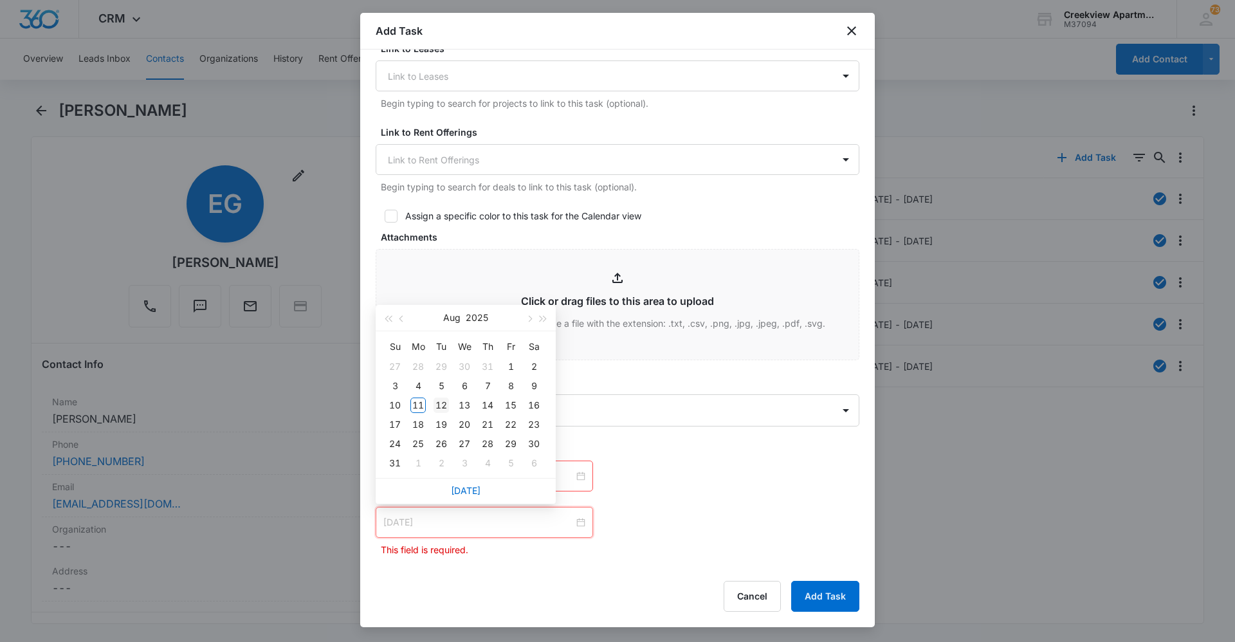
type input "Aug 12, 2025"
click at [440, 405] on div "12" at bounding box center [440, 404] width 15 height 15
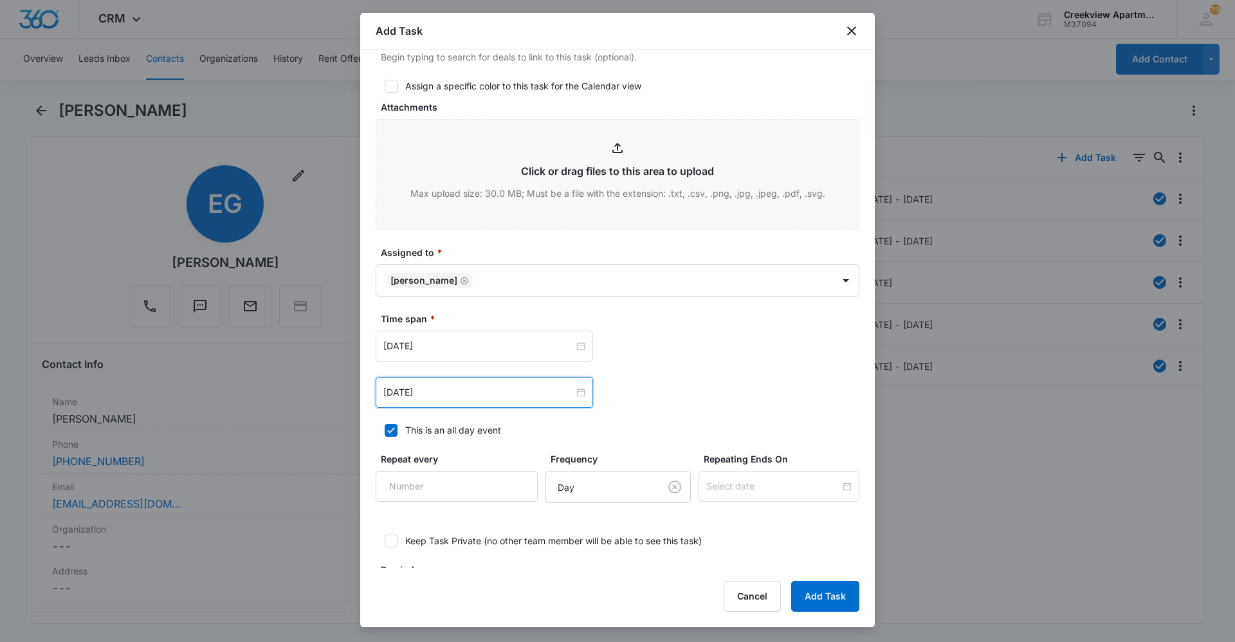
scroll to position [640, 0]
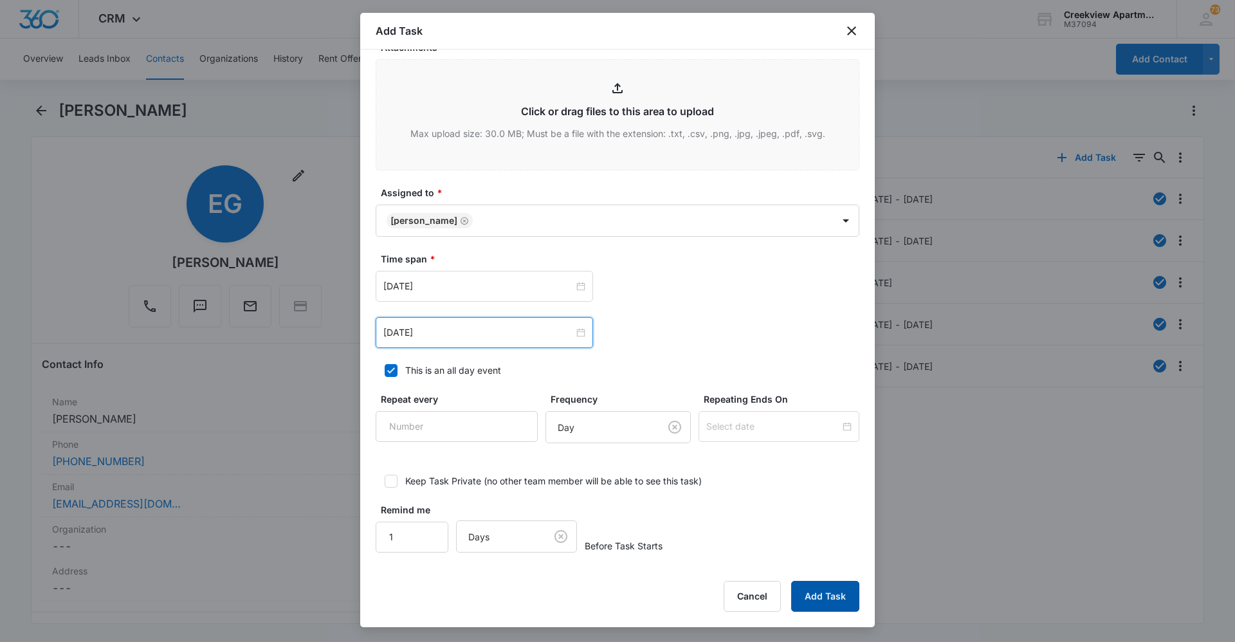
click at [842, 603] on button "Add Task" at bounding box center [825, 596] width 68 height 31
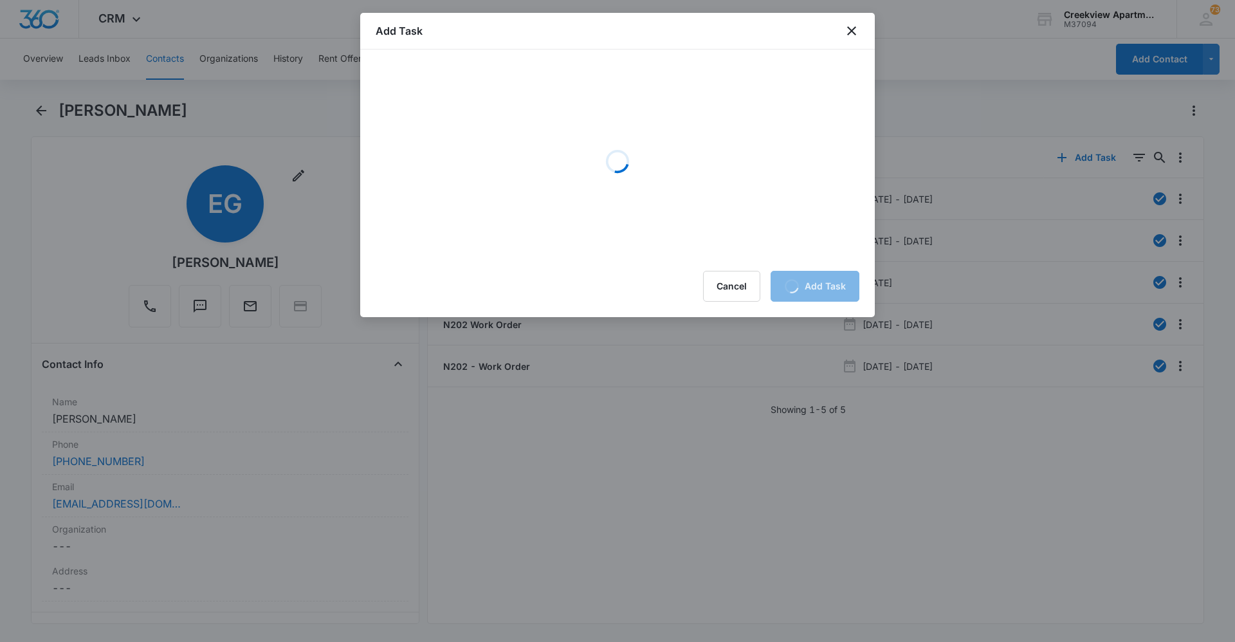
scroll to position [0, 0]
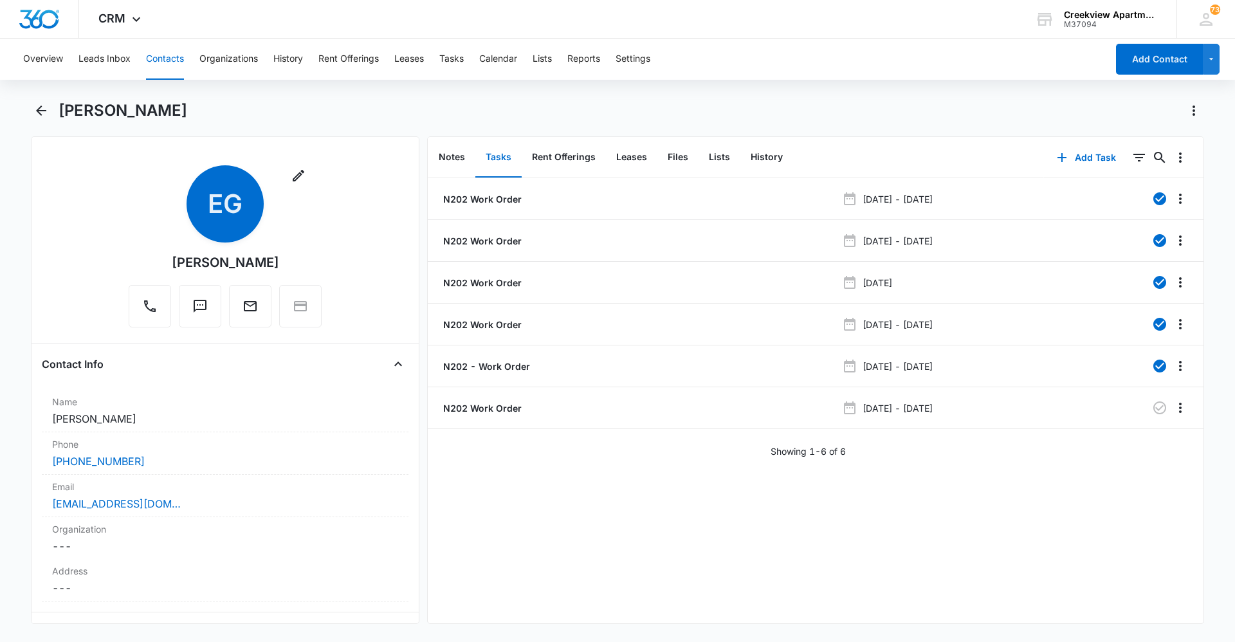
click at [726, 567] on div "N202 Work Order May 22, 2023 - May 23, 2023 N202 Work Order May 25, 2023 - May …" at bounding box center [816, 400] width 776 height 445
click at [489, 626] on div "Epifanio Garcia Remove EG Epifanio Garcia Contact Info Name Cancel Save Changes…" at bounding box center [617, 369] width 1173 height 539
click at [801, 480] on div "N202 Work Order May 22, 2023 - May 23, 2023 N202 Work Order May 25, 2023 - May …" at bounding box center [816, 400] width 776 height 445
